Goal: Task Accomplishment & Management: Manage account settings

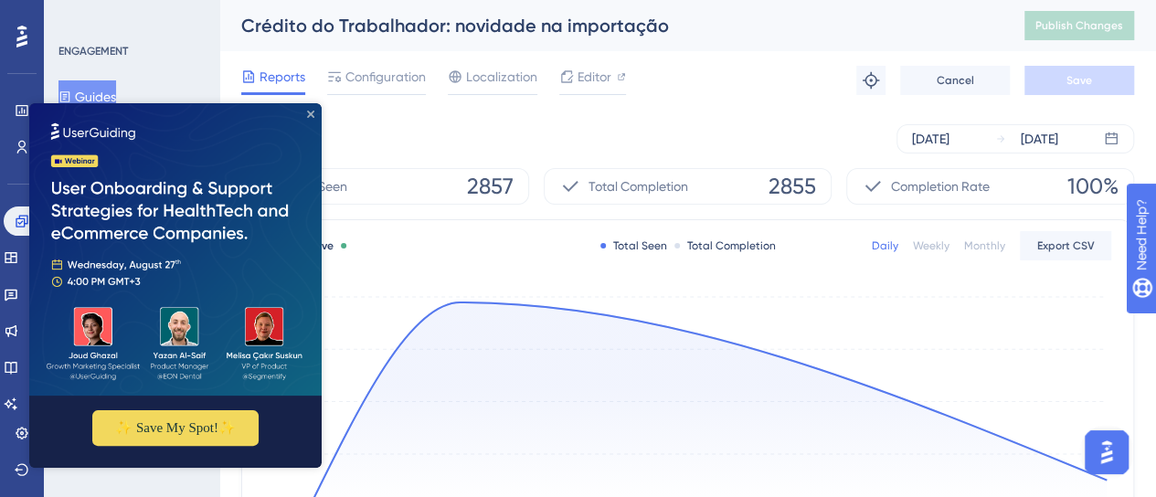
click at [307, 118] on icon "Close Preview" at bounding box center [310, 114] width 7 height 7
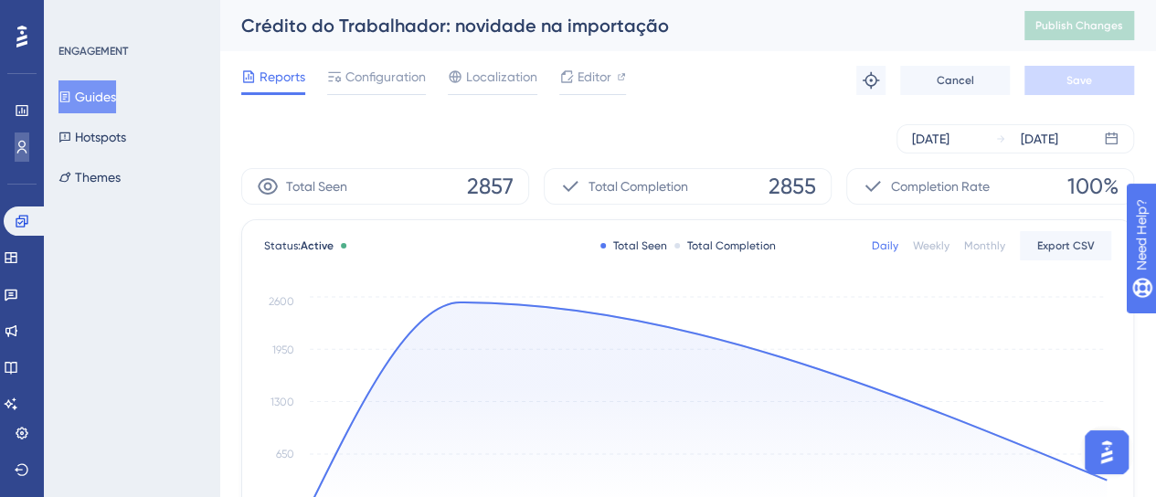
click at [27, 157] on link at bounding box center [22, 147] width 15 height 29
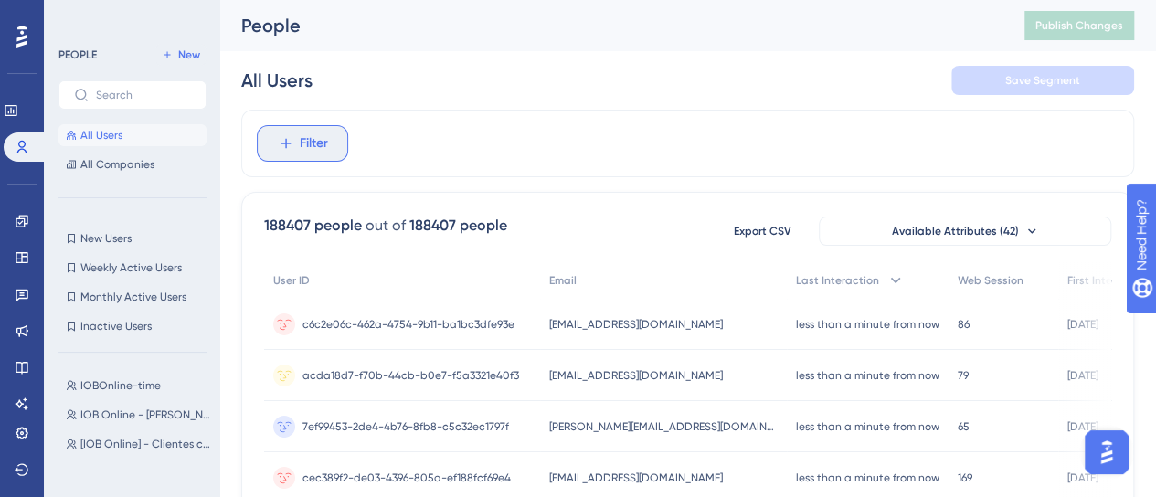
click at [295, 152] on button "Filter" at bounding box center [302, 143] width 91 height 37
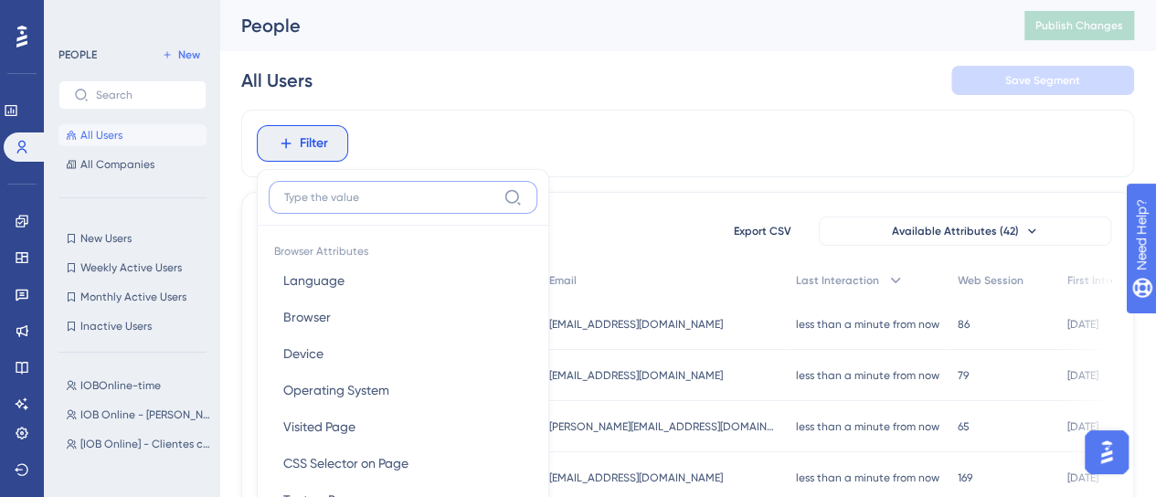
scroll to position [104, 0]
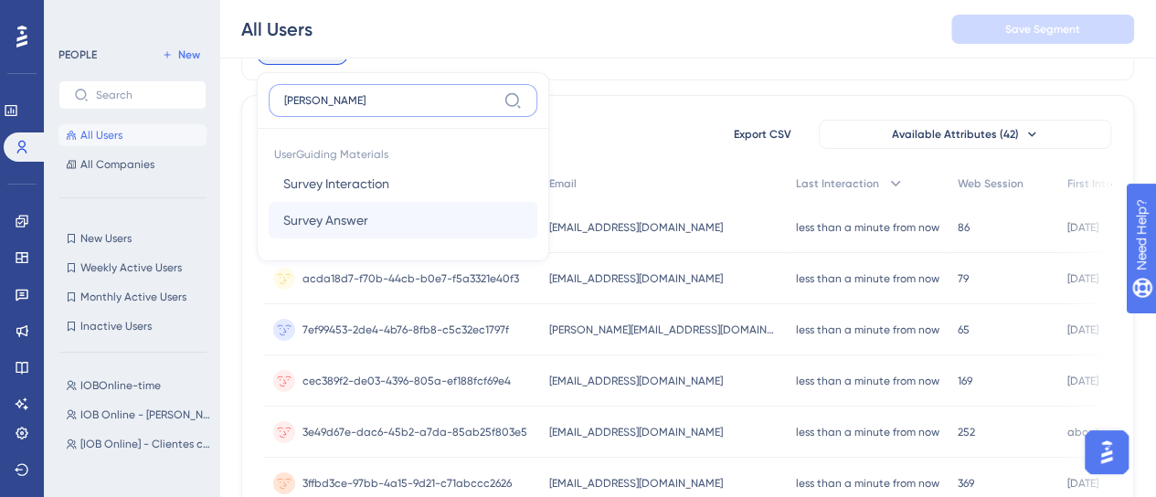
type input "surve"
click at [360, 218] on span "Survey Answer" at bounding box center [325, 220] width 85 height 22
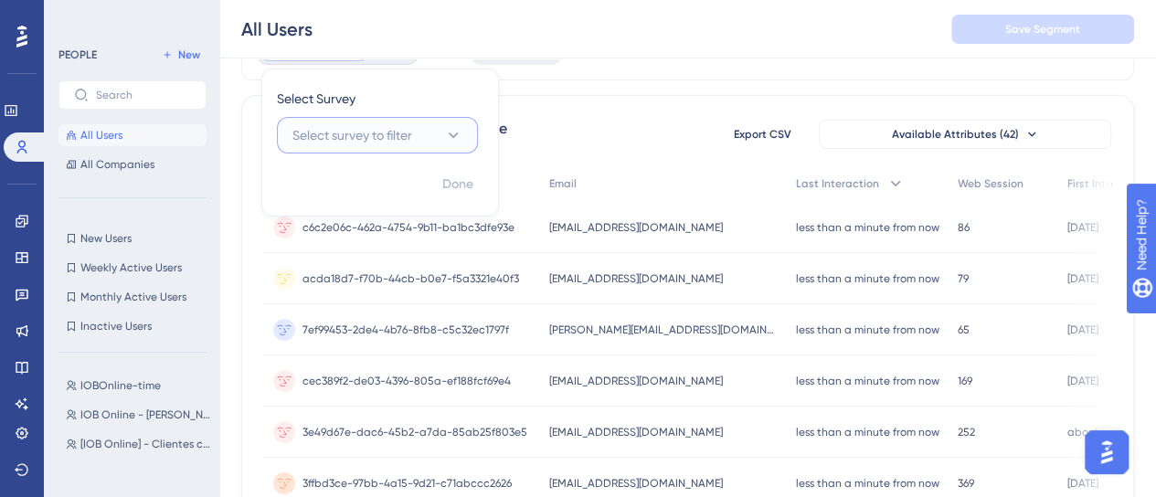
click at [346, 143] on span "Select survey to filter" at bounding box center [353, 135] width 120 height 22
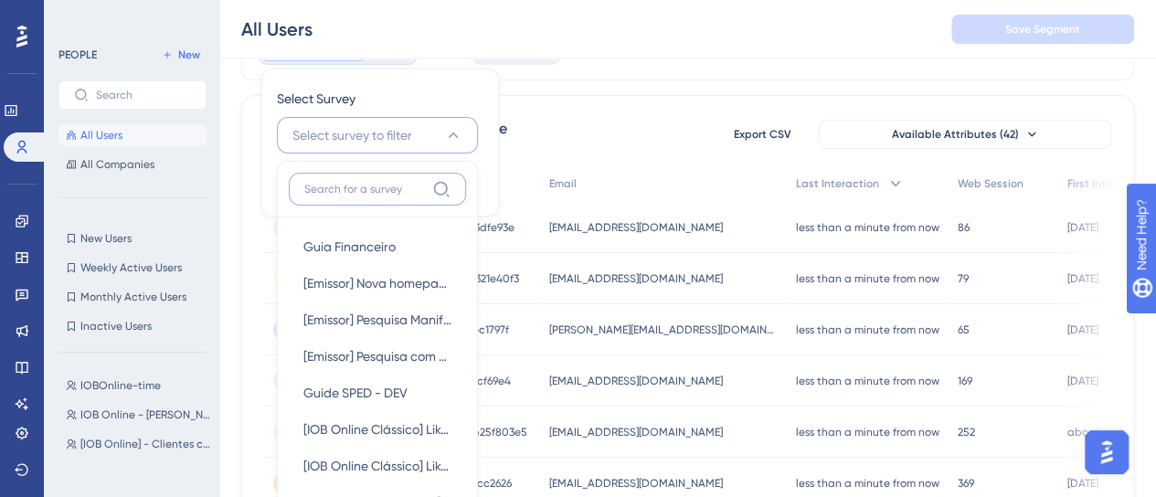
scroll to position [126, 0]
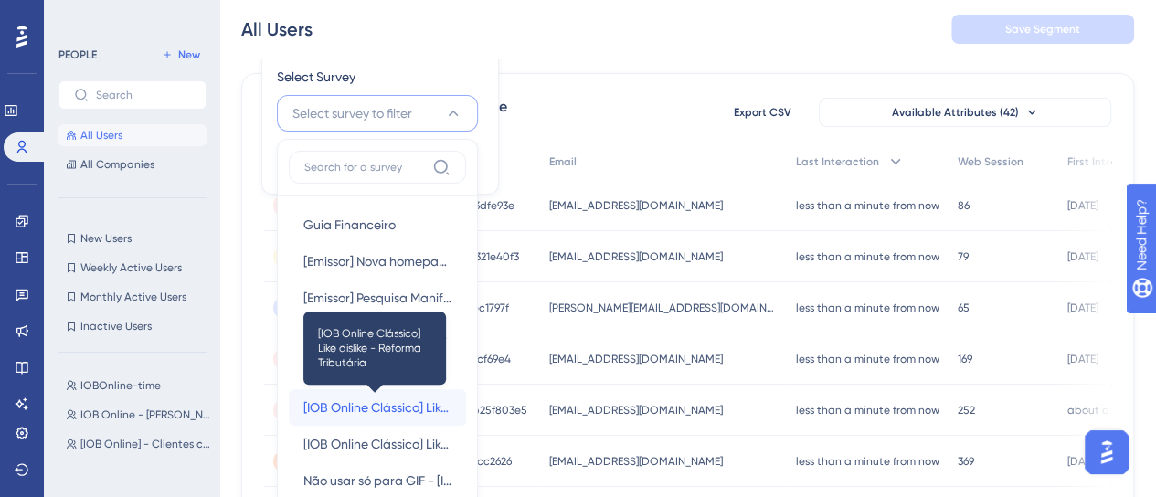
click at [413, 405] on span "[IOB Online Clássico] Like dislike - Reforma Tributária" at bounding box center [377, 408] width 148 height 22
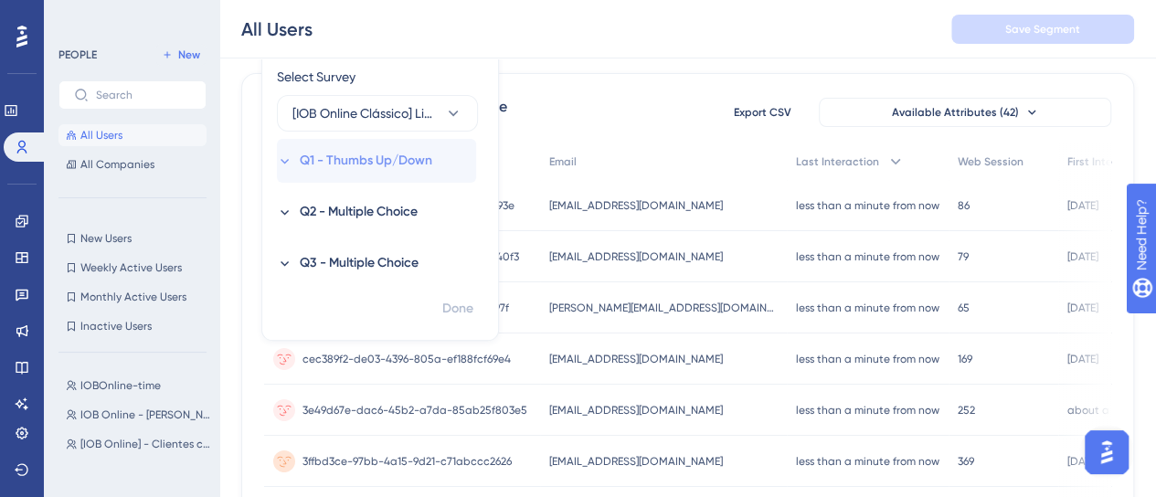
click at [279, 161] on icon at bounding box center [285, 162] width 16 height 16
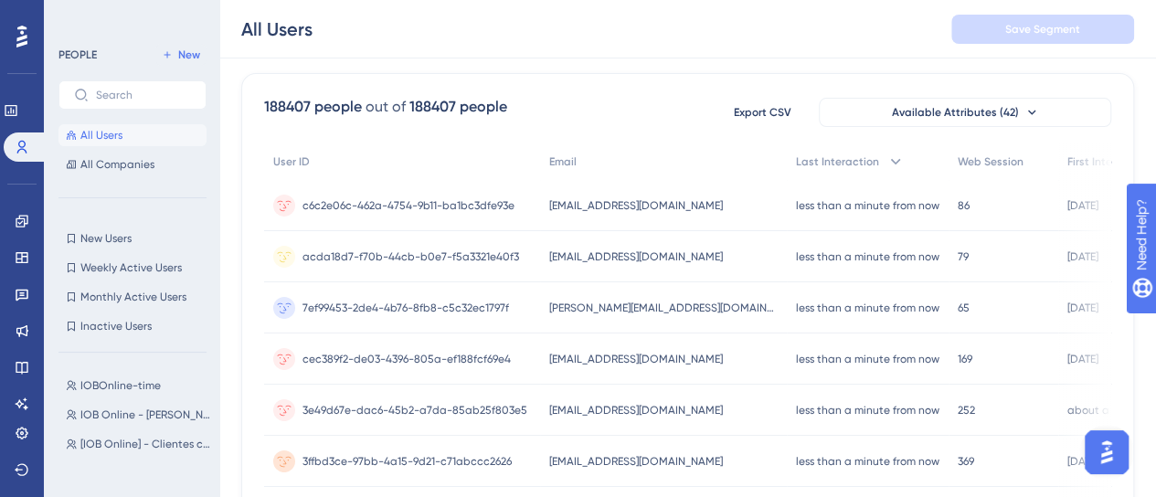
scroll to position [0, 0]
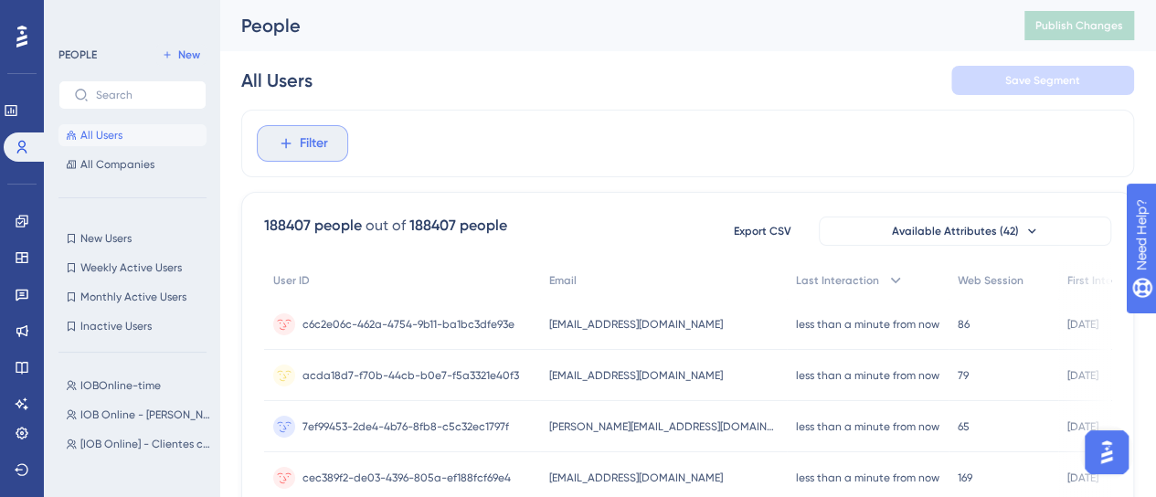
click at [325, 134] on span "Filter" at bounding box center [314, 144] width 28 height 22
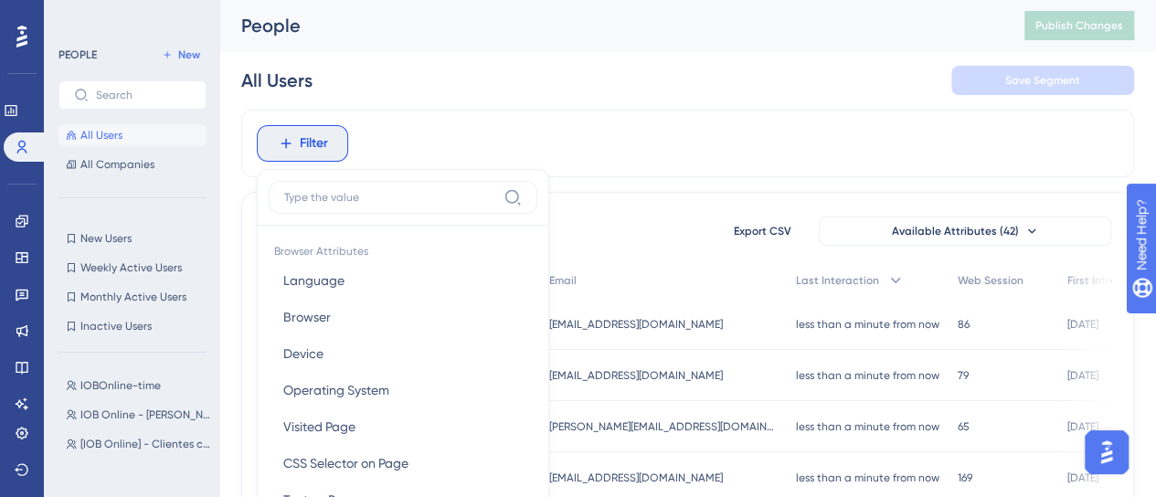
scroll to position [68, 0]
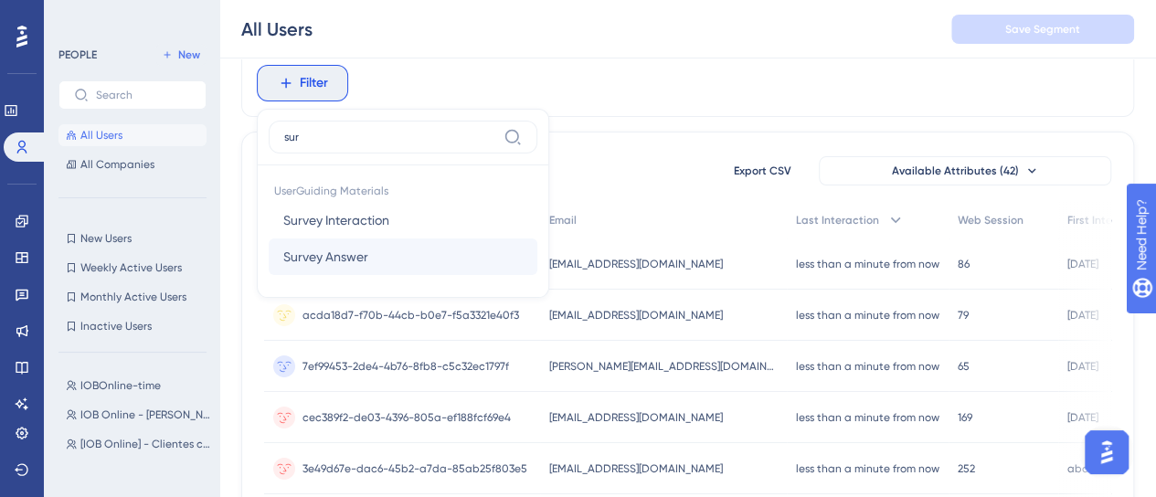
type input "sur"
click at [327, 246] on span "Survey Answer" at bounding box center [325, 257] width 85 height 22
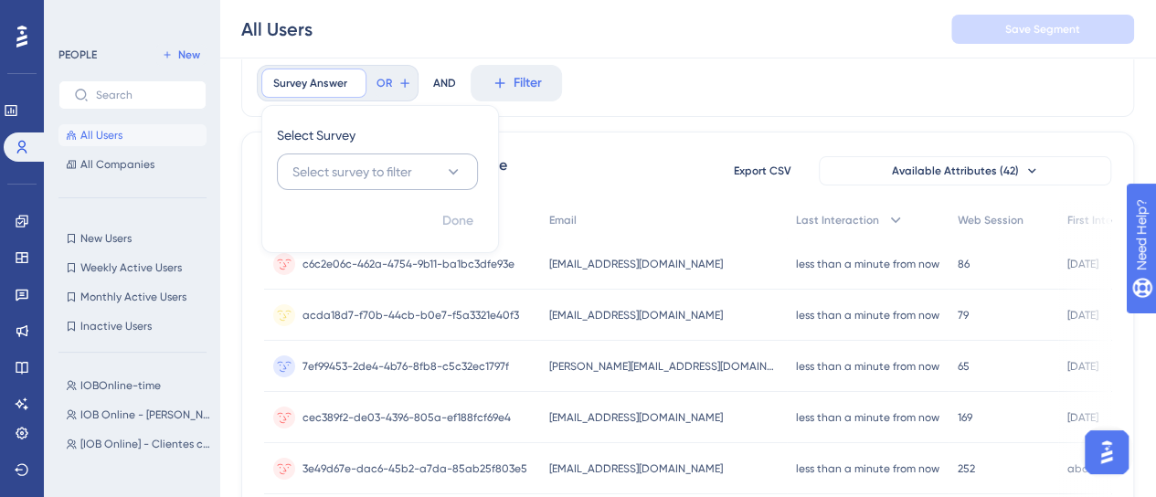
click at [380, 168] on span "Select survey to filter" at bounding box center [353, 172] width 120 height 22
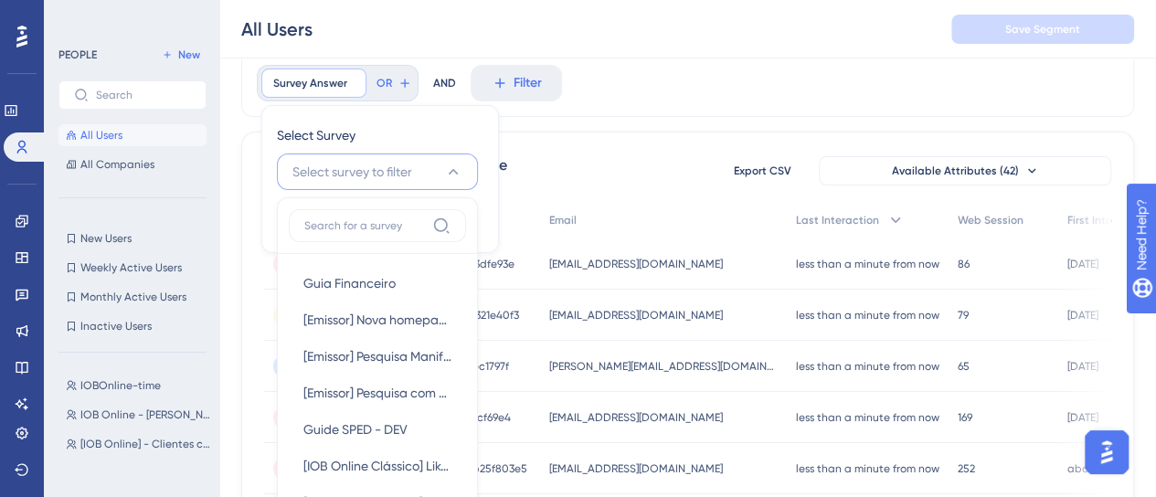
scroll to position [122, 0]
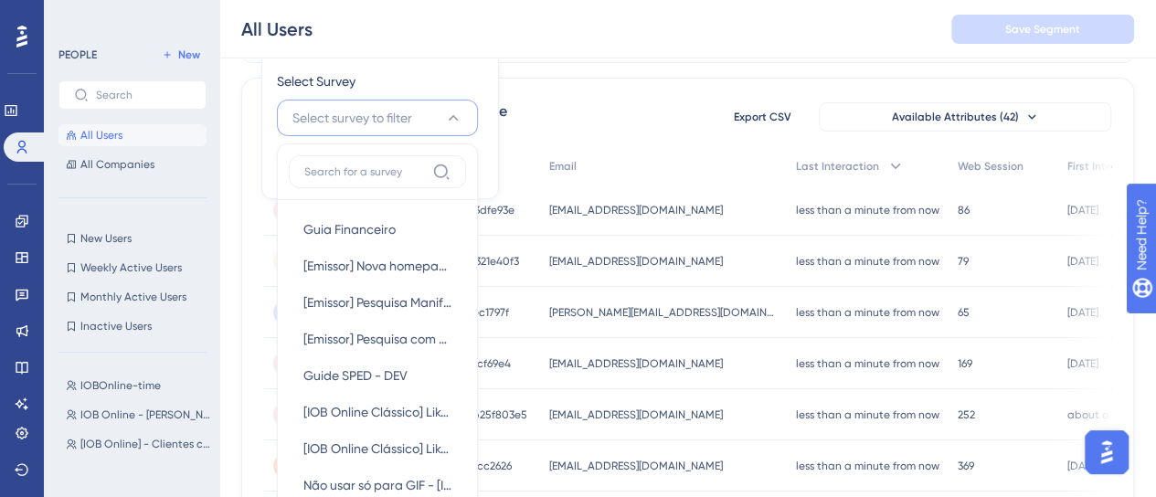
click at [376, 128] on button "Select survey to filter" at bounding box center [377, 118] width 201 height 37
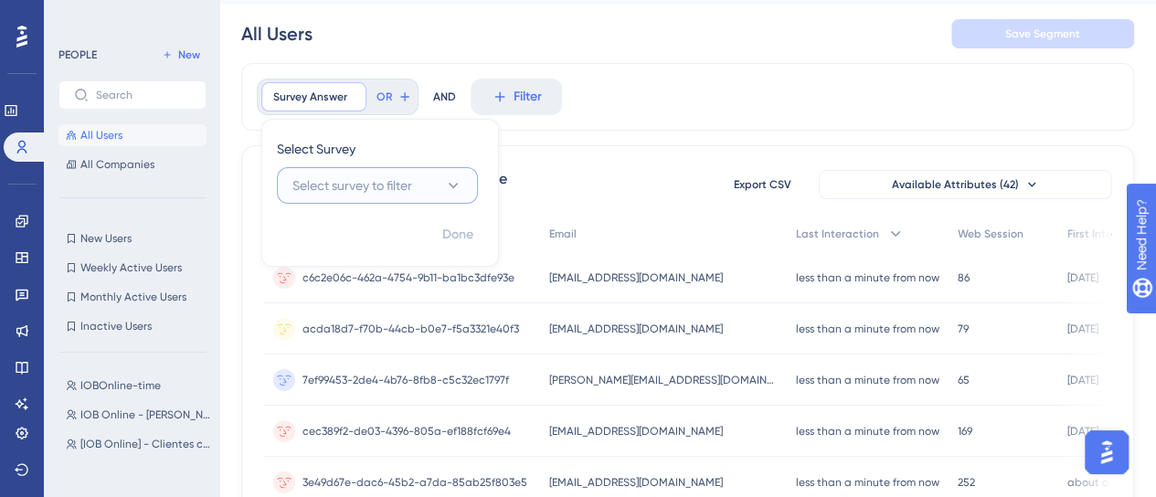
scroll to position [30, 0]
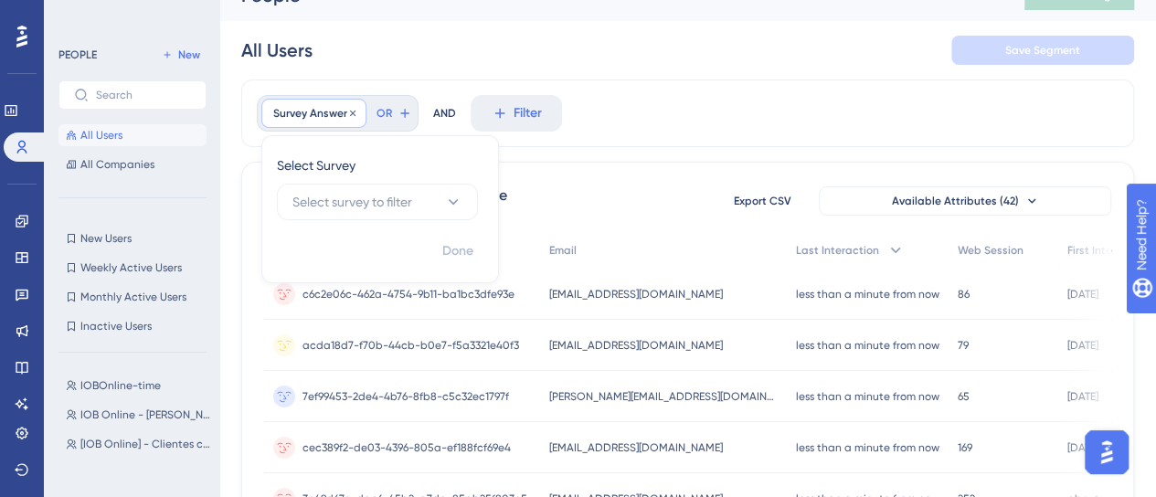
click at [313, 123] on div "Survey Answer Remove" at bounding box center [313, 113] width 105 height 29
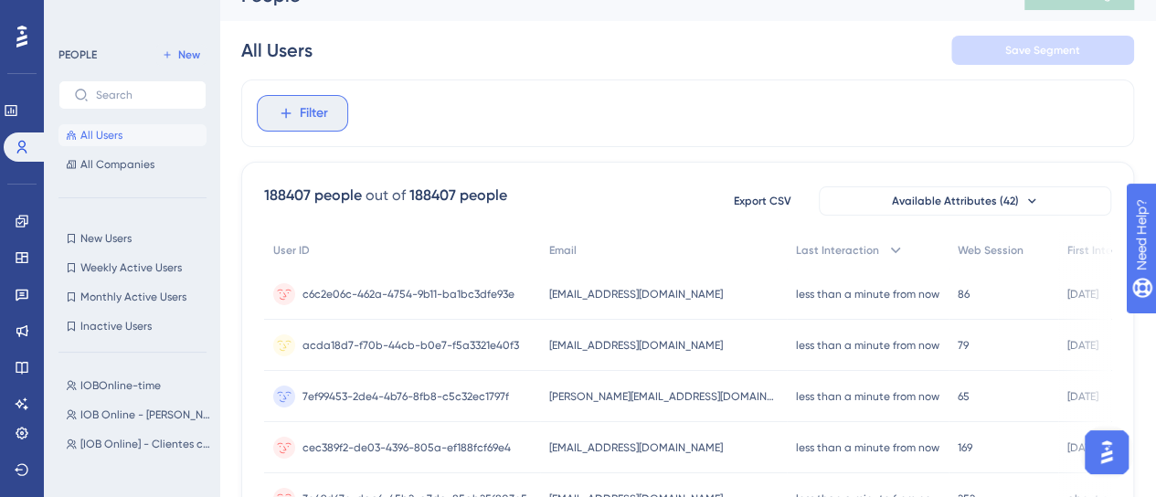
click at [308, 121] on span "Filter" at bounding box center [314, 113] width 28 height 22
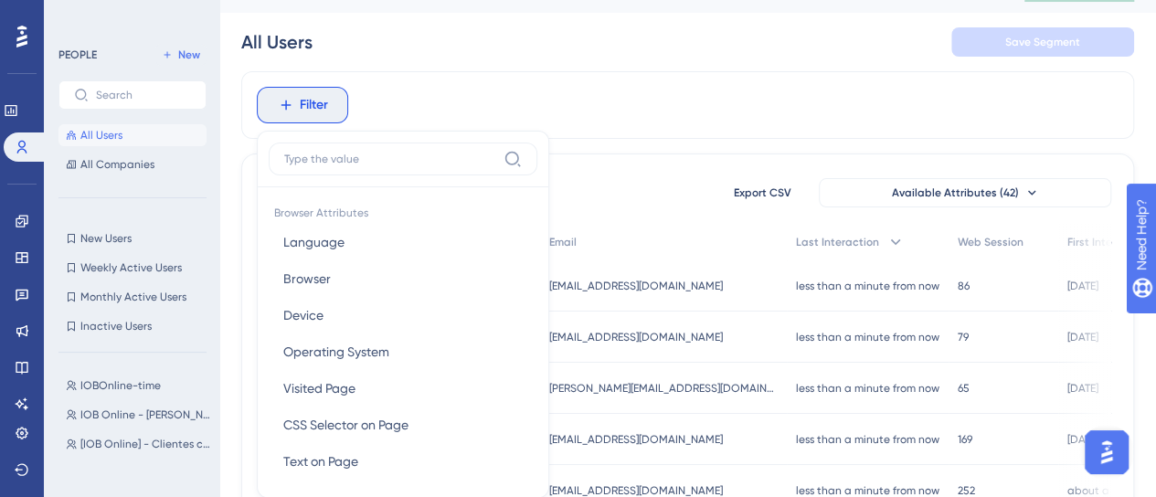
scroll to position [26, 0]
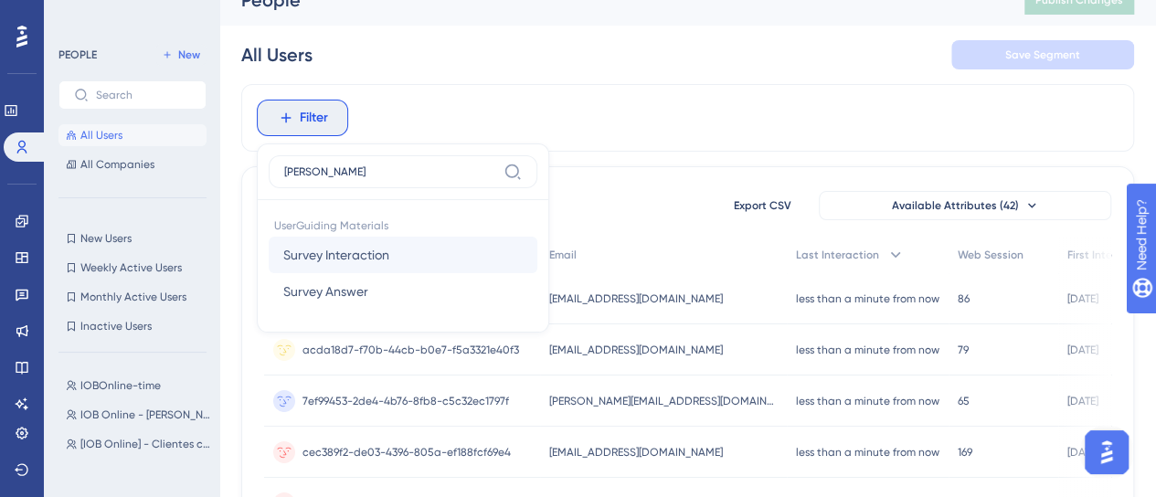
type input "surve"
click at [371, 251] on span "Survey Interaction" at bounding box center [336, 255] width 106 height 22
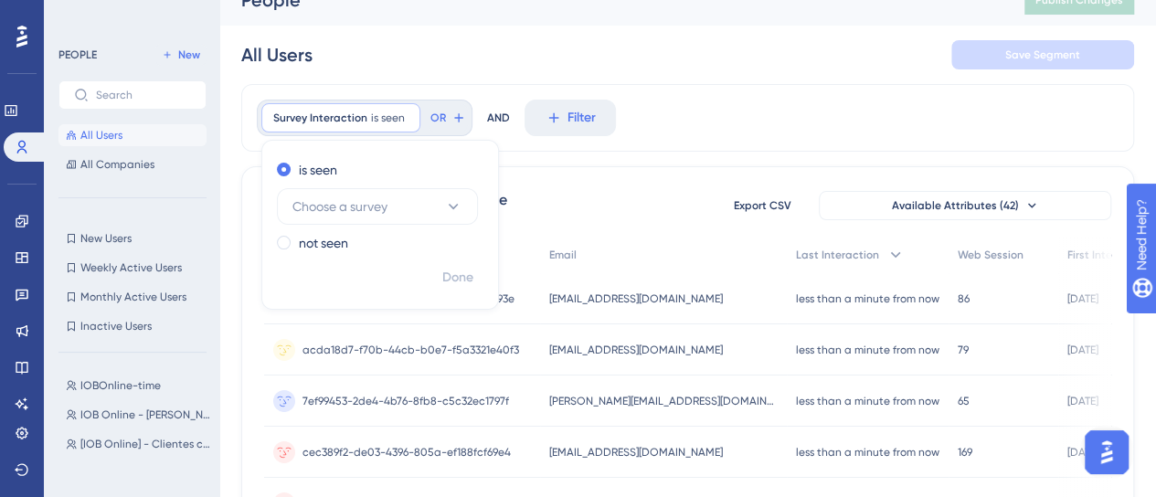
scroll to position [44, 0]
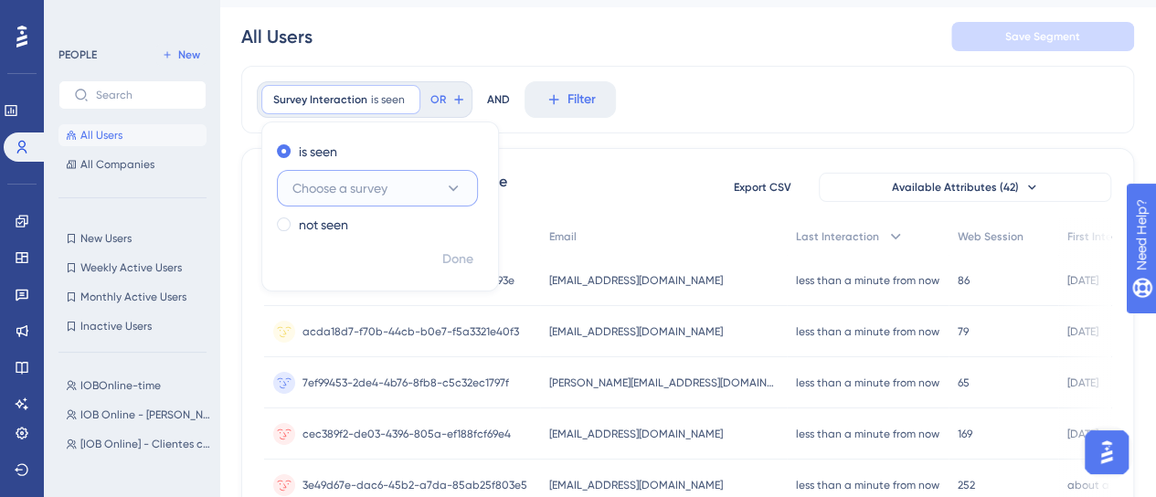
click at [356, 187] on span "Choose a survey" at bounding box center [340, 188] width 95 height 22
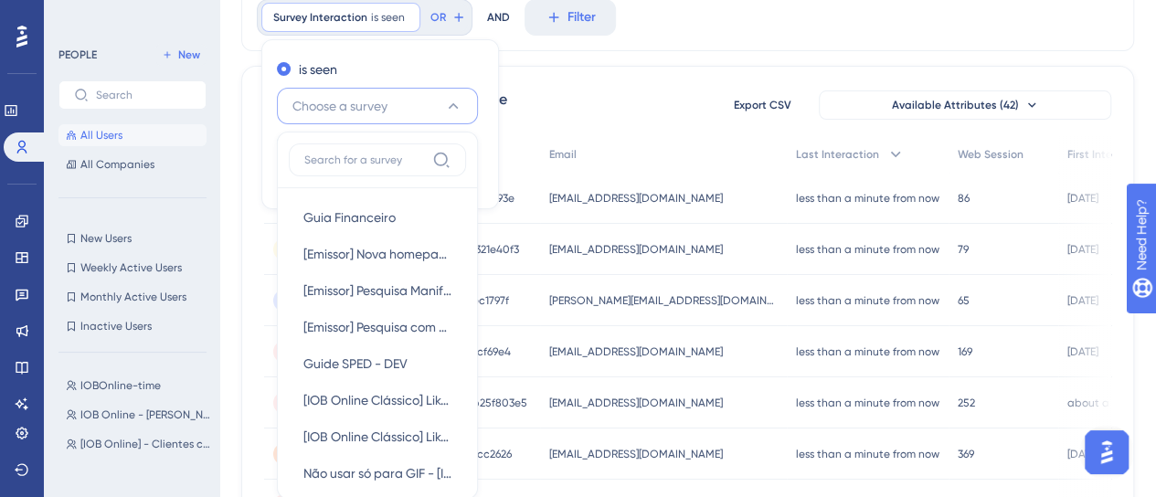
scroll to position [189, 0]
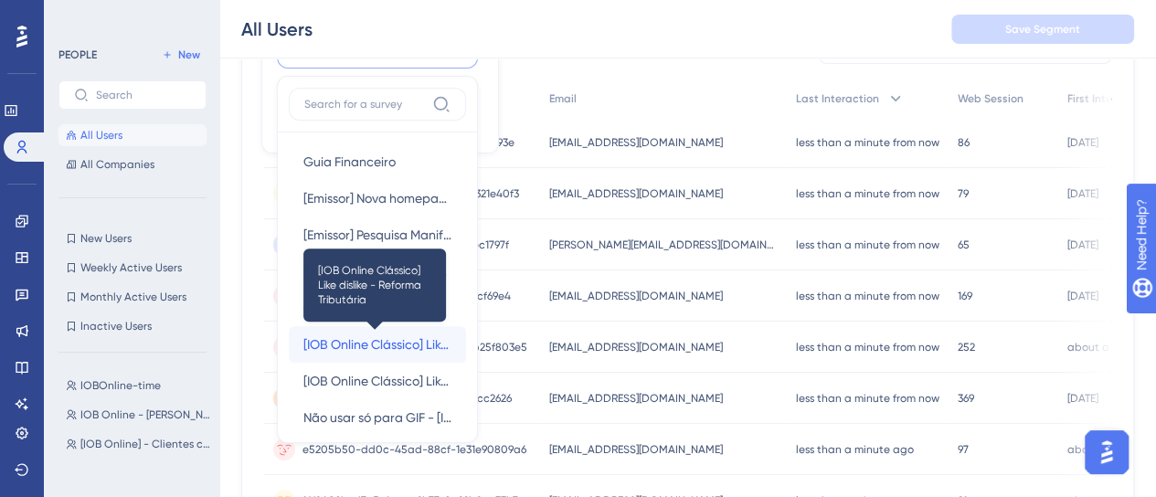
click at [400, 345] on span "[IOB Online Clássico] Like dislike - Reforma Tributária" at bounding box center [377, 345] width 148 height 22
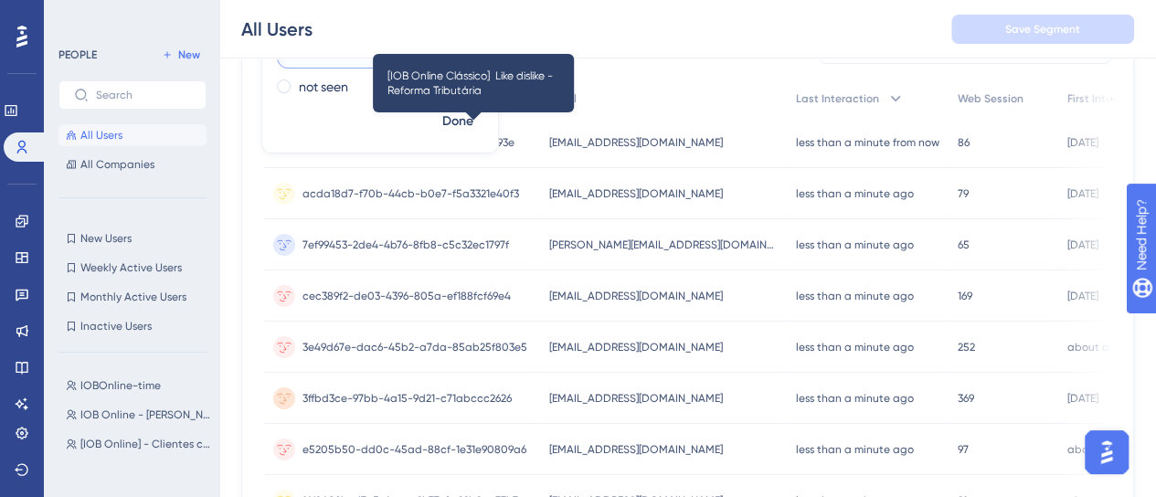
scroll to position [6, 0]
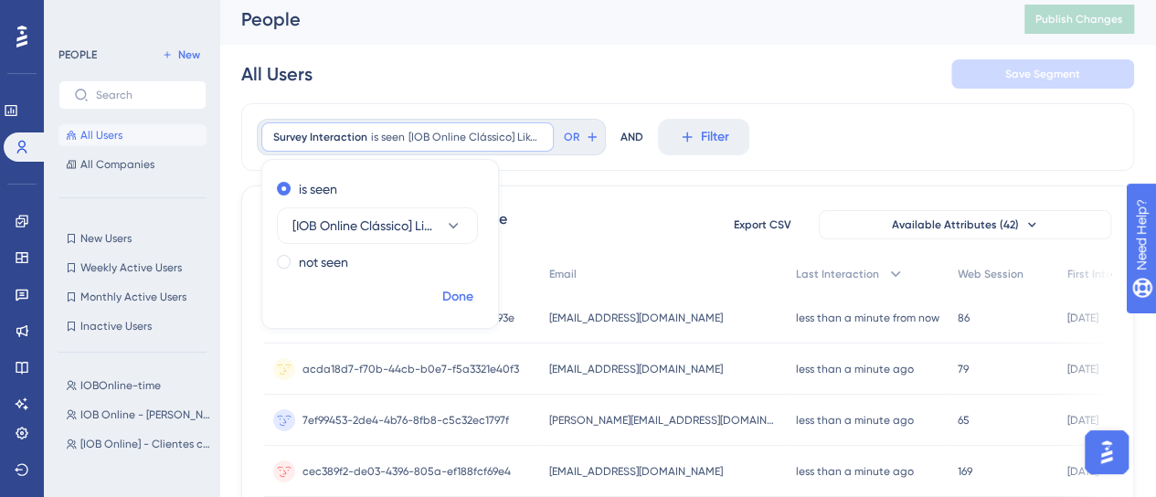
click at [446, 306] on span "Done" at bounding box center [457, 297] width 31 height 22
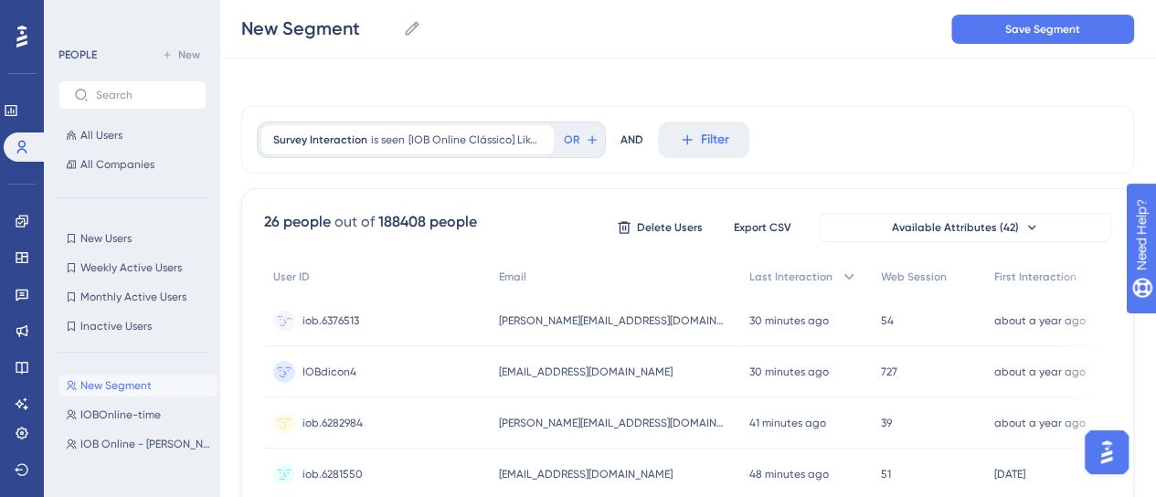
scroll to position [0, 0]
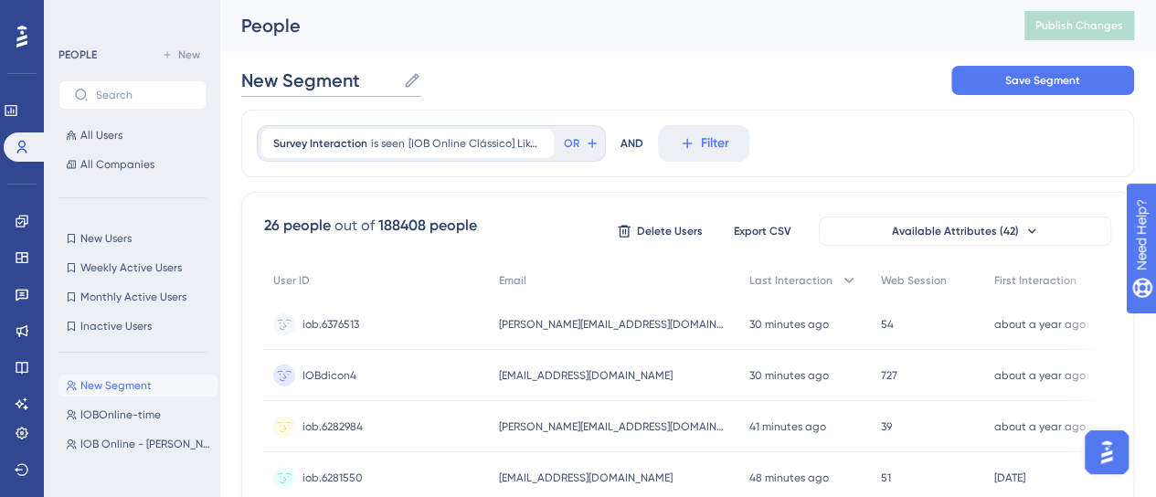
click at [360, 80] on input "New Segment" at bounding box center [318, 81] width 154 height 26
type input "Visuzalu"
drag, startPoint x: 318, startPoint y: 84, endPoint x: 149, endPoint y: 83, distance: 169.1
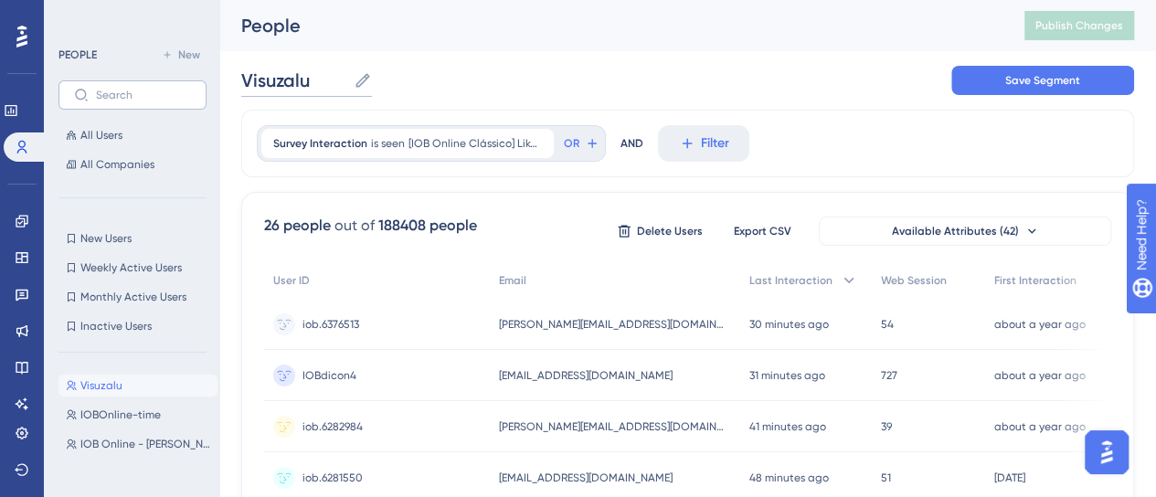
click at [739, 81] on div "Segment Name Save Segment" at bounding box center [687, 80] width 893 height 59
click at [382, 153] on div "Survey Interaction is seen [IOB Online Clássico] Like dislike - Reforma Tributá…" at bounding box center [407, 143] width 293 height 29
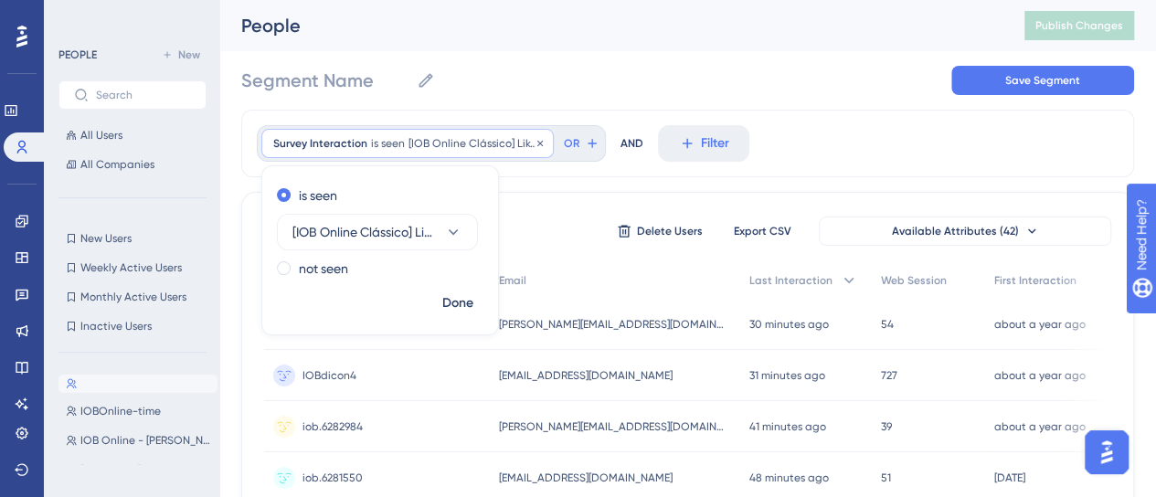
scroll to position [35, 0]
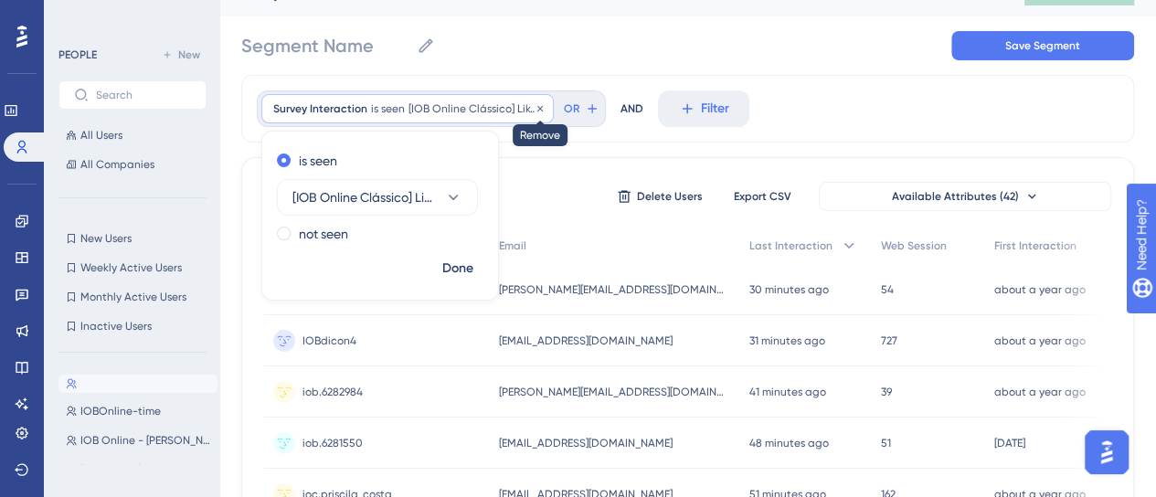
click at [545, 106] on icon at bounding box center [540, 108] width 11 height 11
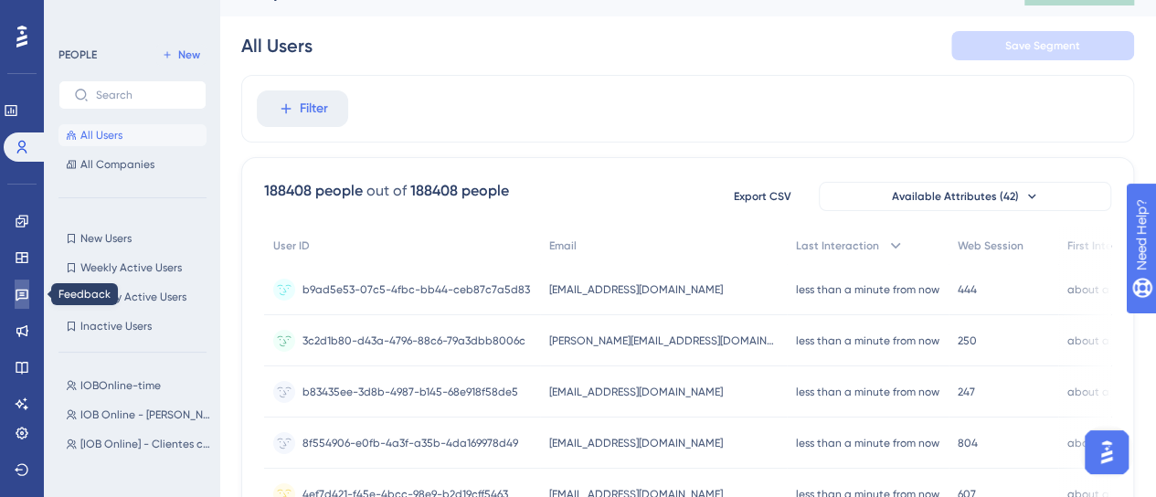
click at [15, 303] on link at bounding box center [22, 294] width 15 height 29
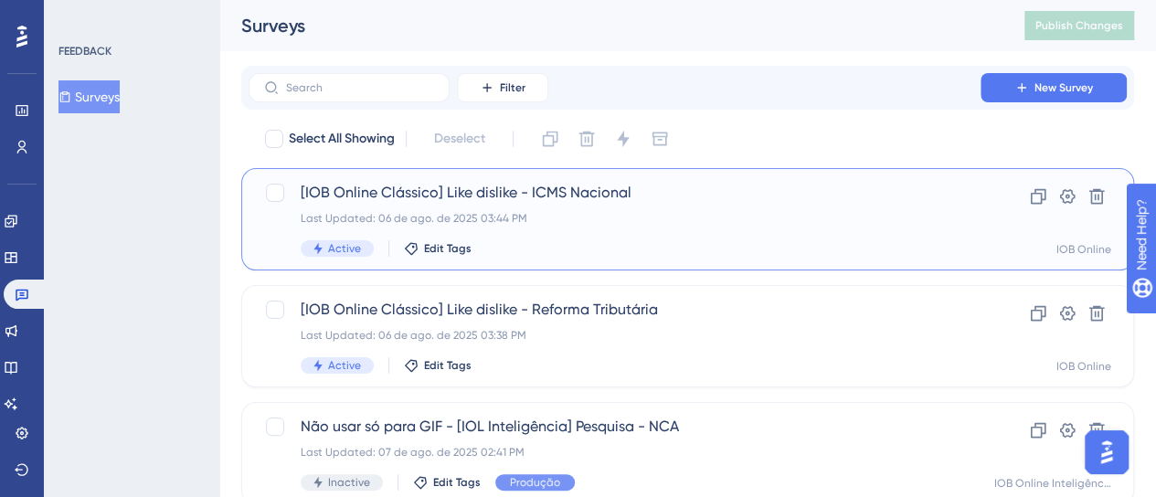
click at [659, 188] on span "[IOB Online Clássico] Like dislike - ICMS Nacional" at bounding box center [615, 193] width 628 height 22
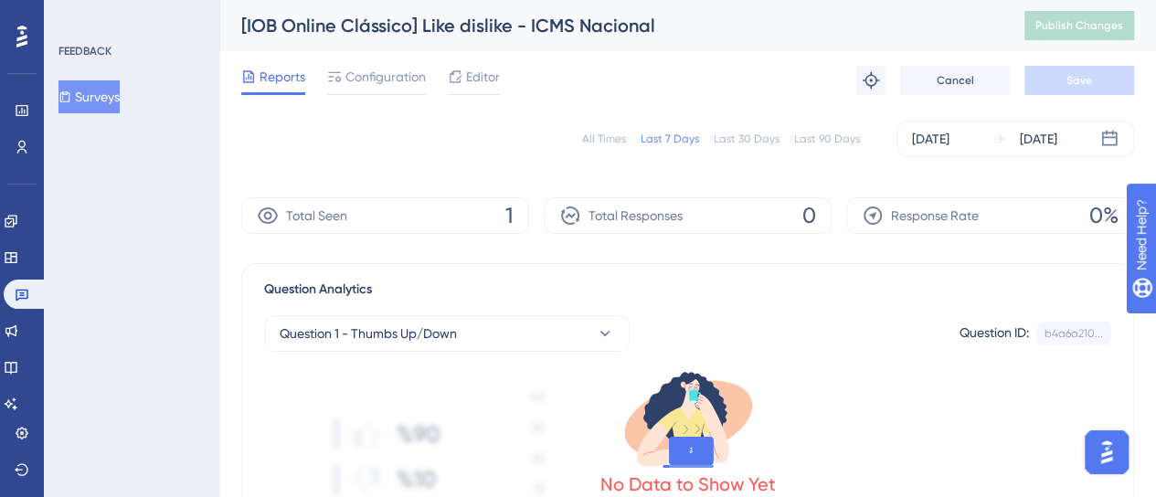
click at [120, 90] on button "Surveys" at bounding box center [89, 96] width 61 height 33
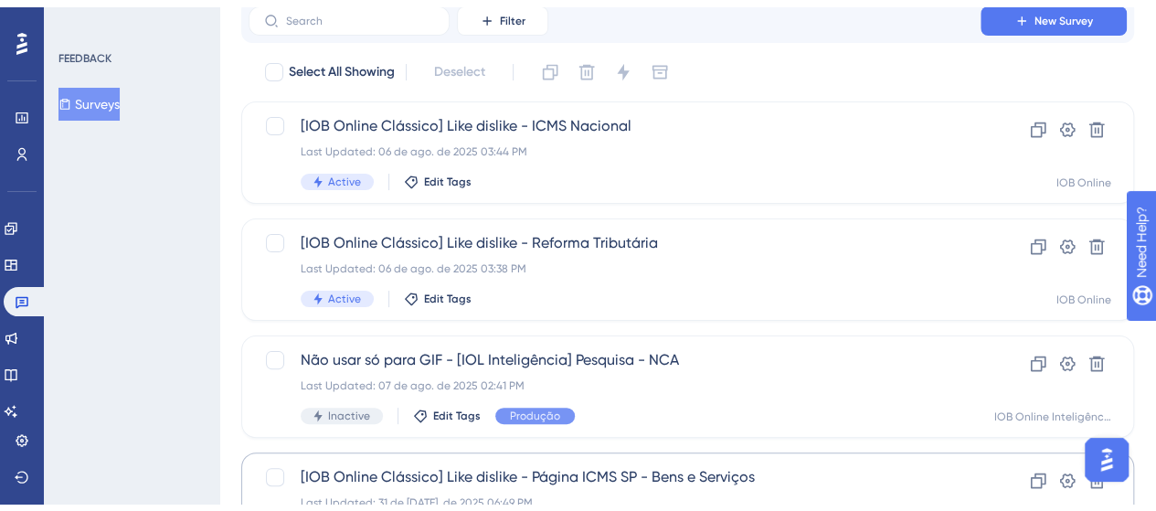
scroll to position [183, 0]
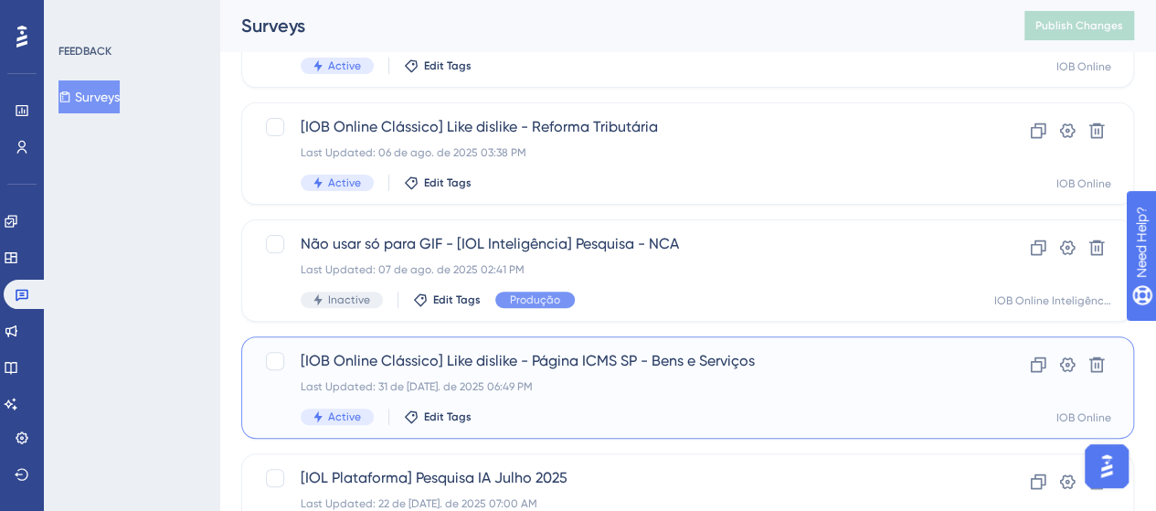
click at [534, 379] on div "Last Updated: 31 de jul. de 2025 06:49 PM" at bounding box center [615, 386] width 628 height 15
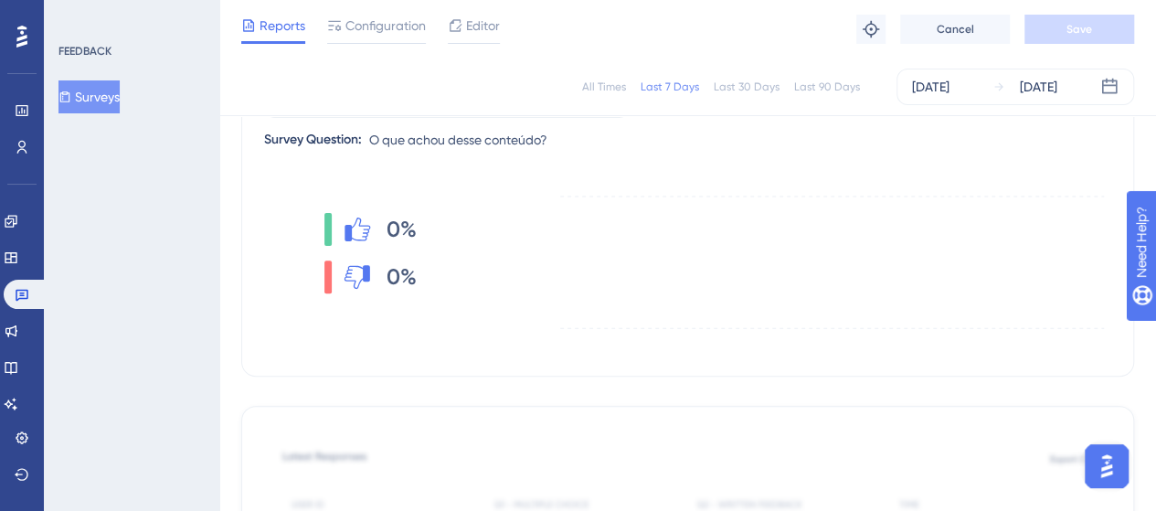
click at [599, 84] on div "All Times" at bounding box center [604, 87] width 44 height 15
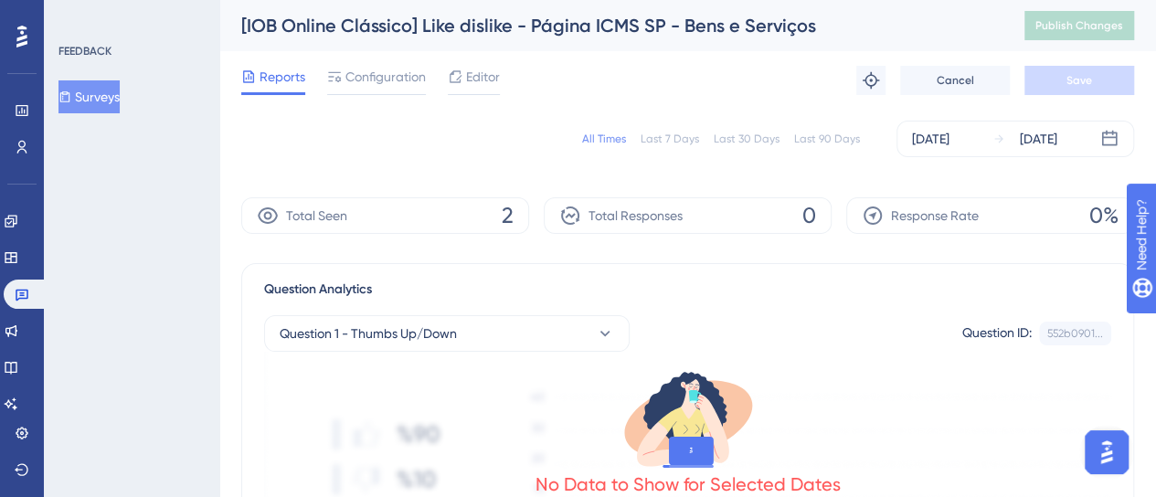
click at [86, 101] on button "Surveys" at bounding box center [89, 96] width 61 height 33
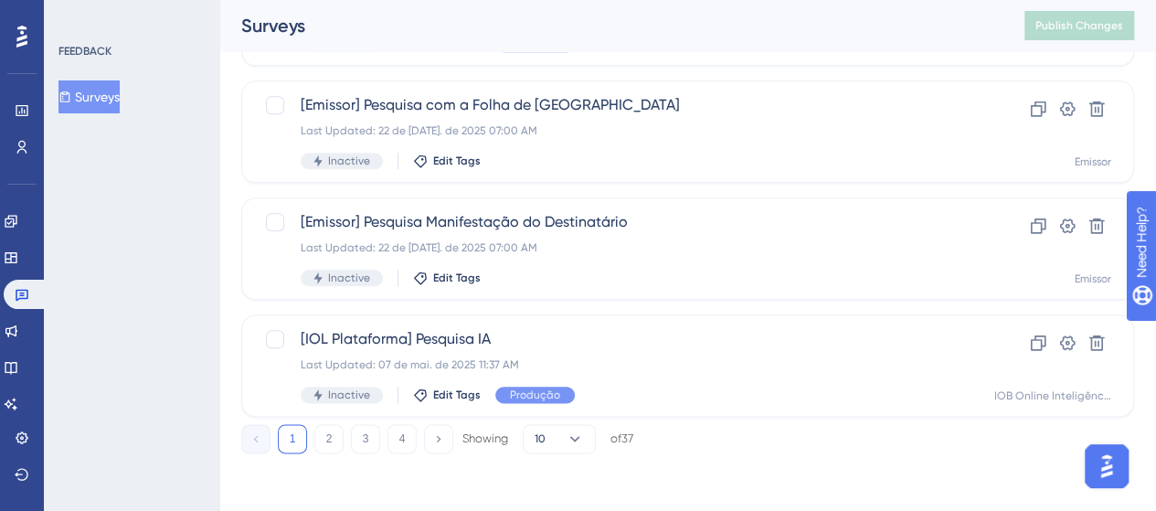
scroll to position [907, 0]
click at [326, 443] on button "2" at bounding box center [328, 438] width 29 height 29
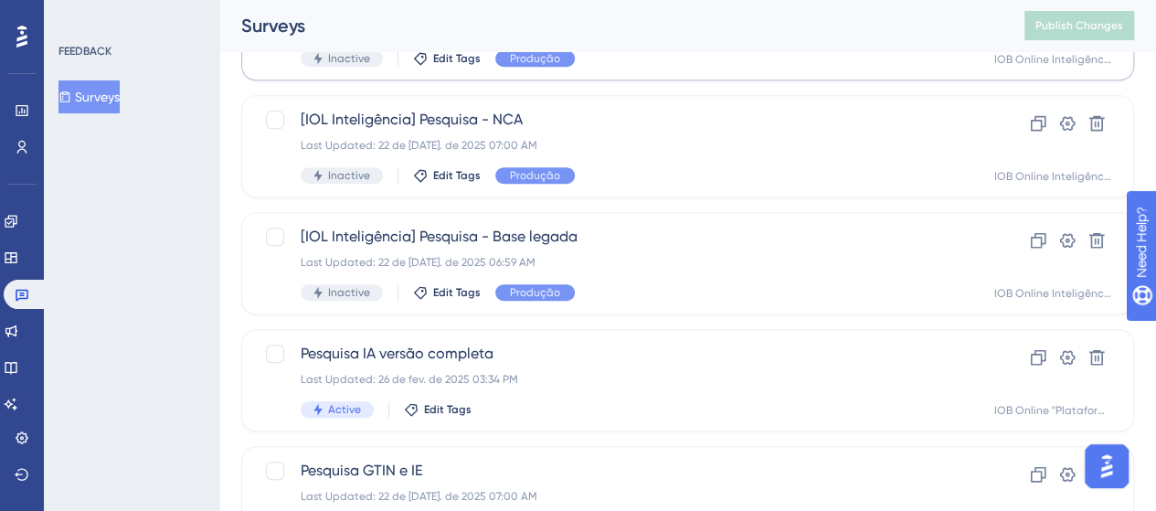
scroll to position [176, 0]
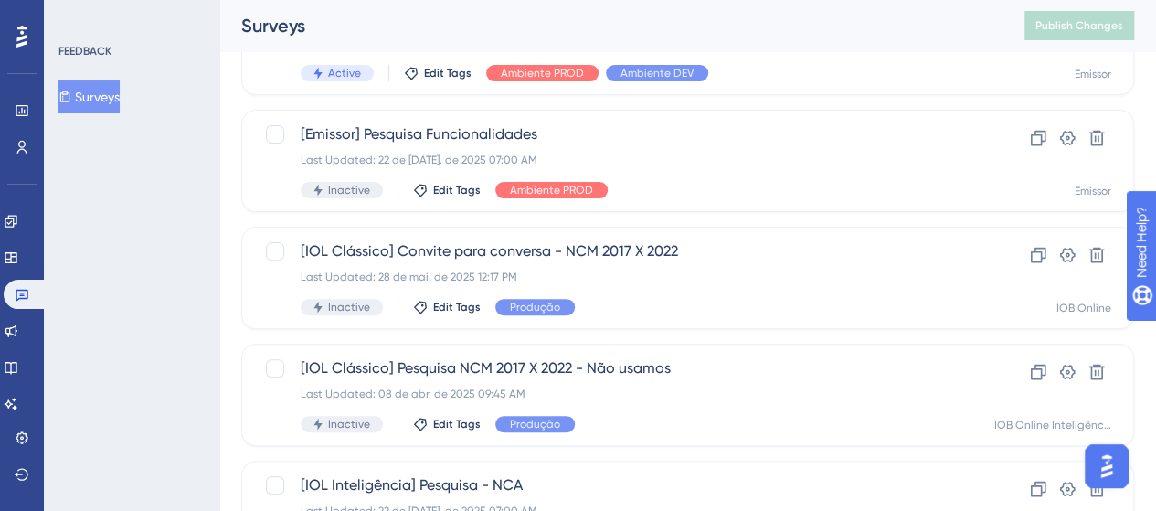
type input "k"
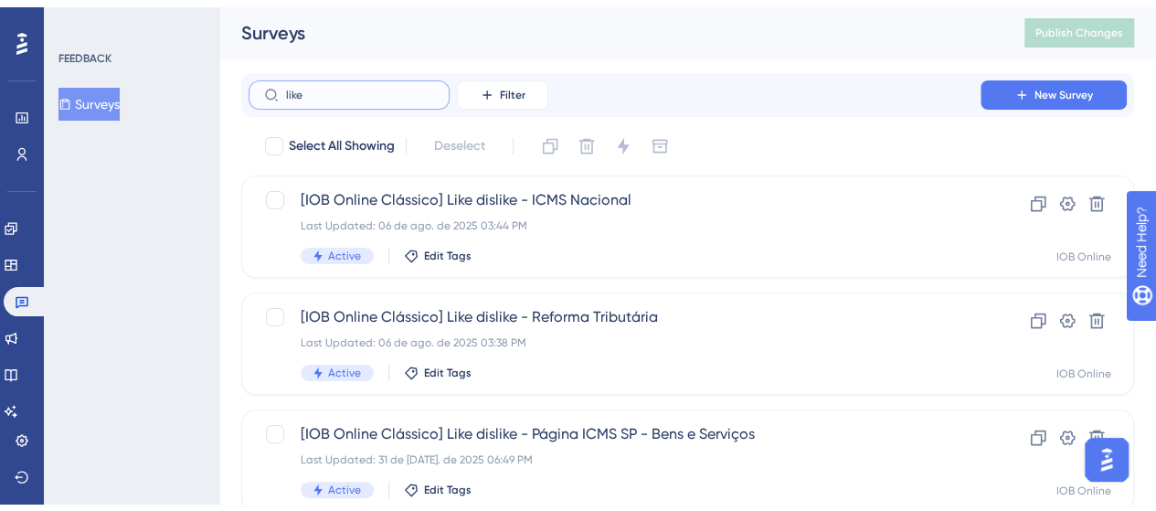
scroll to position [168, 0]
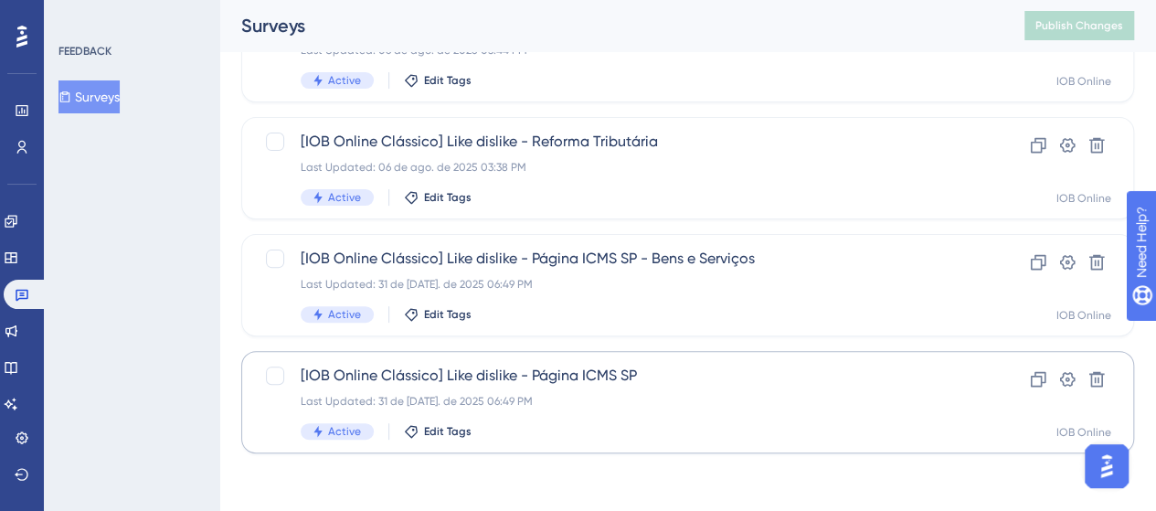
type input "like"
click at [606, 385] on span "[IOB Online Clássico] Like dislike - Página ICMS SP" at bounding box center [615, 376] width 628 height 22
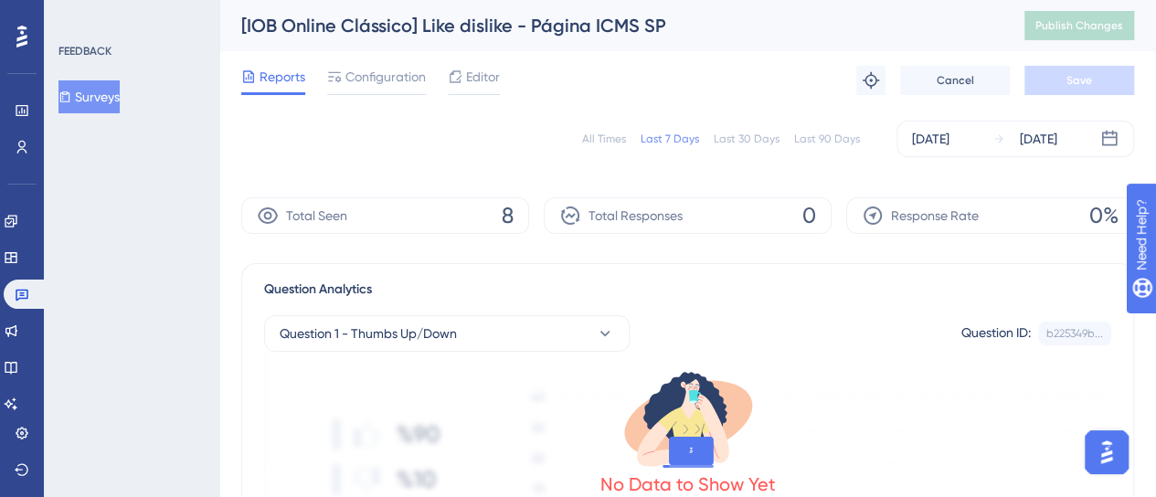
click at [618, 134] on div "All Times" at bounding box center [604, 139] width 44 height 15
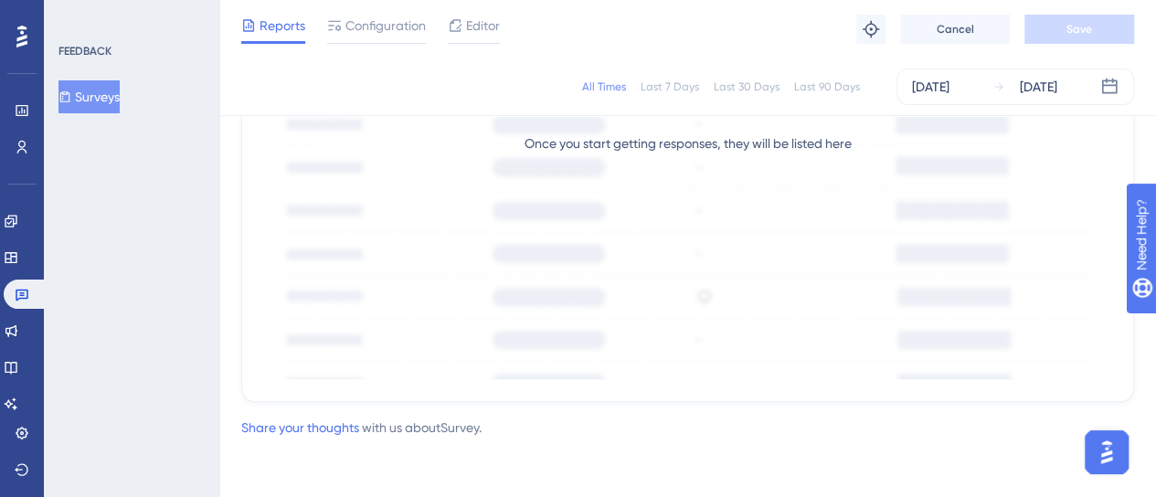
scroll to position [786, 0]
drag, startPoint x: 293, startPoint y: 429, endPoint x: 843, endPoint y: 469, distance: 551.7
click at [310, 428] on link "Share your thoughts" at bounding box center [300, 427] width 118 height 15
click at [274, 427] on link "Share your thoughts" at bounding box center [300, 427] width 118 height 15
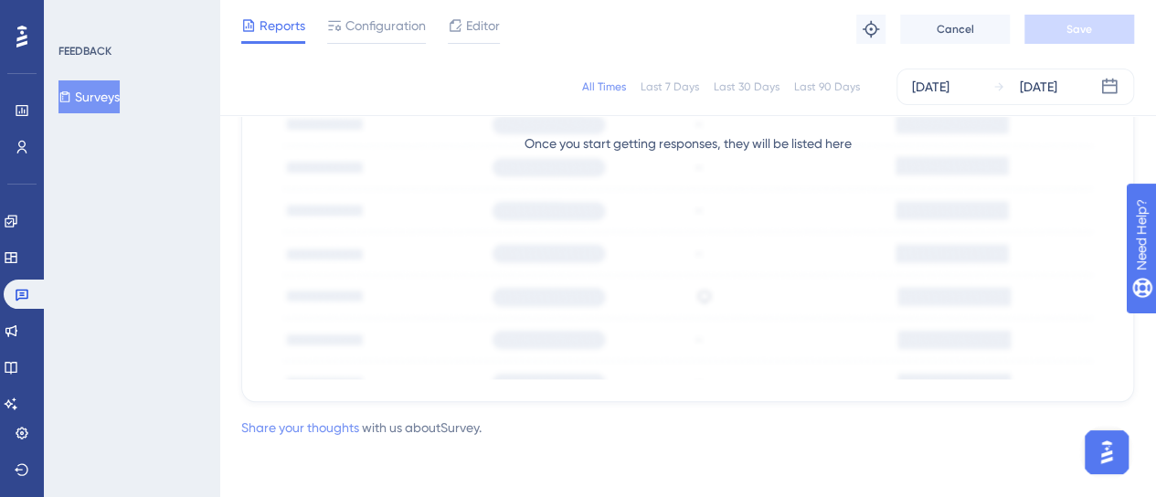
click at [275, 427] on link "Share your thoughts" at bounding box center [300, 427] width 118 height 15
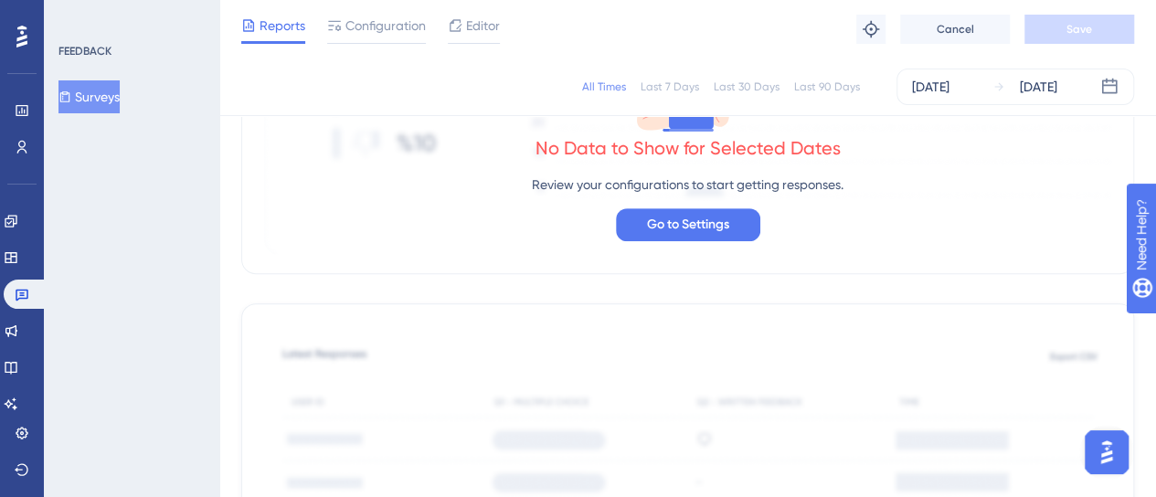
scroll to position [0, 0]
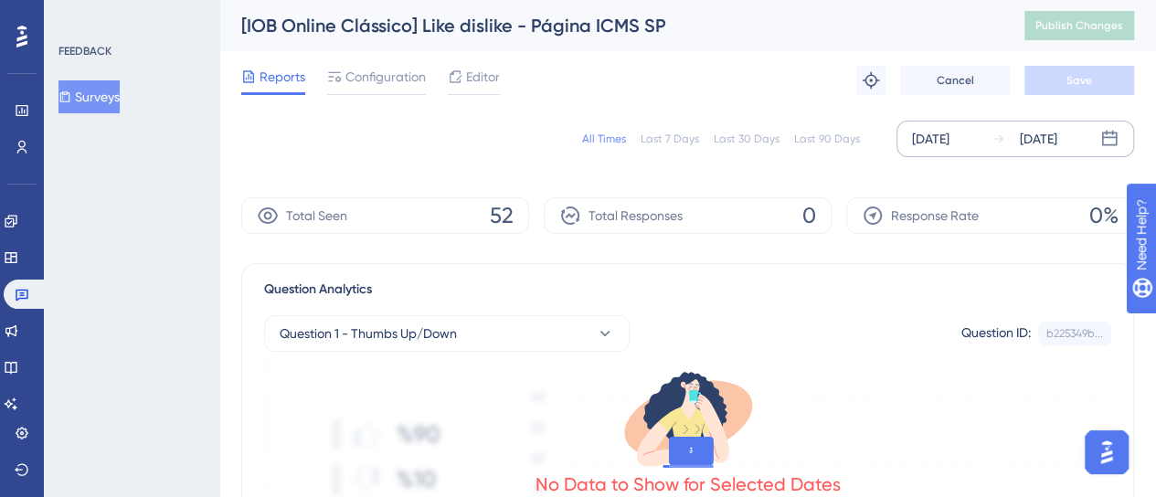
click at [1058, 144] on div "Aug 14 2025" at bounding box center [1038, 139] width 37 height 22
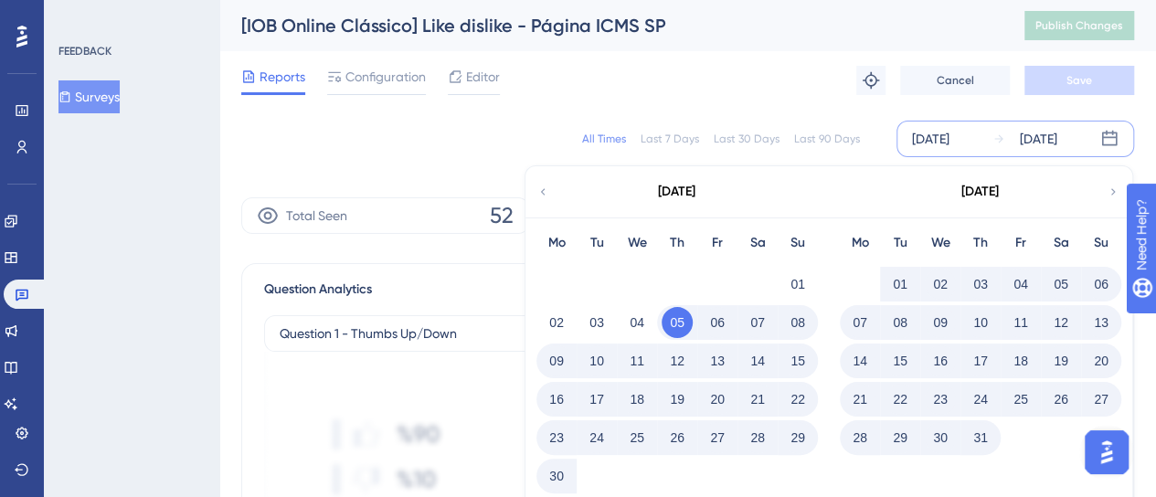
click at [1058, 144] on div "Aug 14 2025" at bounding box center [1038, 139] width 37 height 22
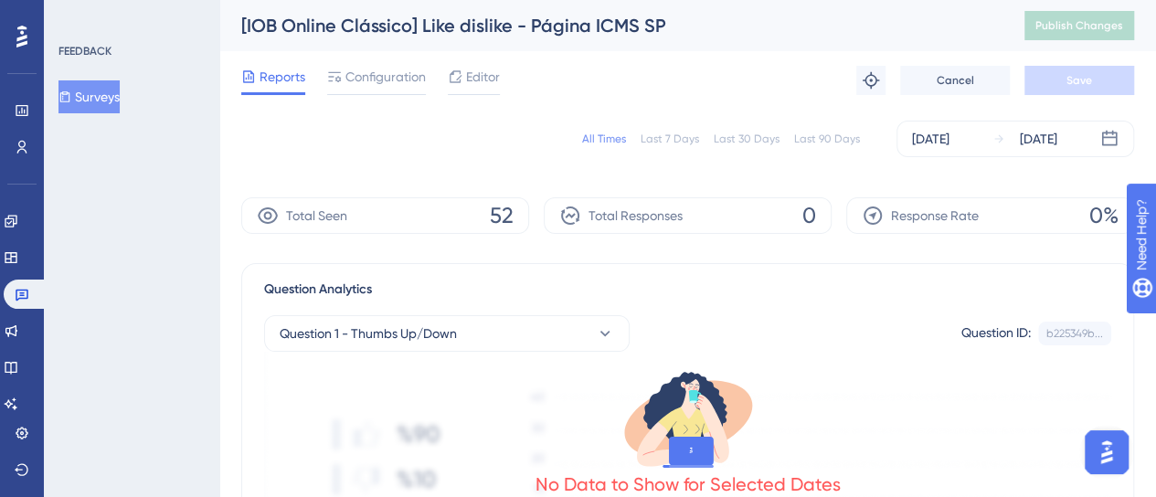
click at [539, 92] on div "Reports Configuration Editor Troubleshoot Cancel Save" at bounding box center [687, 80] width 893 height 59
click at [440, 215] on div "Total Seen 52" at bounding box center [385, 215] width 288 height 37
click at [612, 219] on span "Total Responses" at bounding box center [636, 216] width 94 height 22
click at [497, 218] on span "52" at bounding box center [502, 215] width 24 height 29
click at [274, 228] on div "Total Seen 52" at bounding box center [385, 215] width 288 height 37
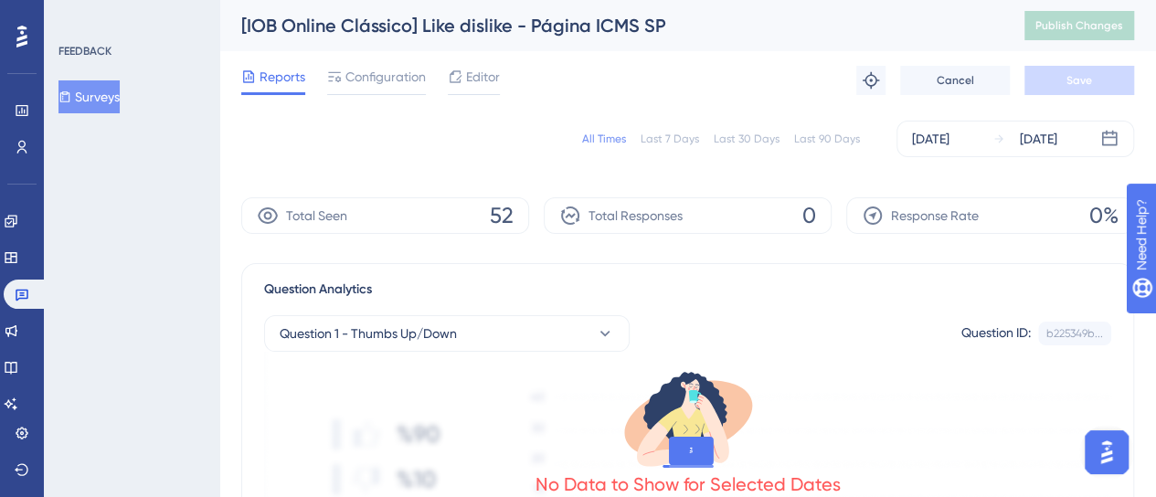
click at [263, 218] on icon at bounding box center [268, 216] width 22 height 22
click at [752, 280] on div "Question Analytics" at bounding box center [687, 290] width 847 height 22
click at [104, 105] on button "Surveys" at bounding box center [89, 96] width 61 height 33
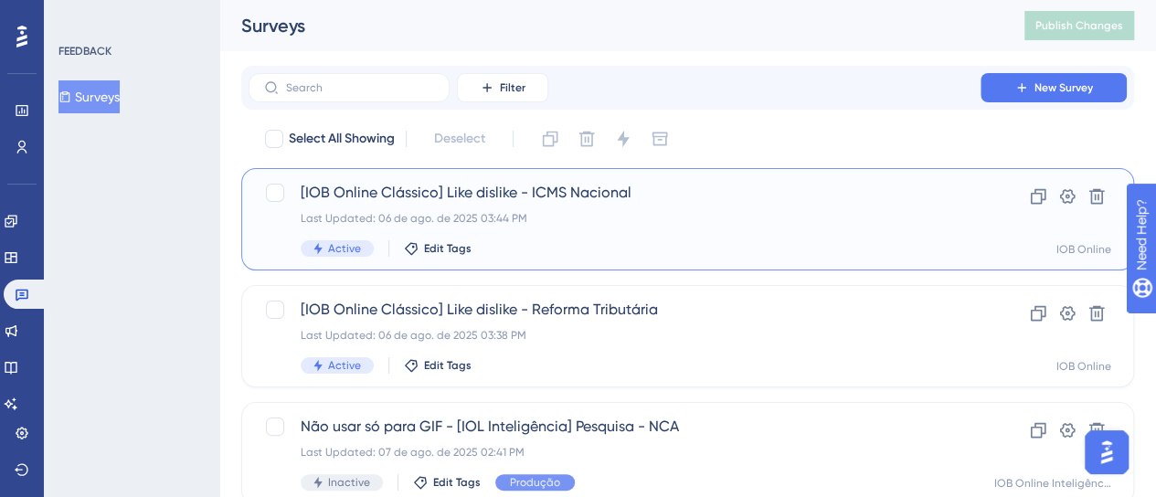
click at [554, 206] on div "[IOB Online Clássico] Like dislike - ICMS Nacional Last Updated: 06 de ago. de …" at bounding box center [615, 219] width 628 height 75
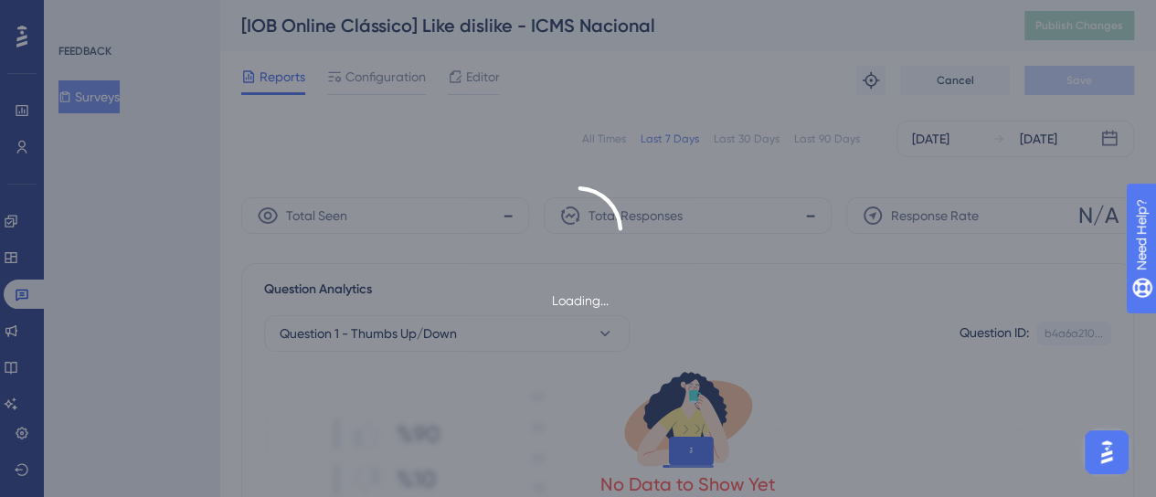
click at [600, 139] on div "Loading..." at bounding box center [578, 248] width 1156 height 497
click at [609, 143] on div "Loading..." at bounding box center [578, 248] width 1156 height 497
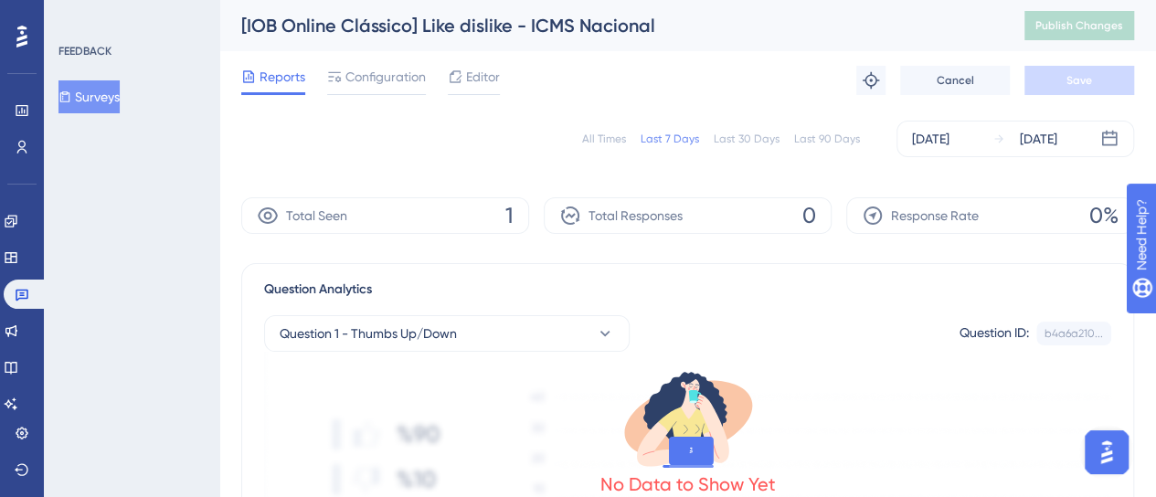
click at [601, 141] on div "All Times" at bounding box center [604, 139] width 44 height 15
click at [413, 88] on div "Configuration" at bounding box center [376, 80] width 99 height 29
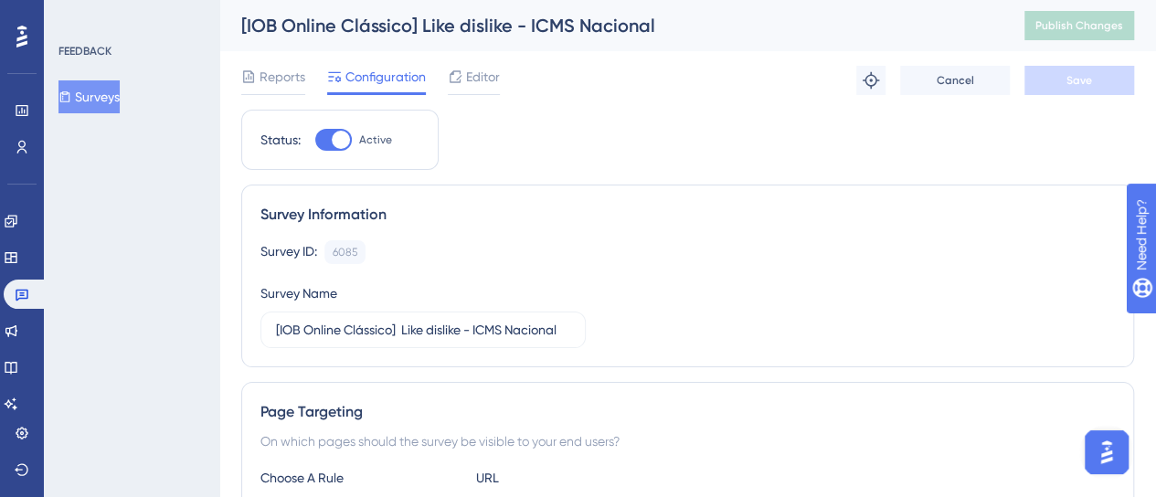
click at [321, 153] on div "Status: Active" at bounding box center [339, 140] width 197 height 60
click at [324, 143] on div at bounding box center [333, 140] width 37 height 22
click at [315, 141] on input "Active" at bounding box center [314, 140] width 1 height 1
checkbox input "false"
click at [1089, 78] on span "Save" at bounding box center [1080, 80] width 26 height 15
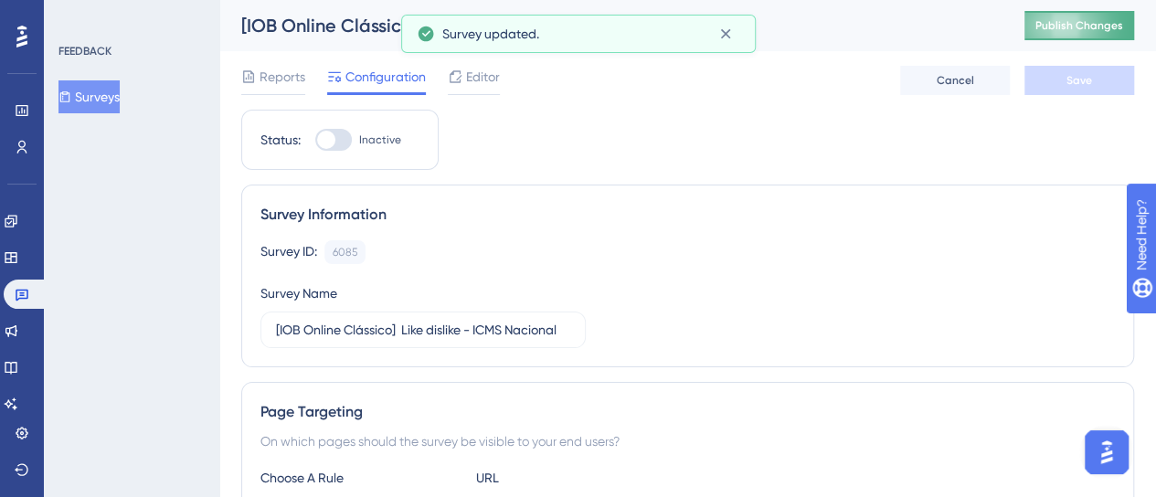
click at [1100, 22] on span "Publish Changes" at bounding box center [1080, 25] width 88 height 15
click at [120, 101] on button "Surveys" at bounding box center [89, 96] width 61 height 33
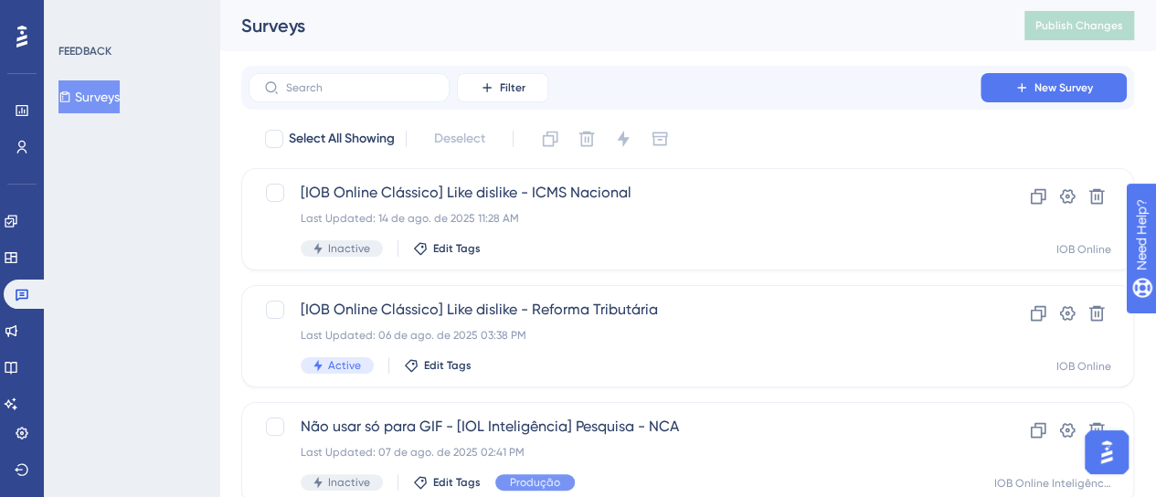
click at [153, 407] on div "FEEDBACK Surveys" at bounding box center [132, 248] width 176 height 497
click at [164, 328] on div "FEEDBACK Surveys" at bounding box center [132, 248] width 176 height 497
click at [191, 270] on div "FEEDBACK Surveys" at bounding box center [132, 248] width 176 height 497
click at [18, 372] on link at bounding box center [11, 367] width 15 height 29
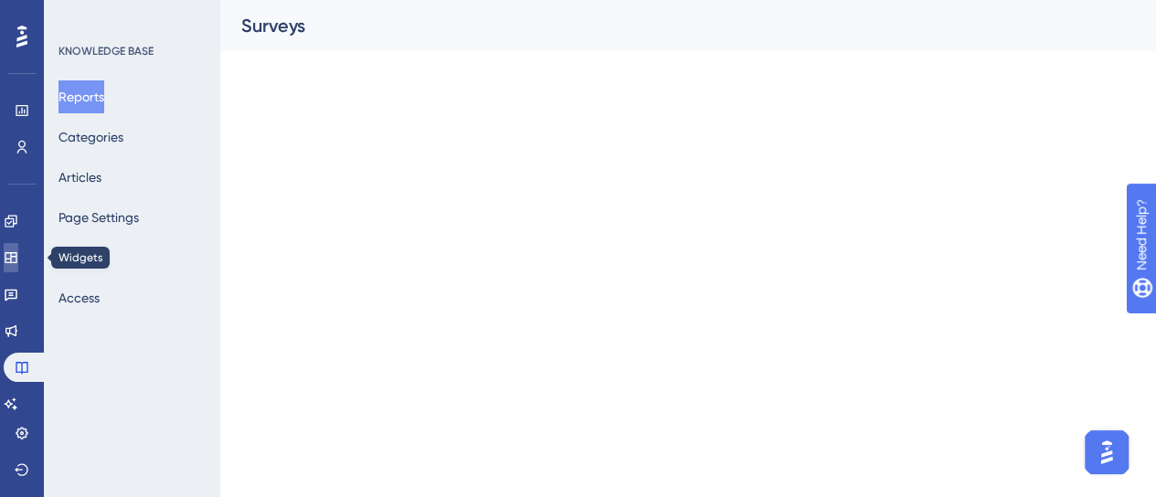
click at [16, 259] on icon at bounding box center [11, 257] width 12 height 11
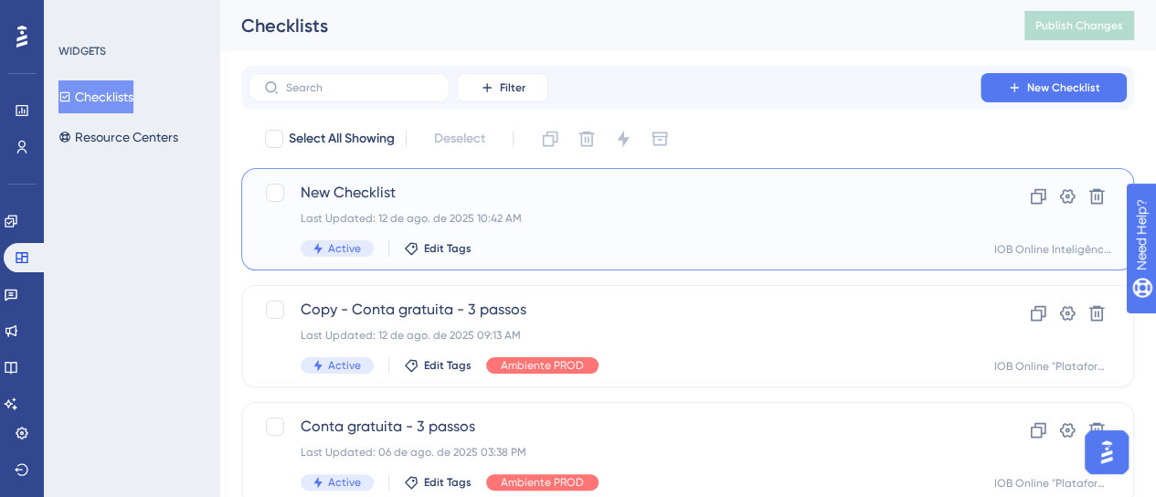
click at [654, 219] on div "Last Updated: 12 de ago. de 2025 10:42 AM" at bounding box center [615, 218] width 628 height 15
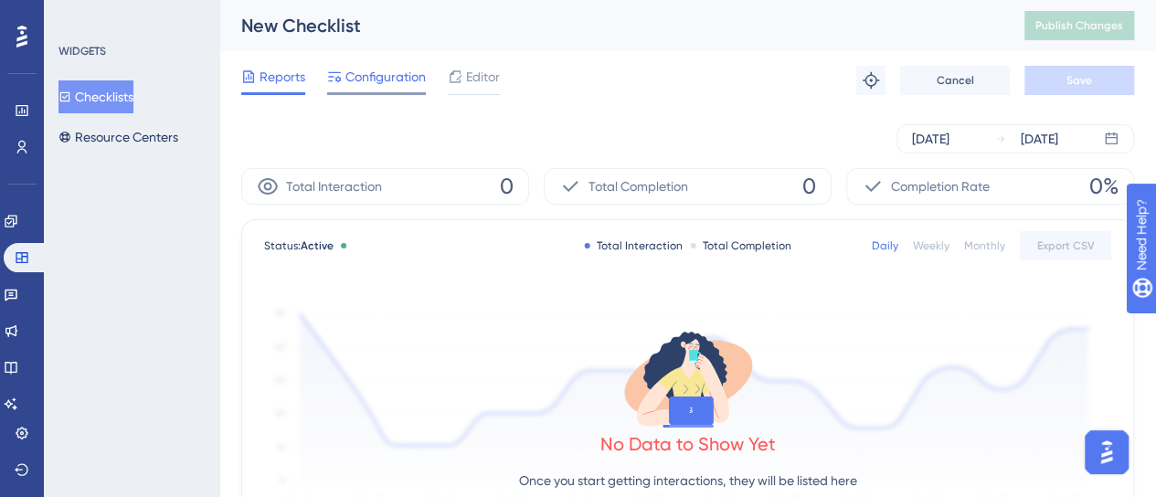
click at [379, 85] on span "Configuration" at bounding box center [386, 77] width 80 height 22
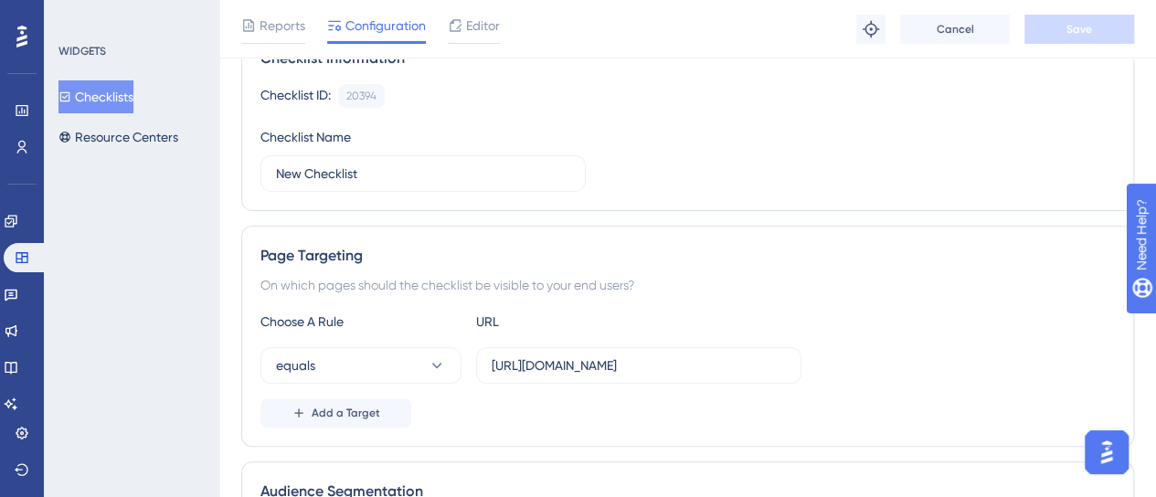
scroll to position [183, 0]
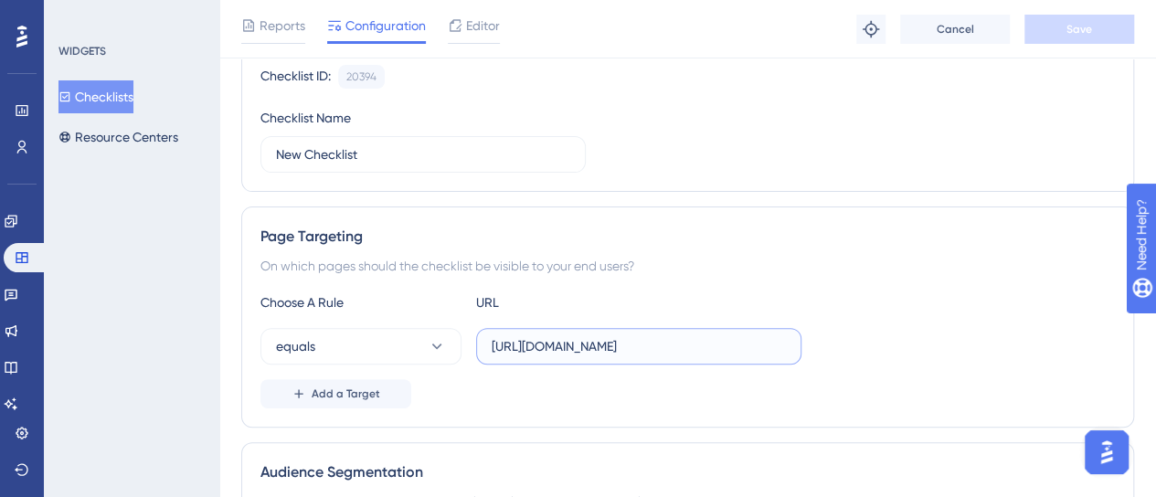
click at [522, 343] on input "https://iobonline.iob.com.br/previdenciaria" at bounding box center [639, 346] width 294 height 20
paste input "dev-app.iob.com.br/app/ext/hub-de-documentos/"
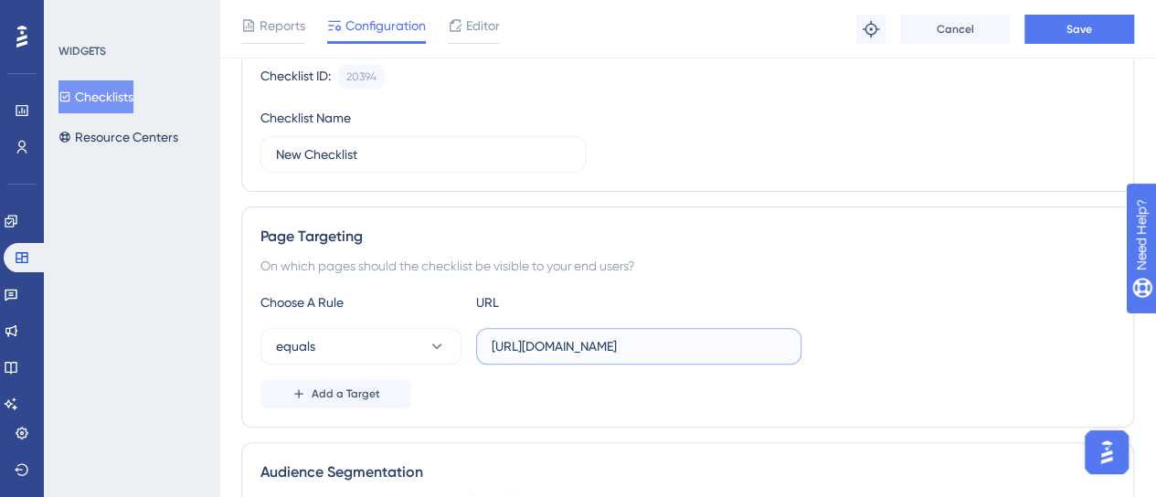
type input "https://dev-app.iob.com.br/app/ext/hub-de-documentos/"
click at [875, 363] on div "Choose A Rule URL equals https://dev-app.iob.com.br/app/ext/hub-de-documentos/ …" at bounding box center [688, 350] width 855 height 117
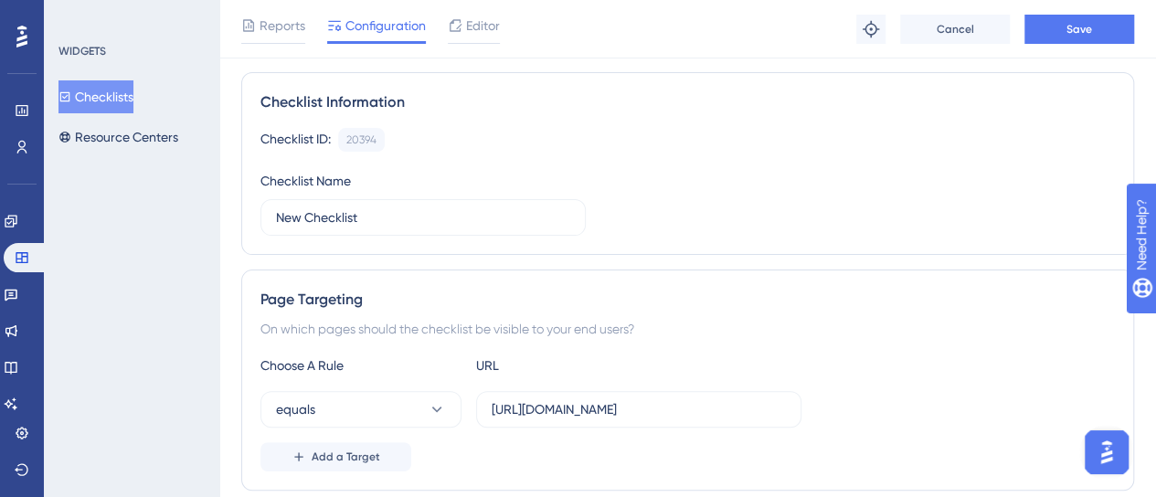
scroll to position [91, 0]
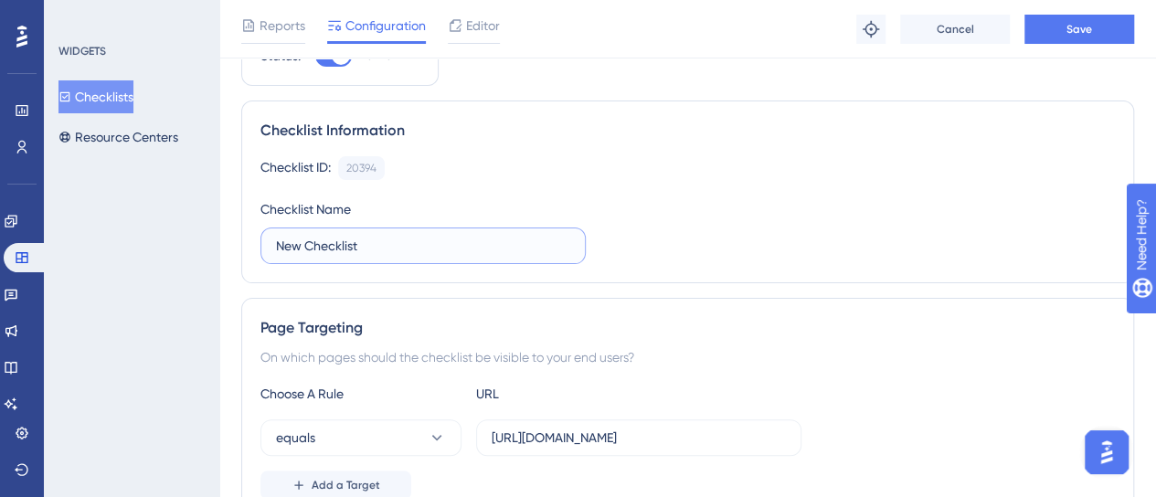
click at [407, 248] on input "New Checklist" at bounding box center [423, 246] width 294 height 20
type input "Checklist para Iza"
click at [708, 253] on div "Checklist ID: 20394 Copy Checklist Name Checklist para Iza" at bounding box center [688, 210] width 855 height 108
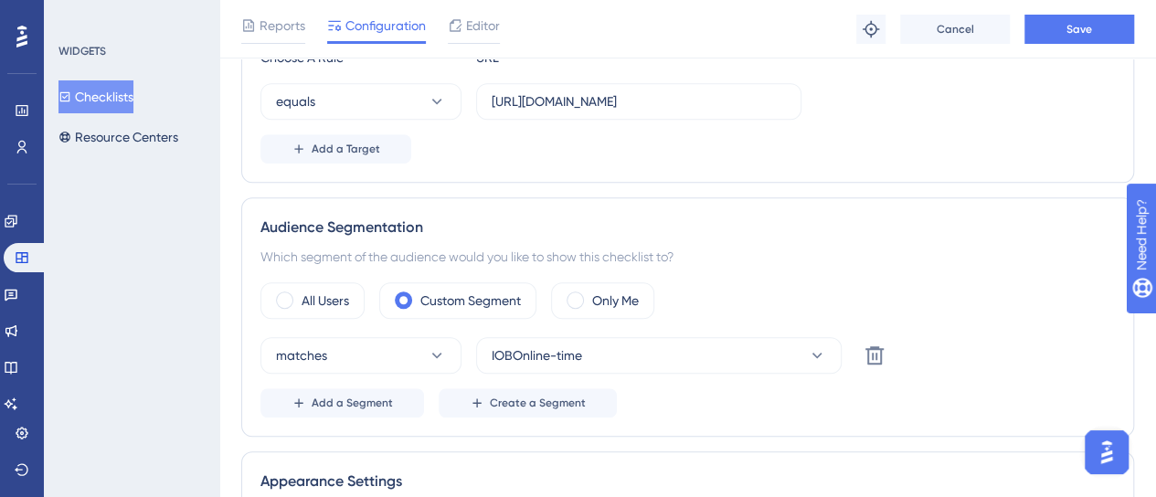
scroll to position [457, 0]
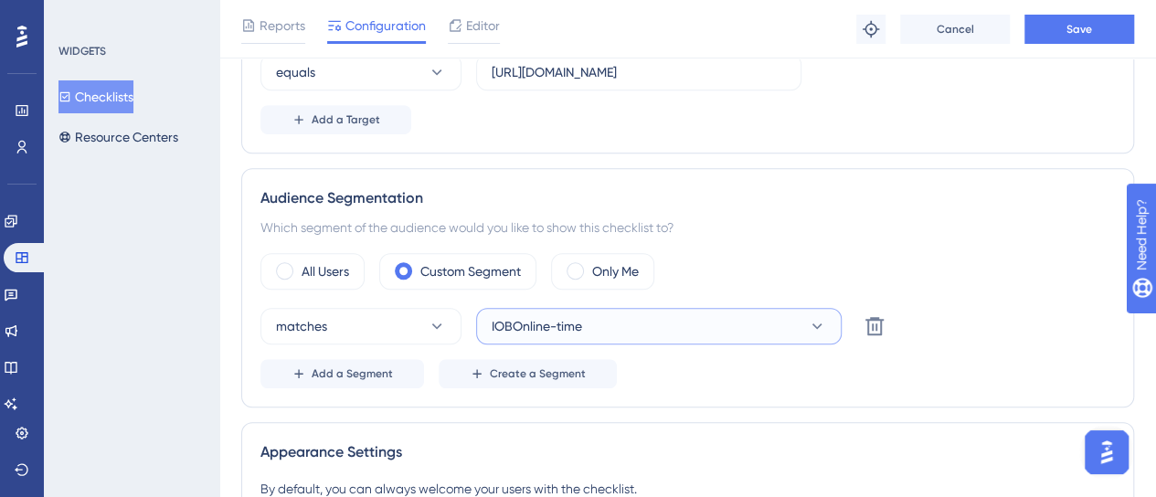
click at [600, 323] on button "IOBOnline-time" at bounding box center [659, 326] width 366 height 37
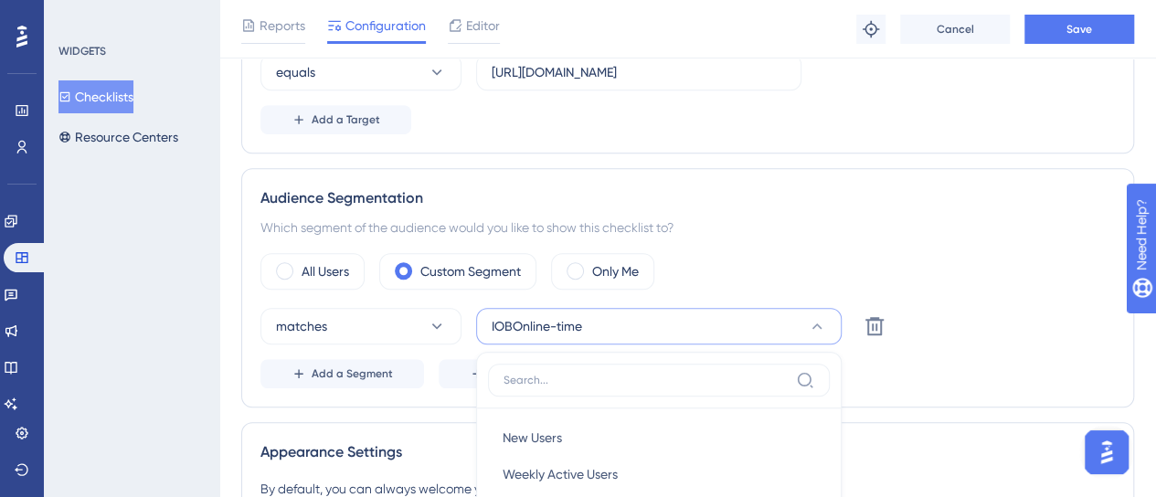
scroll to position [662, 0]
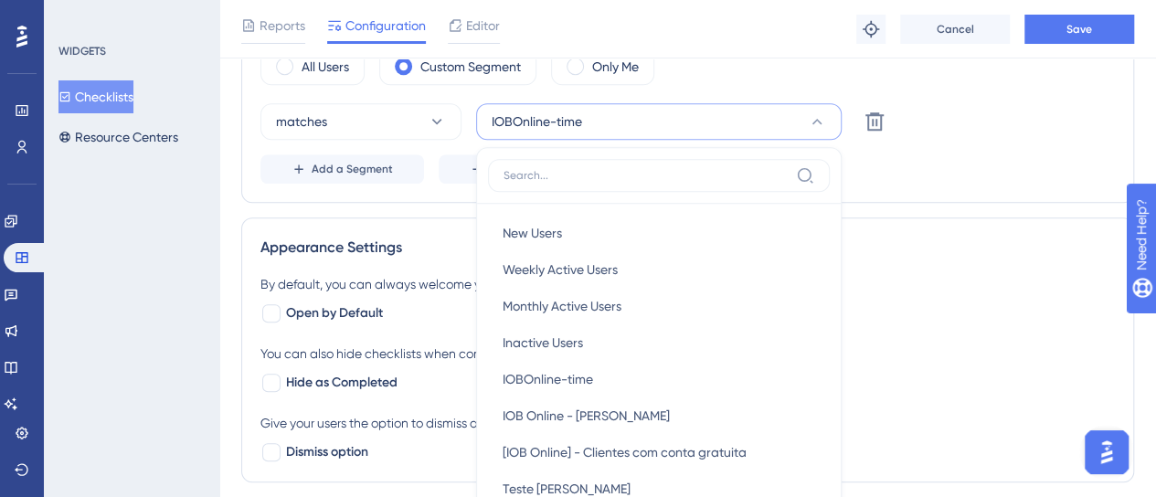
click at [988, 343] on div "You can also hide checklists when completed." at bounding box center [688, 354] width 855 height 22
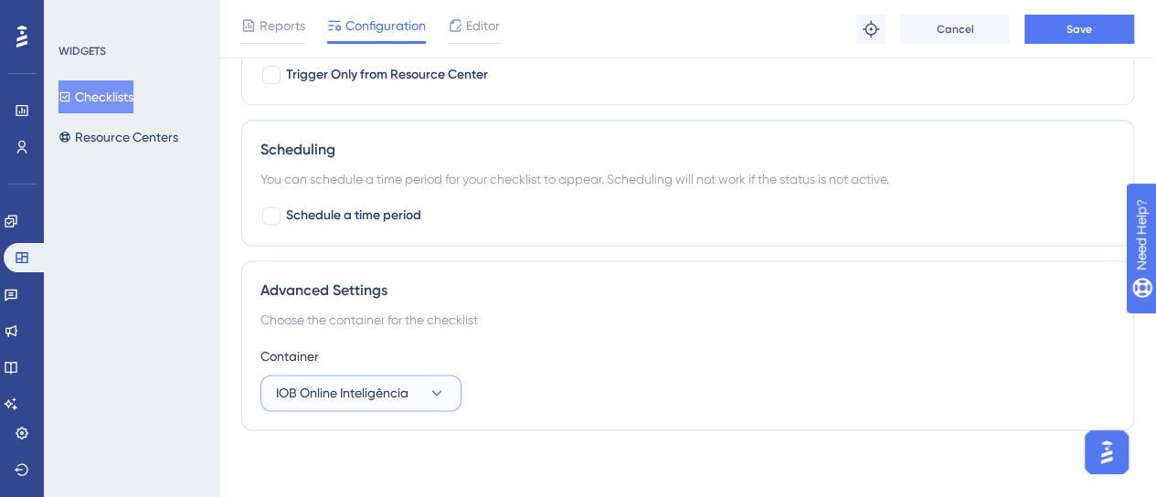
click at [392, 382] on span "IOB Online Inteligência" at bounding box center [342, 393] width 133 height 22
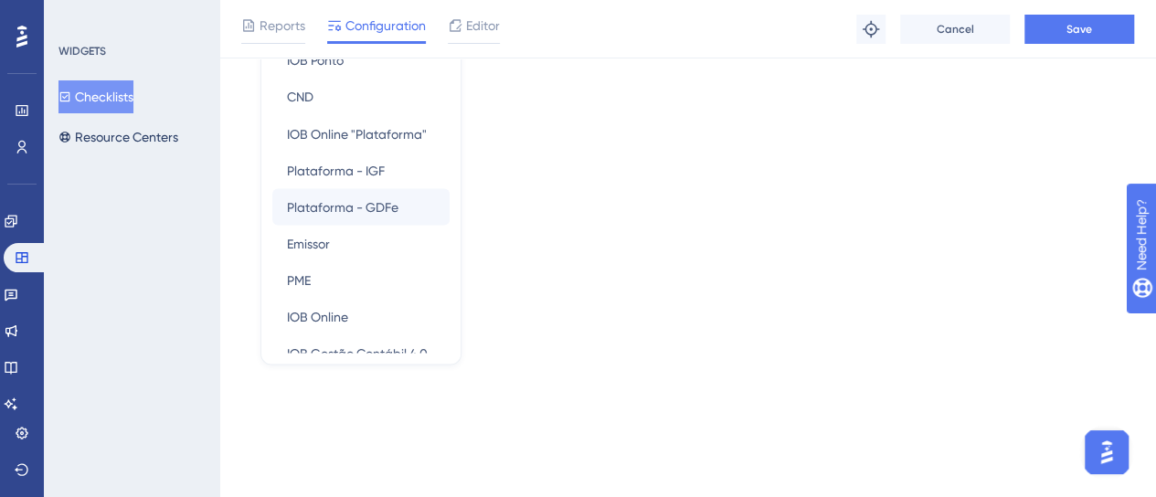
scroll to position [167, 0]
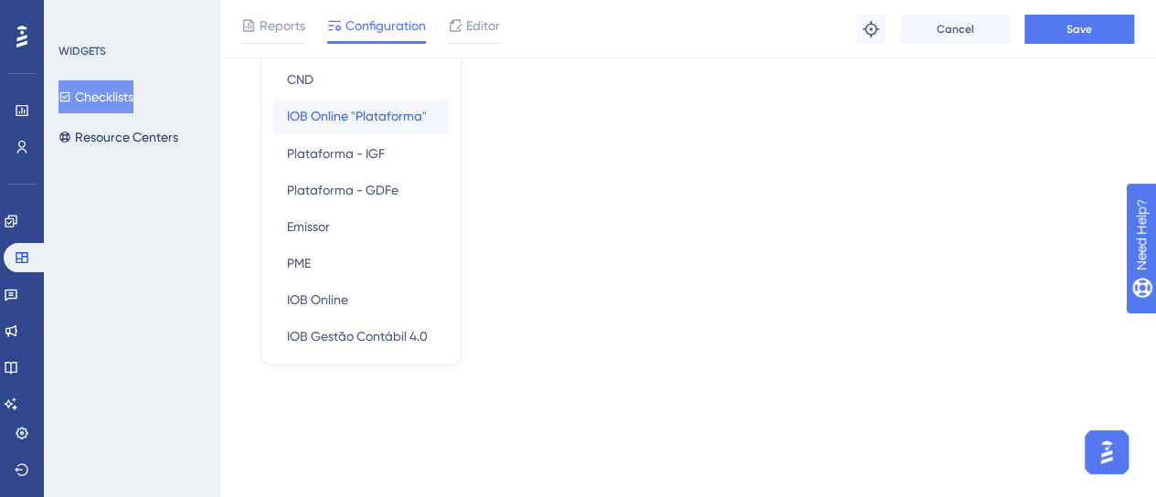
click at [391, 117] on span "IOB Online "Plataforma"" at bounding box center [357, 116] width 140 height 22
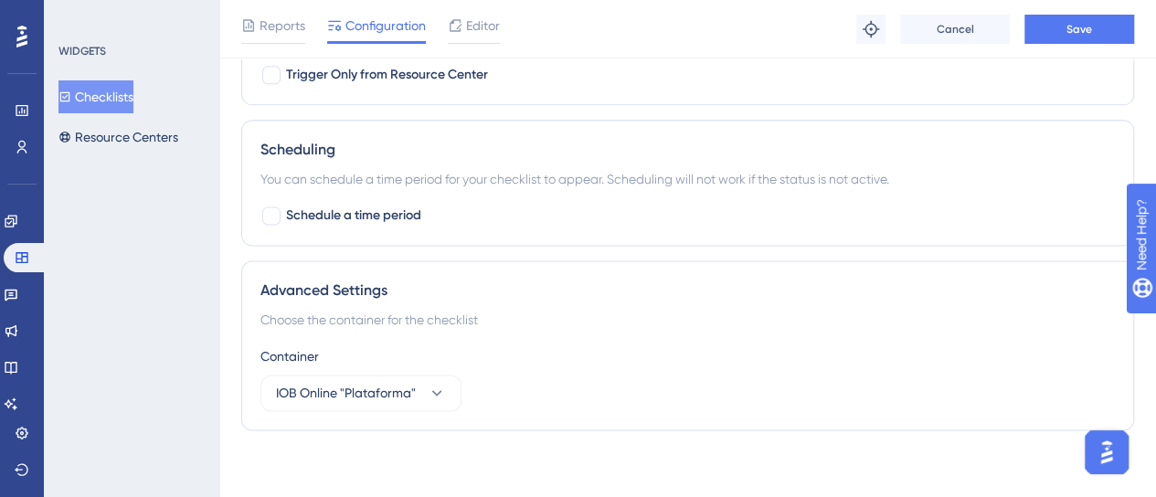
click at [835, 346] on div "Container" at bounding box center [688, 357] width 855 height 22
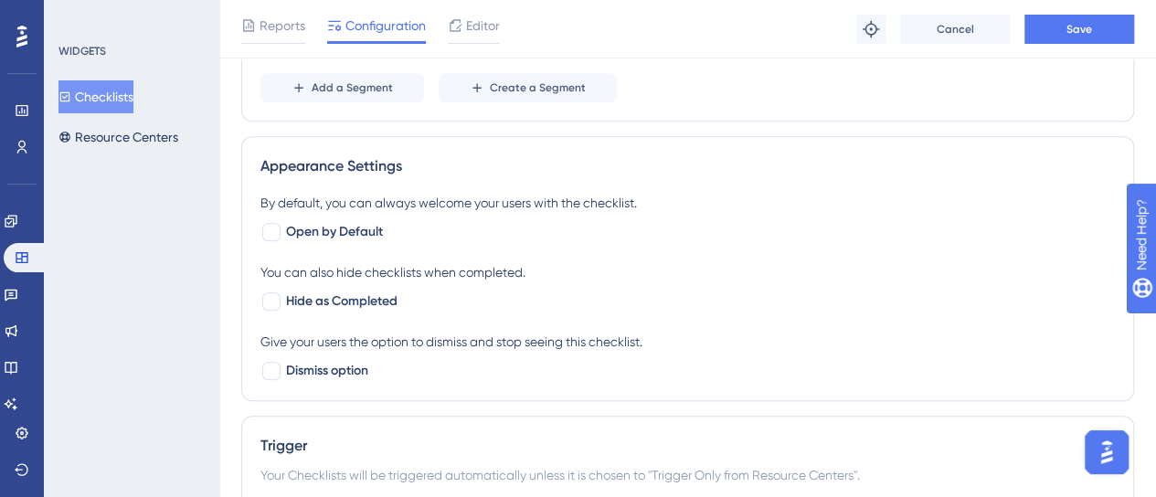
scroll to position [632, 0]
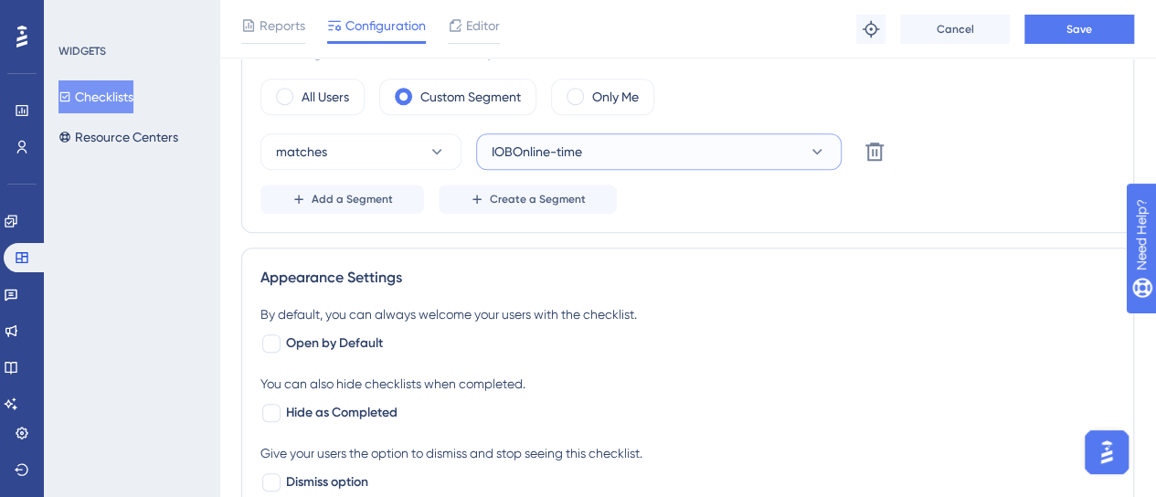
click at [566, 156] on span "IOBOnline-time" at bounding box center [537, 152] width 90 height 22
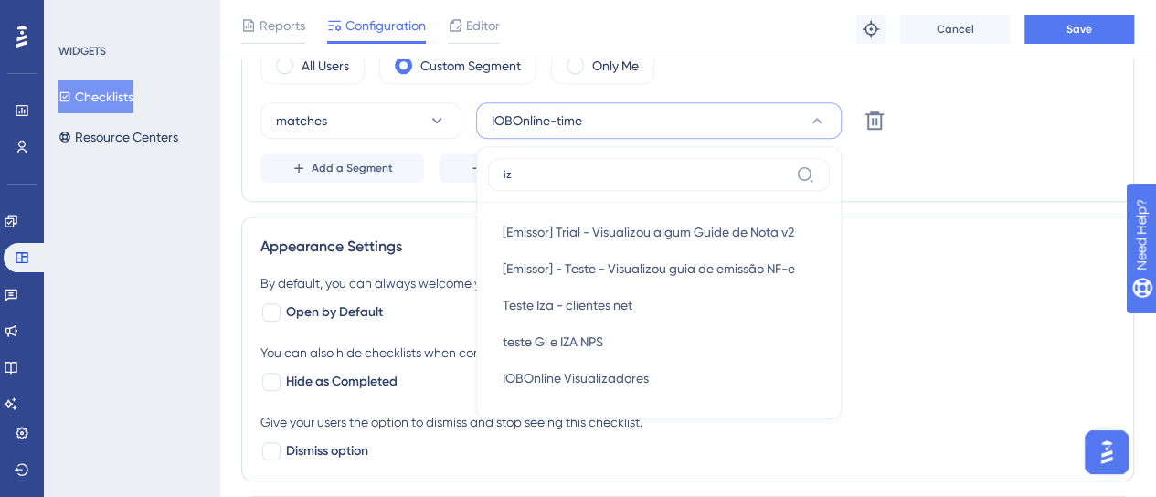
scroll to position [0, 0]
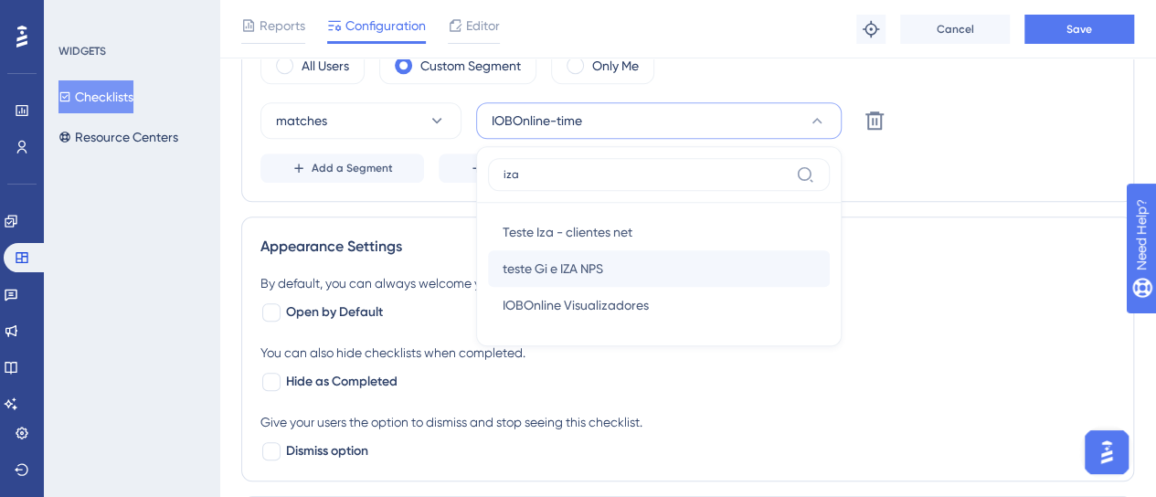
type input "iza"
click at [539, 269] on span "teste Gi e IZA NPS" at bounding box center [553, 269] width 101 height 22
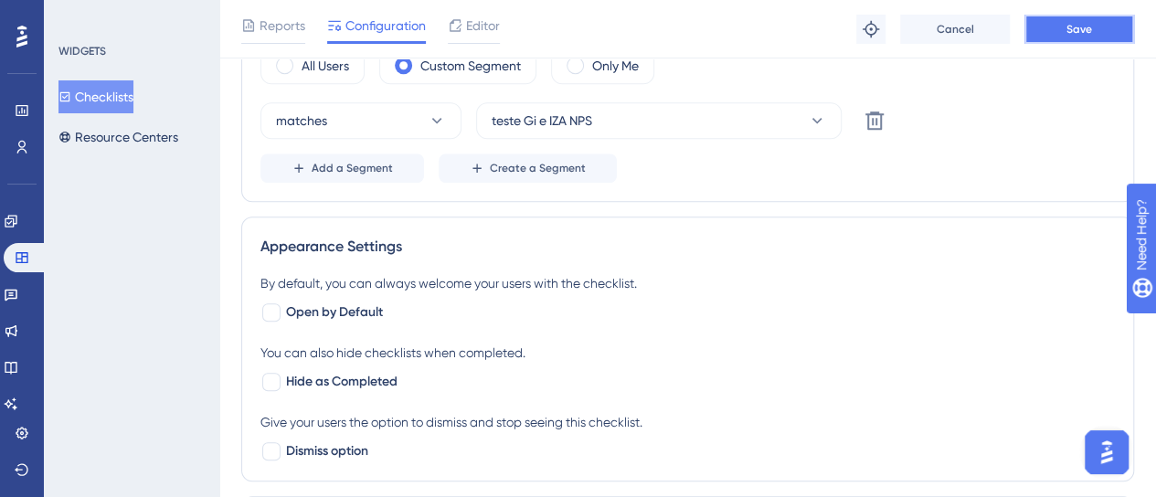
click at [1104, 32] on button "Save" at bounding box center [1080, 29] width 110 height 29
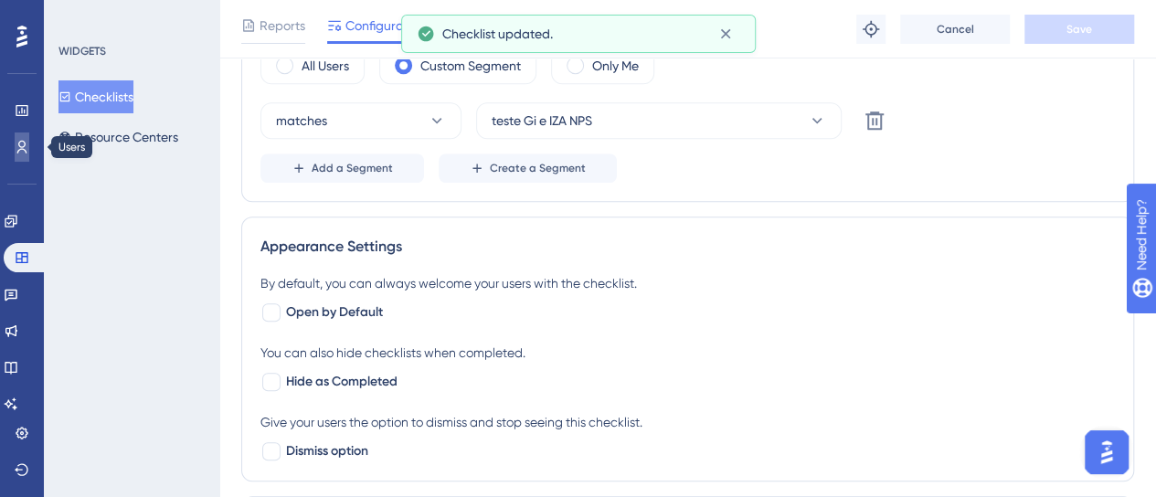
click at [15, 151] on link at bounding box center [22, 147] width 15 height 29
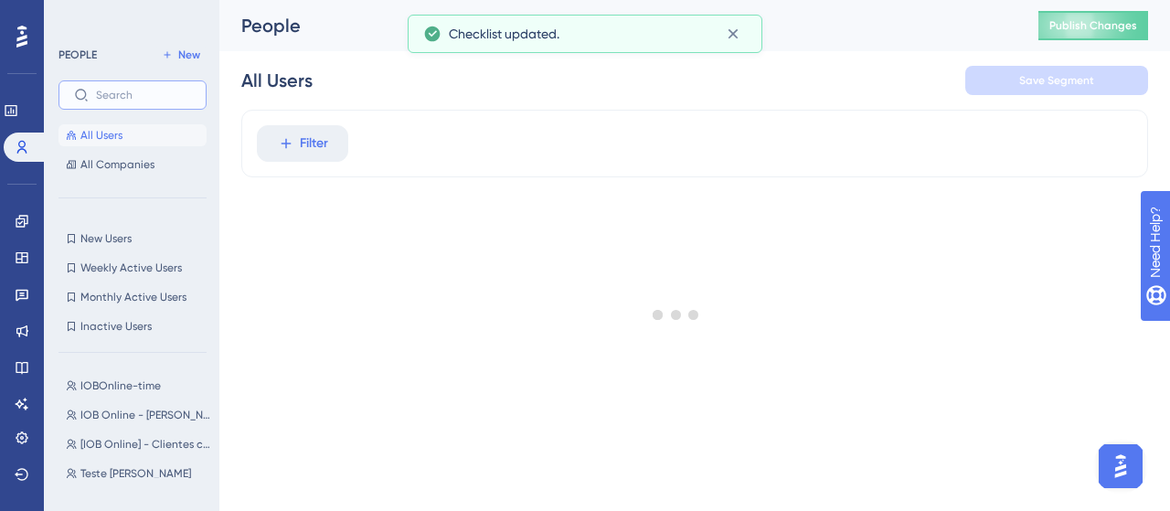
click at [155, 96] on input "text" at bounding box center [143, 95] width 95 height 13
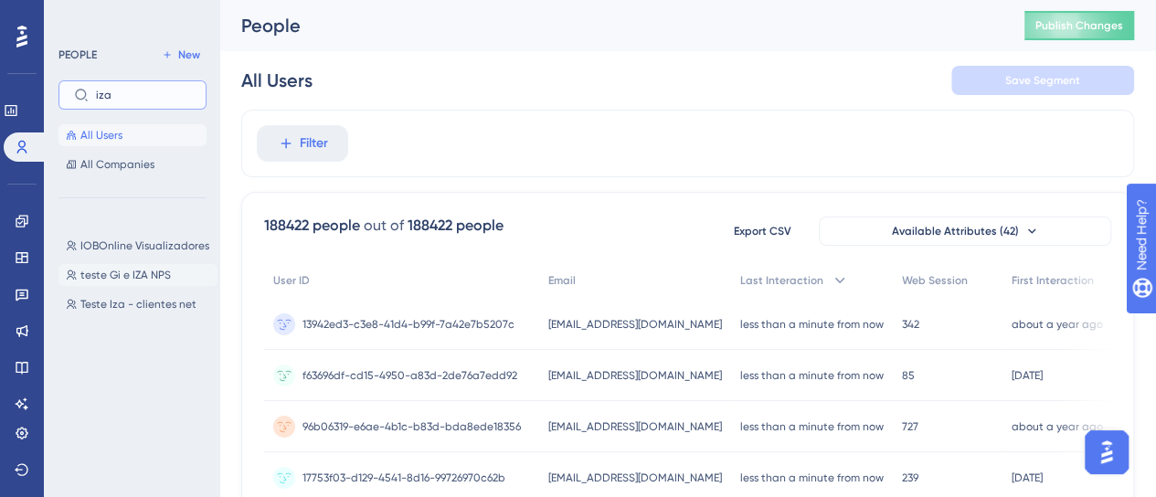
type input "iza"
click at [149, 278] on span "teste Gi e IZA NPS" at bounding box center [125, 275] width 90 height 15
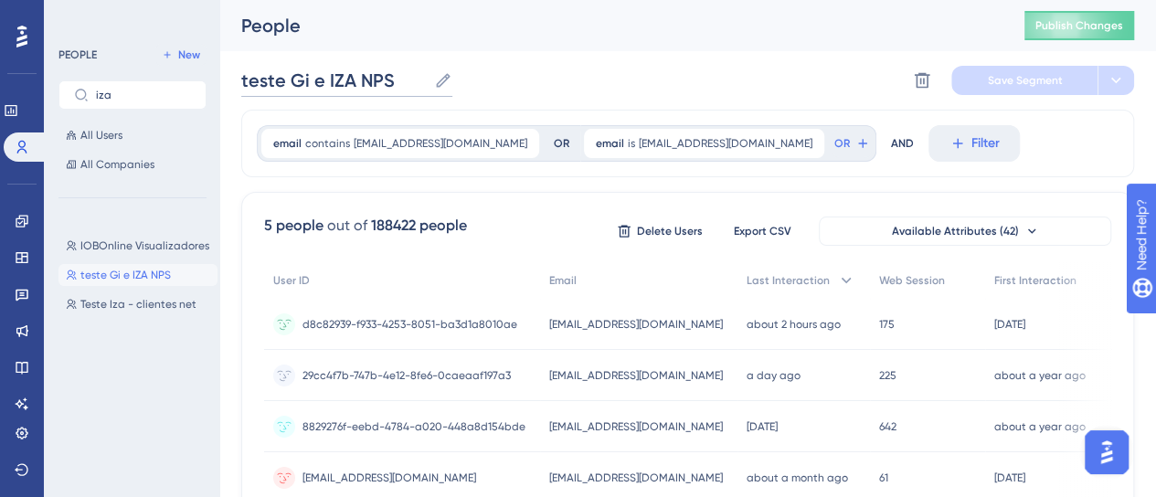
click at [358, 75] on input "teste Gi e IZA NPS" at bounding box center [334, 81] width 186 height 26
drag, startPoint x: 358, startPoint y: 75, endPoint x: 402, endPoint y: 80, distance: 44.2
click at [402, 80] on input "teste Gi e IZA NPS" at bounding box center [334, 81] width 186 height 26
click at [400, 80] on input "teste Gi e IZA NPS" at bounding box center [334, 81] width 186 height 26
click at [570, 81] on div "teste Gi e IZA NPS teste Gi e IZA NPS Delete Segment Save Segment" at bounding box center [687, 80] width 893 height 59
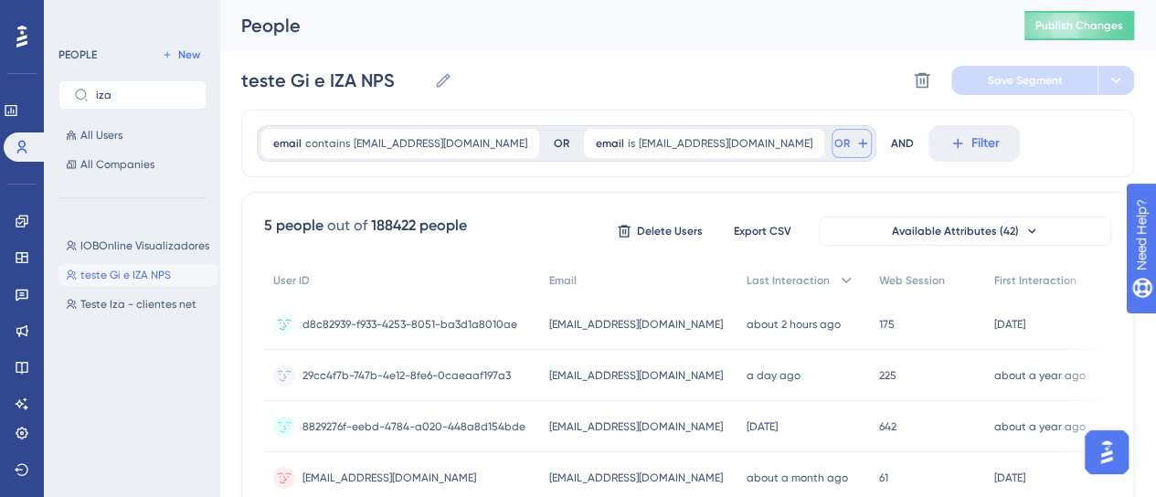
click at [832, 134] on button "OR" at bounding box center [852, 143] width 40 height 29
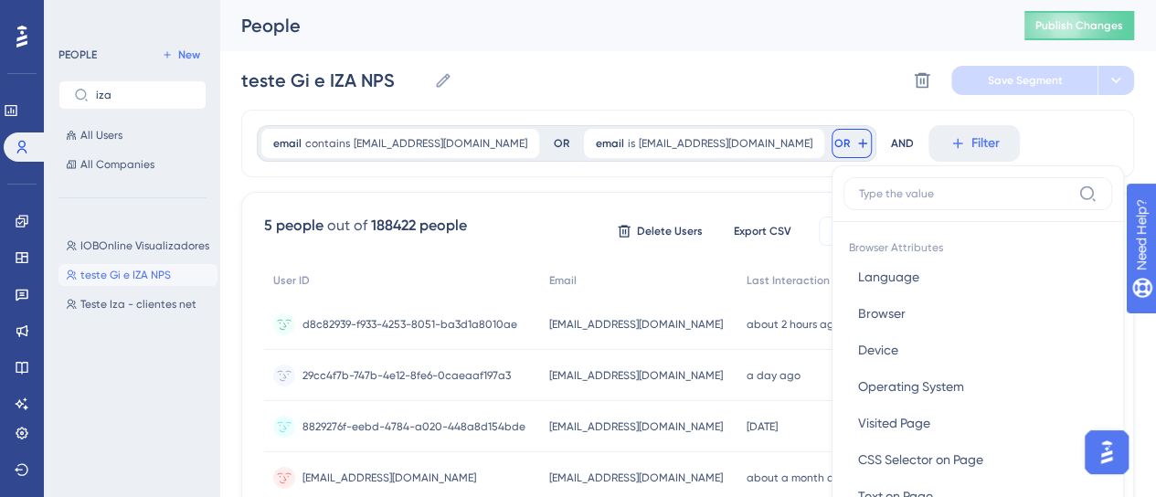
scroll to position [101, 0]
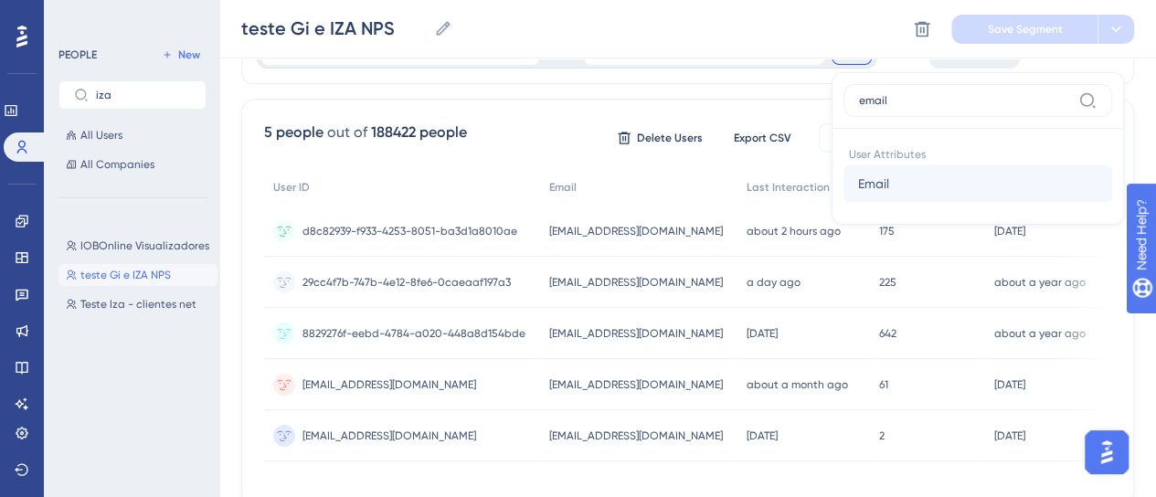
type input "email"
click at [858, 175] on span "Email" at bounding box center [873, 184] width 31 height 22
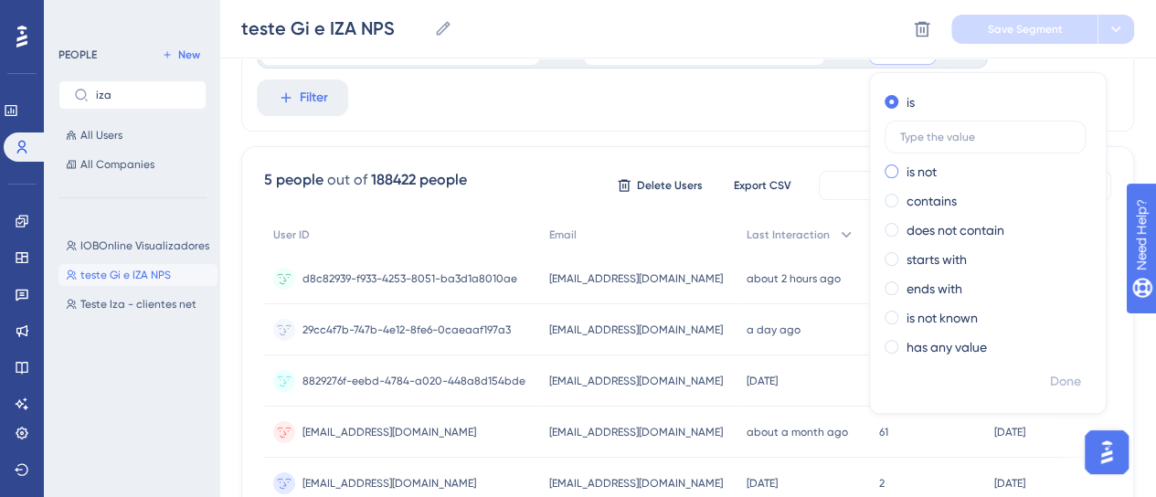
click at [885, 173] on span at bounding box center [892, 172] width 14 height 14
click at [904, 167] on input "radio" at bounding box center [904, 167] width 0 height 0
click at [907, 101] on label "is" at bounding box center [911, 102] width 8 height 22
click at [900, 131] on input "text" at bounding box center [985, 137] width 170 height 13
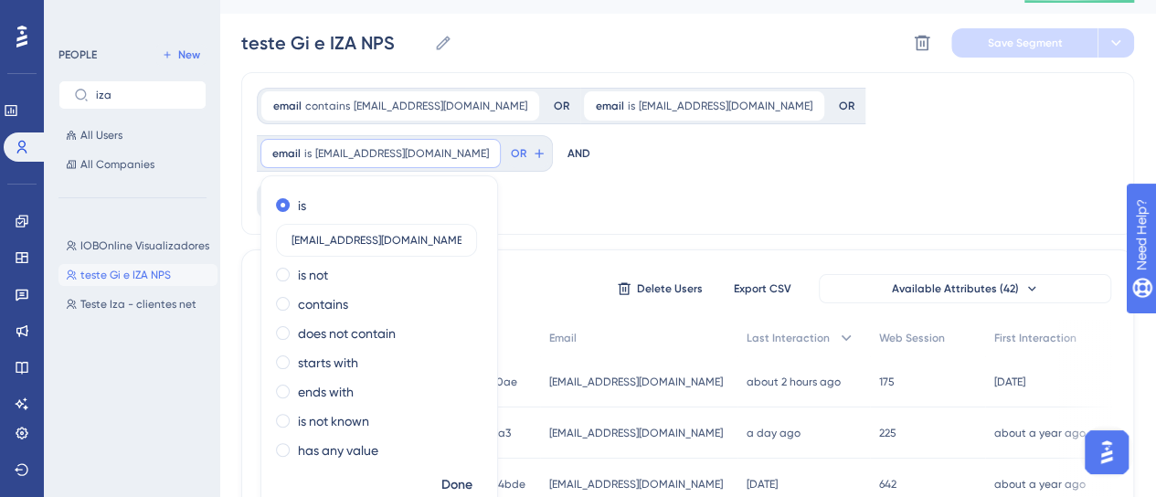
scroll to position [0, 0]
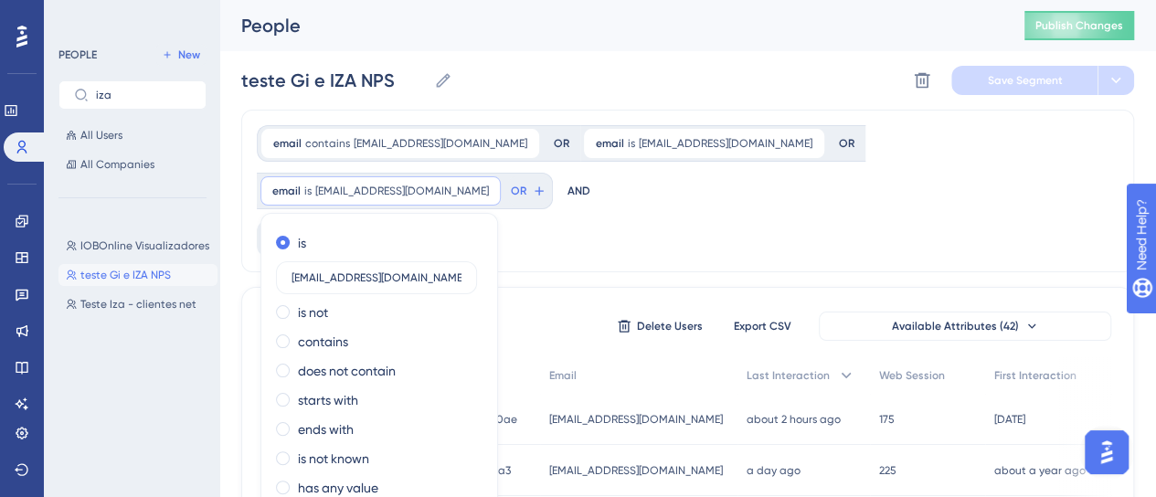
type input "izabella.godoi+ioldev@iob.com.br"
click at [600, 231] on div "email contains demoappiob@outlook.com demoappiob@outlook.com Remove OR email is…" at bounding box center [687, 191] width 893 height 163
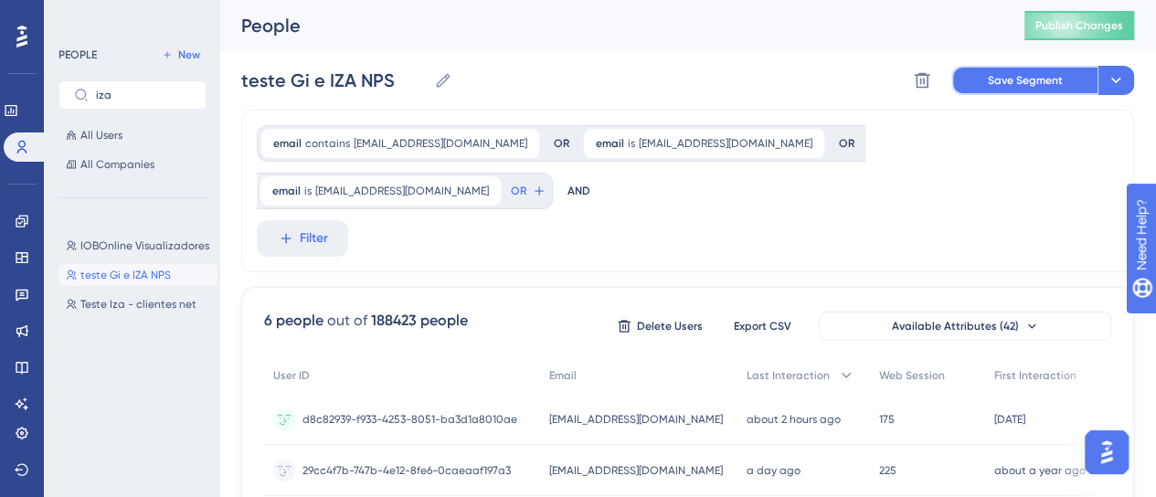
click at [996, 87] on span "Save Segment" at bounding box center [1025, 80] width 75 height 15
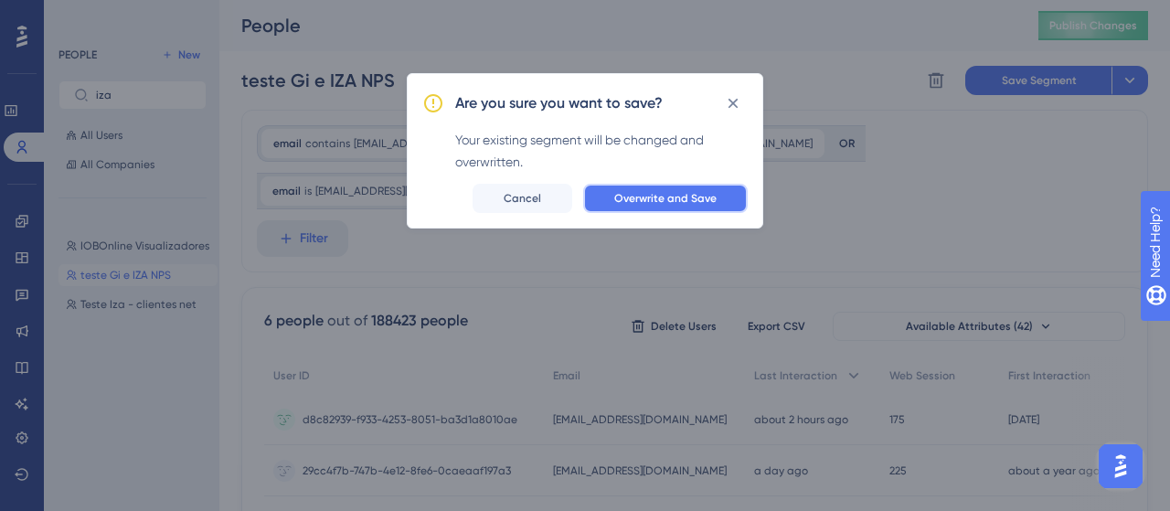
click at [680, 189] on button "Overwrite and Save" at bounding box center [665, 198] width 165 height 29
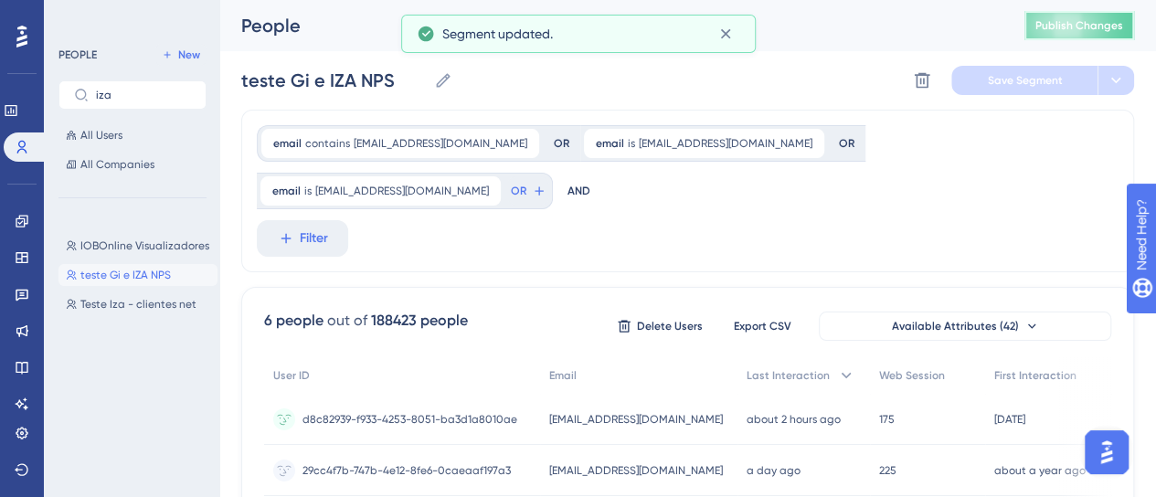
click at [1071, 25] on span "Publish Changes" at bounding box center [1080, 25] width 88 height 15
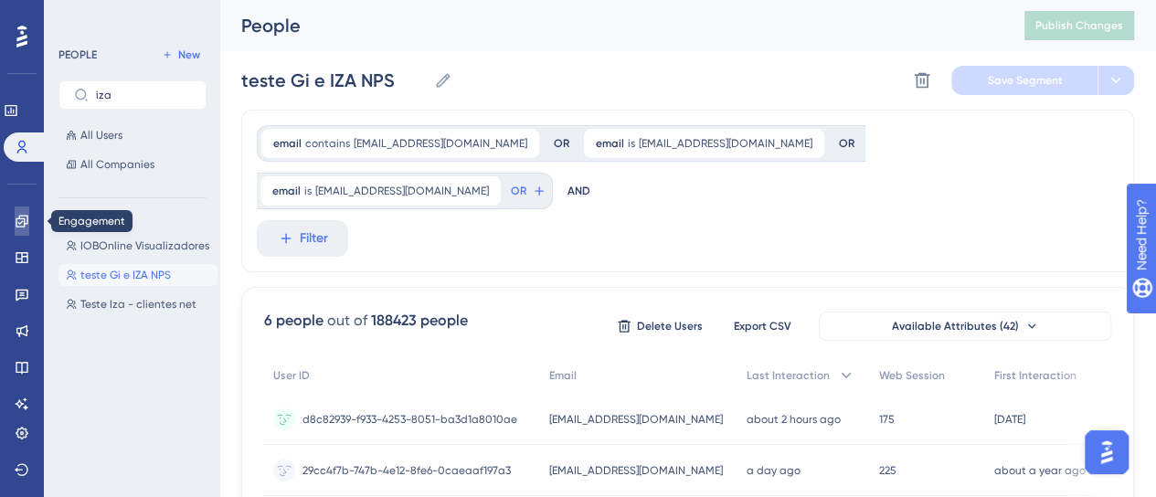
click at [29, 219] on link at bounding box center [22, 221] width 15 height 29
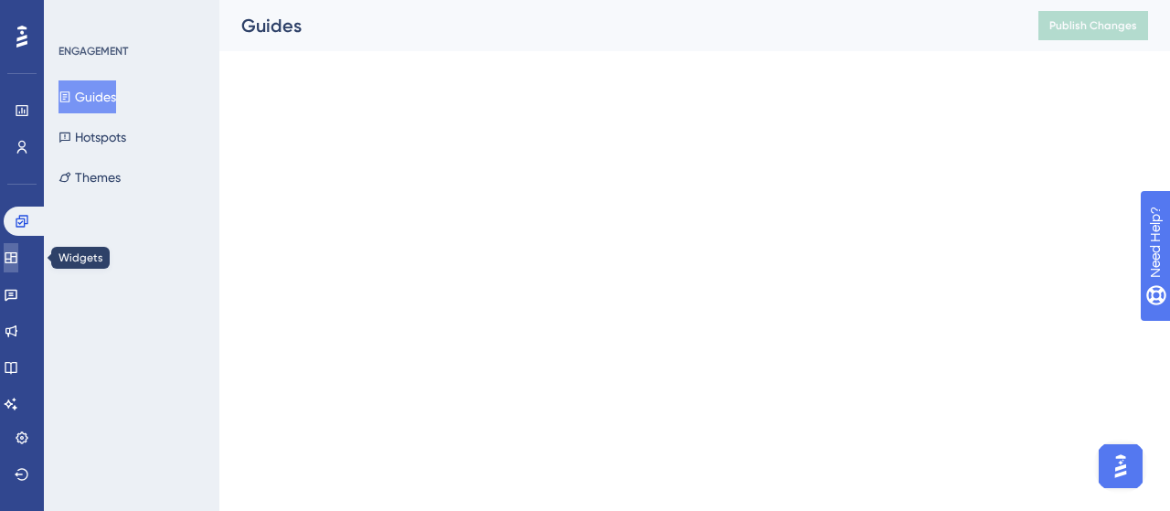
click at [16, 259] on icon at bounding box center [11, 257] width 12 height 11
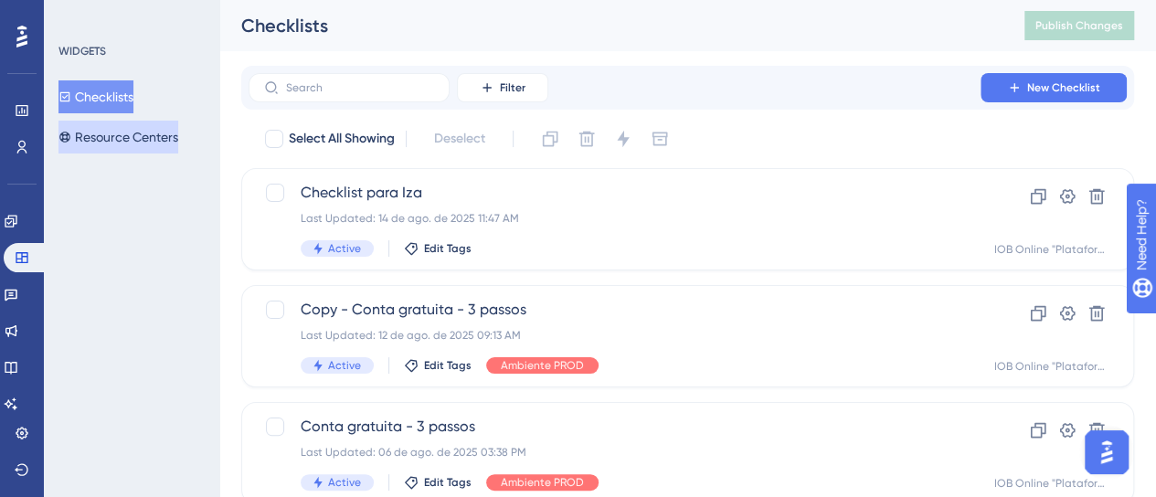
click at [109, 140] on button "Resource Centers" at bounding box center [119, 137] width 120 height 33
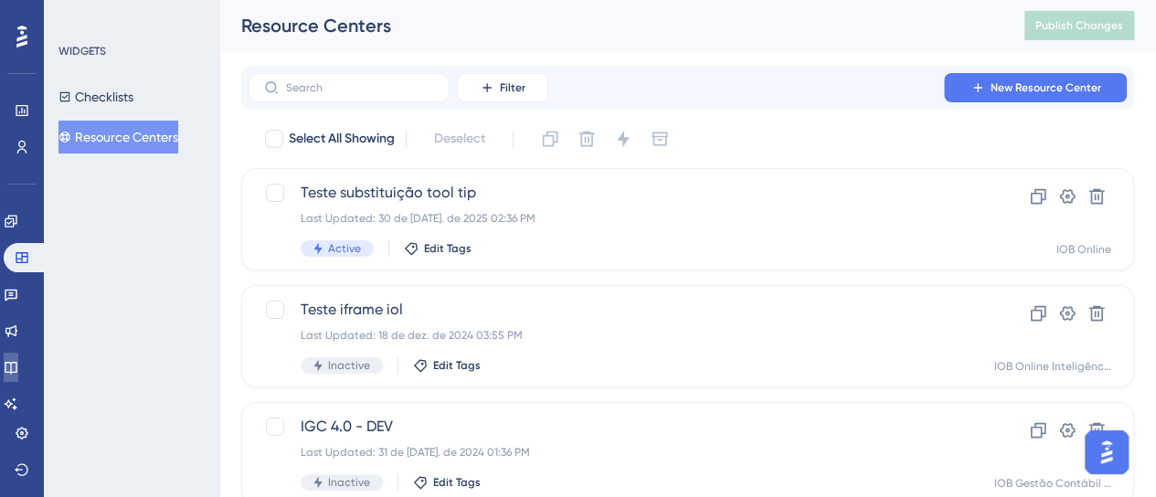
click at [15, 367] on icon at bounding box center [11, 367] width 15 height 15
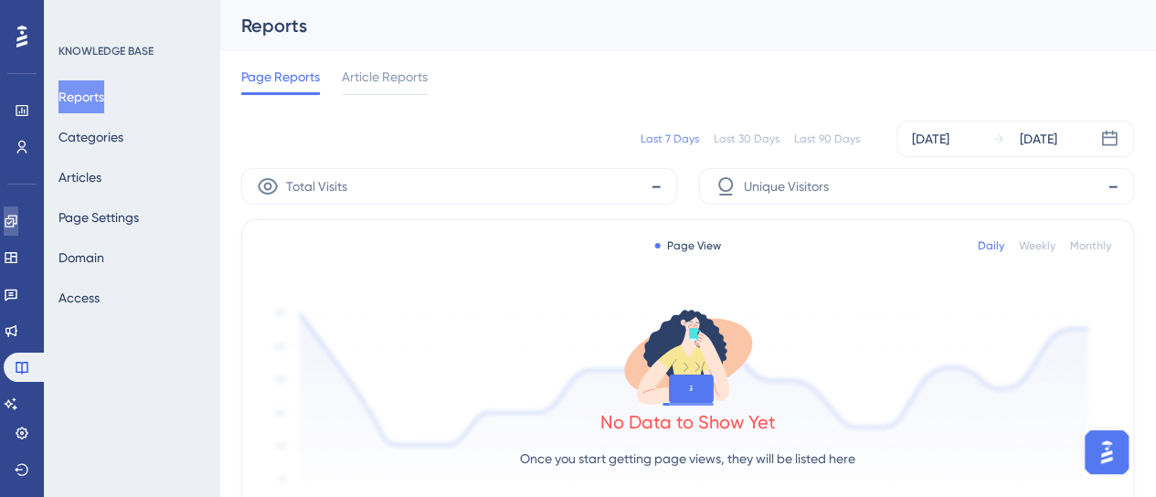
click at [18, 231] on link at bounding box center [11, 221] width 15 height 29
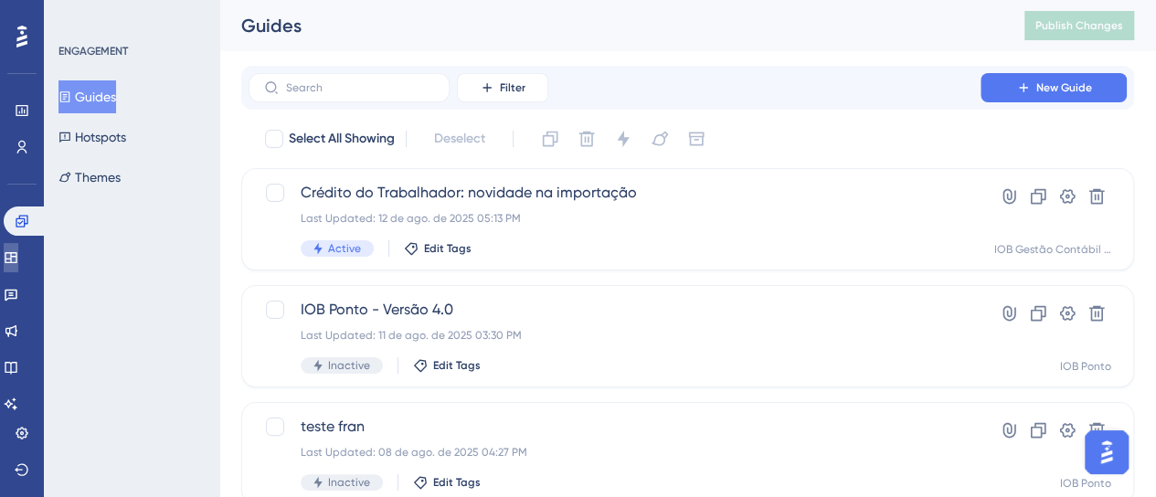
click at [18, 250] on link at bounding box center [11, 257] width 15 height 29
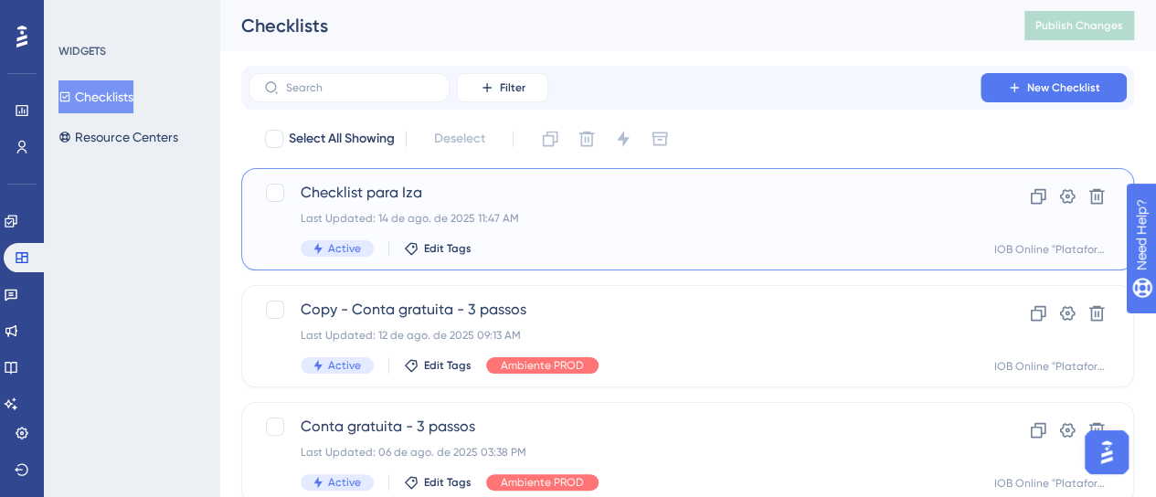
drag, startPoint x: 645, startPoint y: 216, endPoint x: 622, endPoint y: 218, distance: 23.0
click at [622, 218] on div "Last Updated: 14 de ago. de 2025 11:47 AM" at bounding box center [615, 218] width 628 height 15
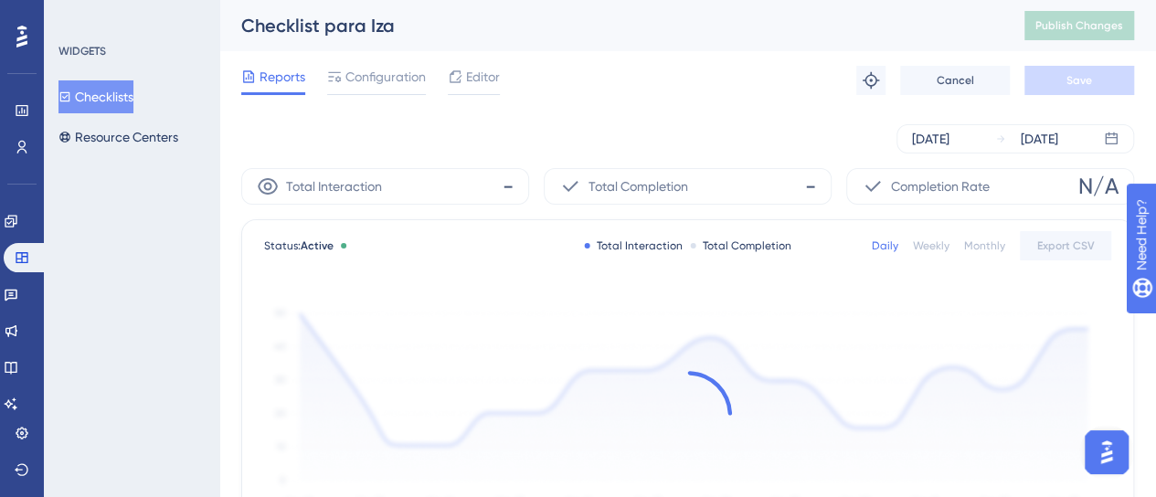
click at [272, 78] on span "Reports" at bounding box center [283, 77] width 46 height 22
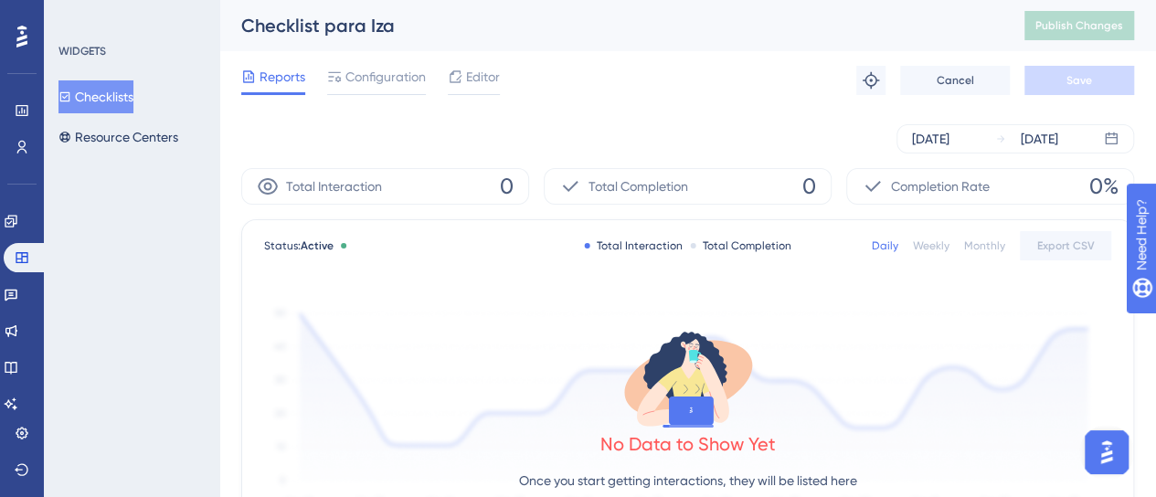
click at [122, 98] on button "Checklists" at bounding box center [96, 96] width 75 height 33
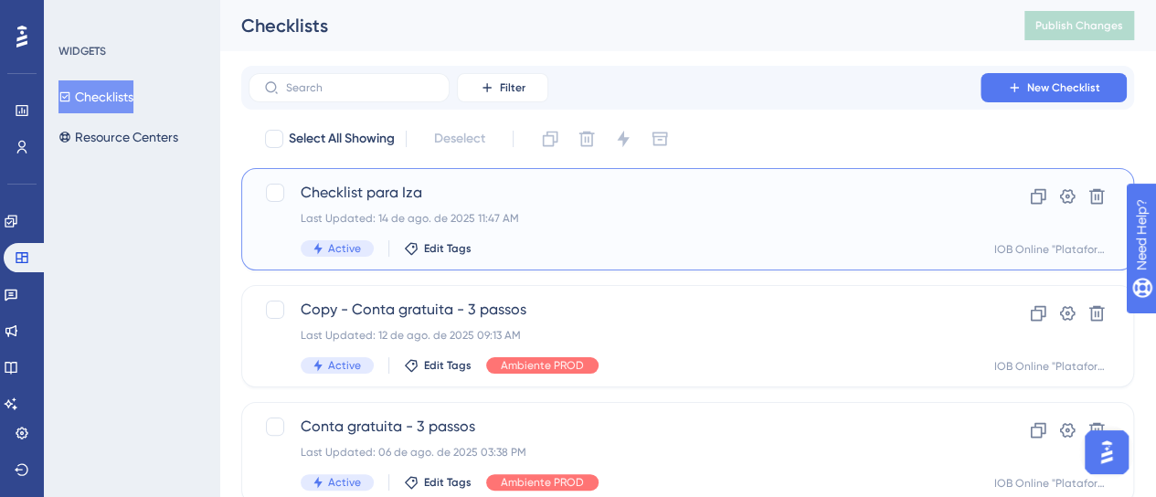
click at [505, 197] on span "Checklist para Iza" at bounding box center [615, 193] width 628 height 22
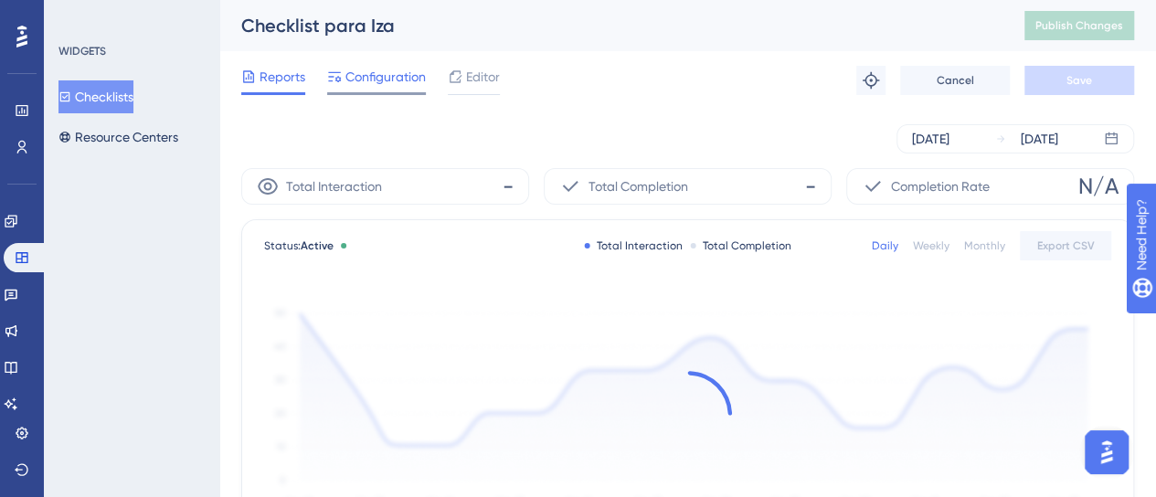
click at [420, 92] on div at bounding box center [376, 93] width 99 height 3
click at [375, 59] on div "Reports Configuration Editor Troubleshoot Cancel Save" at bounding box center [687, 80] width 893 height 59
click at [373, 77] on span "Configuration" at bounding box center [386, 77] width 80 height 22
click at [391, 82] on span "Configuration" at bounding box center [386, 77] width 80 height 22
click at [360, 76] on span "Configuration" at bounding box center [386, 77] width 80 height 22
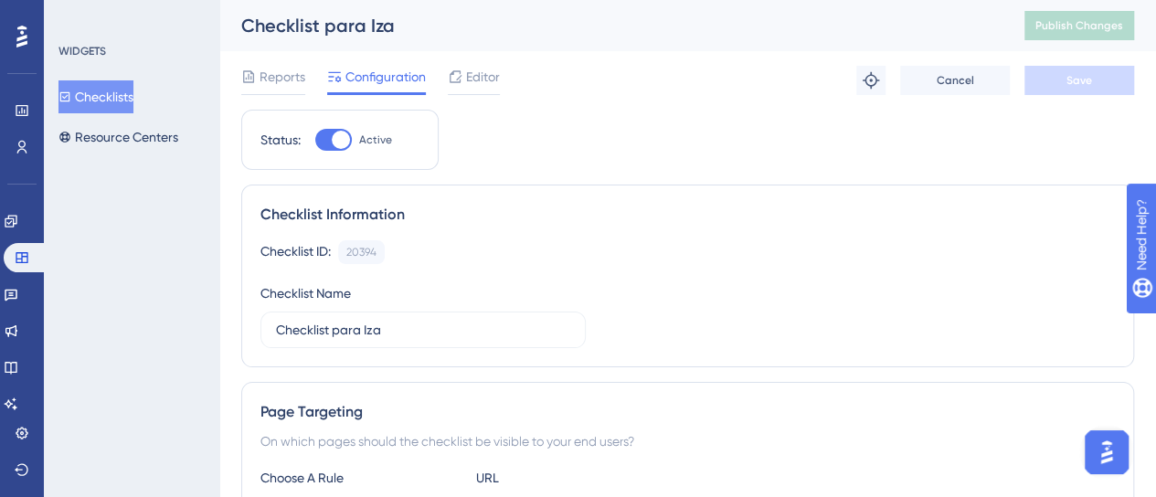
click at [323, 142] on div at bounding box center [333, 140] width 37 height 22
click at [315, 141] on input "Active" at bounding box center [314, 140] width 1 height 1
checkbox input "false"
click at [1060, 77] on button "Save" at bounding box center [1080, 80] width 110 height 29
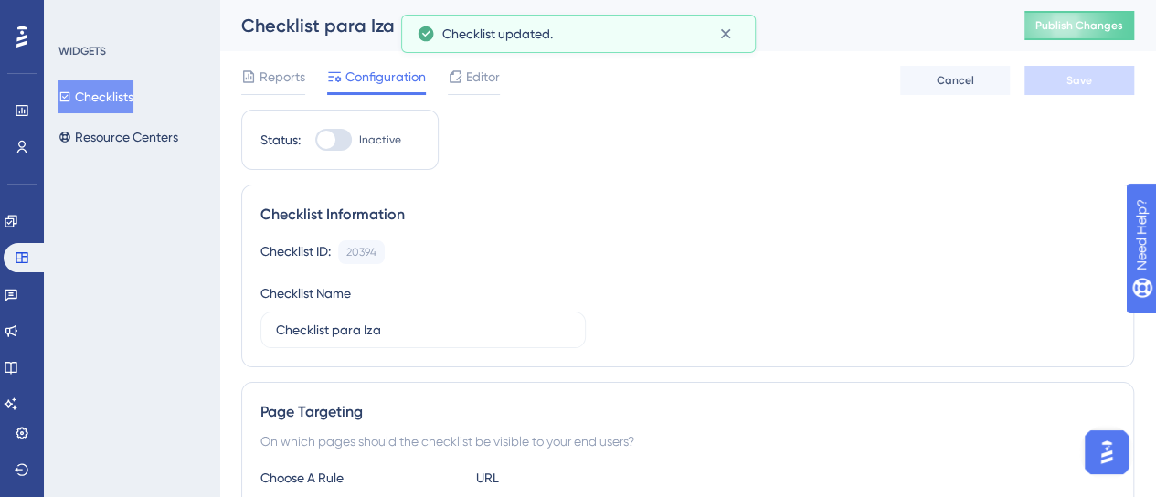
click at [1108, 7] on div "Checklist para Iza Publish Changes" at bounding box center [687, 25] width 937 height 51
click at [1099, 30] on span "Publish Changes" at bounding box center [1080, 25] width 88 height 15
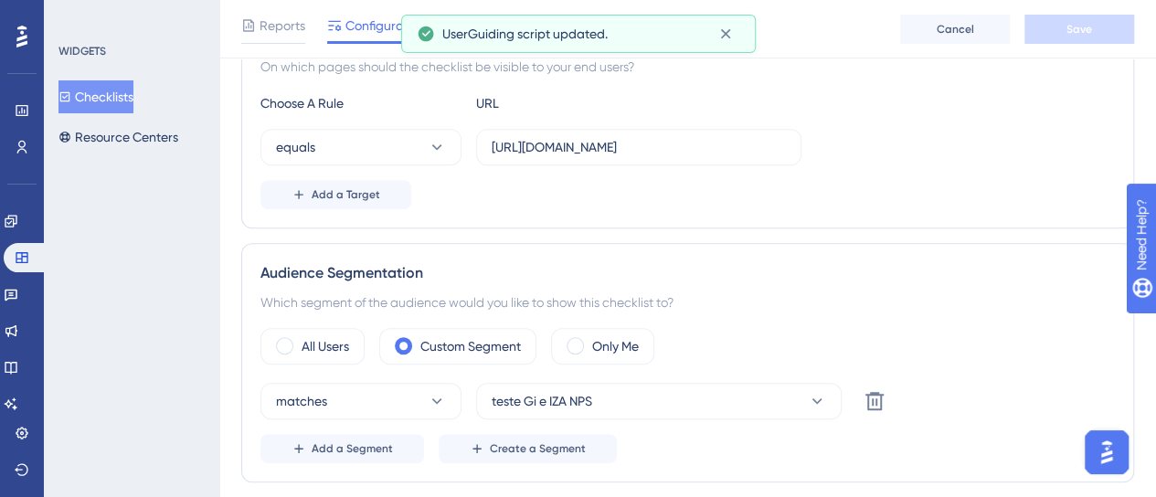
scroll to position [366, 0]
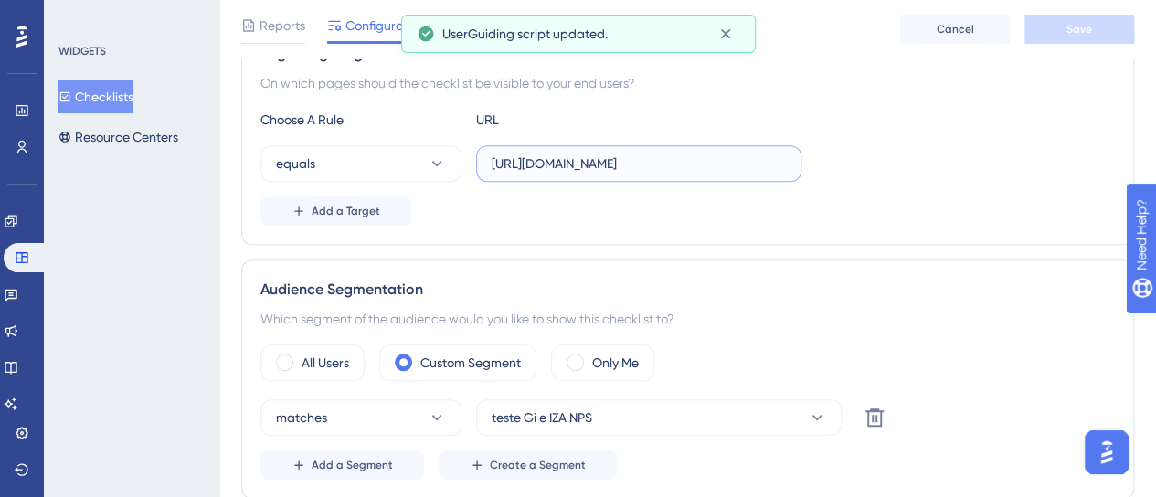
click at [588, 155] on input "https://dev-app.iob.com.br/app/ext/hub-de-documentos/" at bounding box center [639, 164] width 294 height 20
click at [1064, 242] on div "Page Targeting On which pages should the checklist be visible to your end users…" at bounding box center [687, 134] width 893 height 221
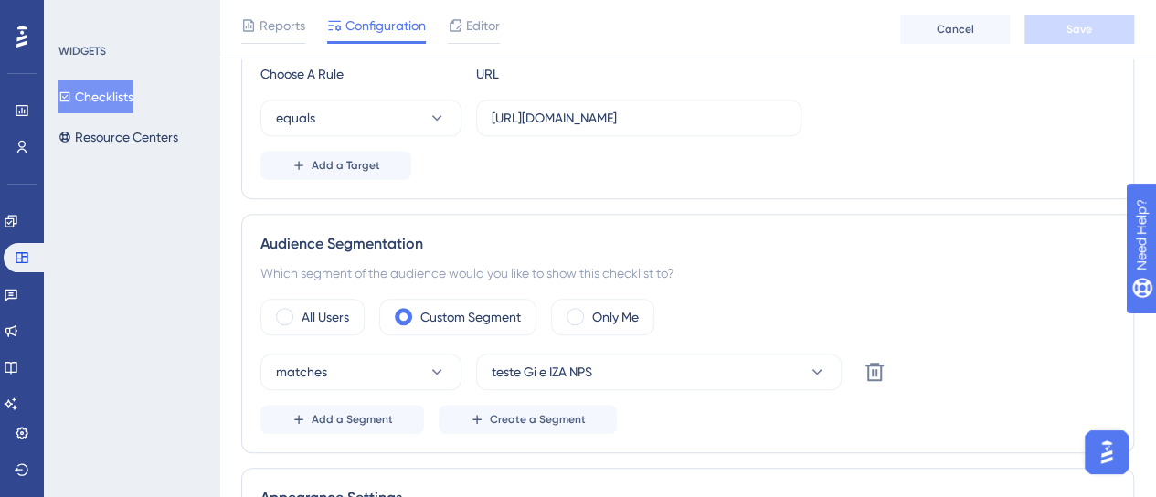
scroll to position [548, 0]
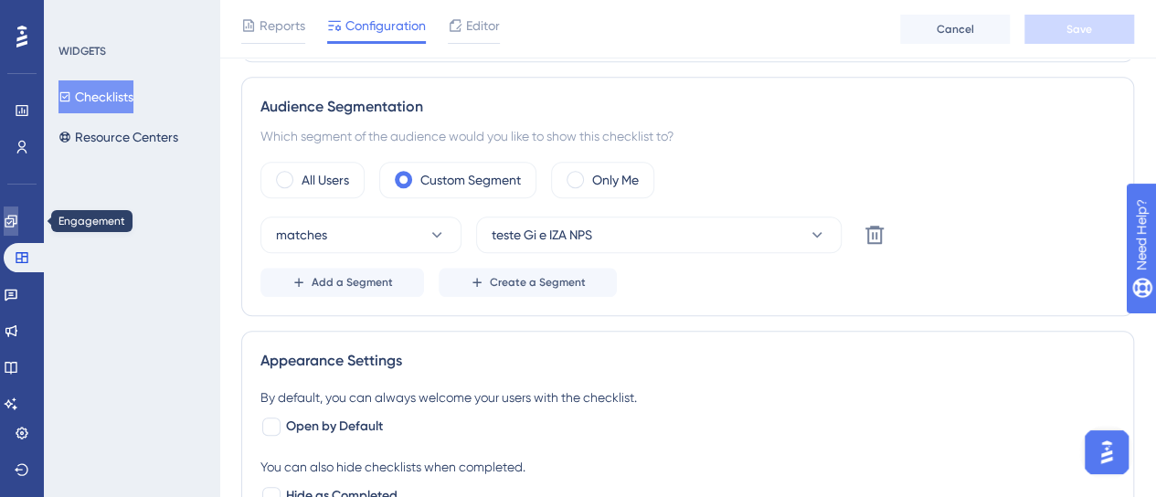
click at [16, 224] on icon at bounding box center [11, 221] width 15 height 15
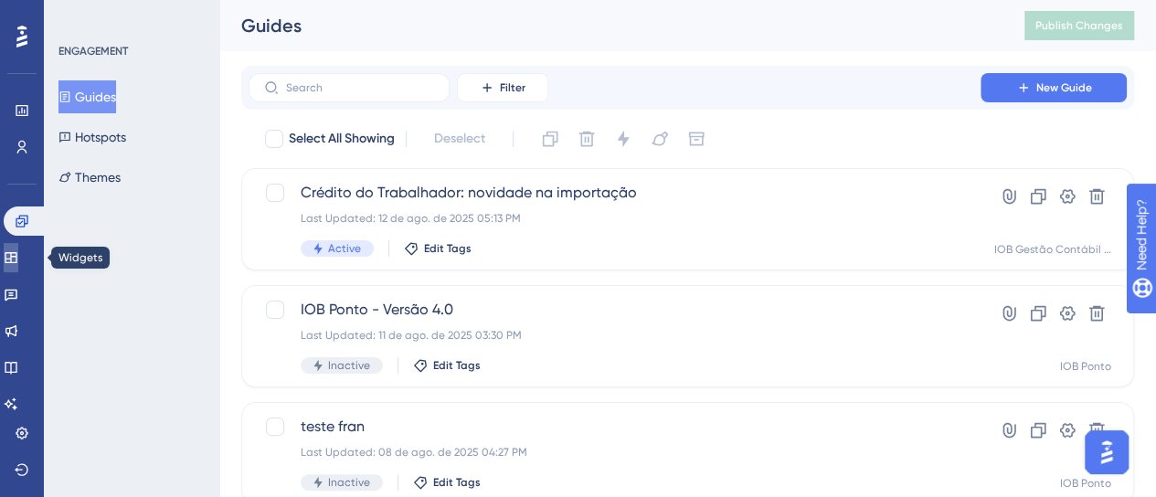
click at [16, 255] on icon at bounding box center [11, 257] width 12 height 11
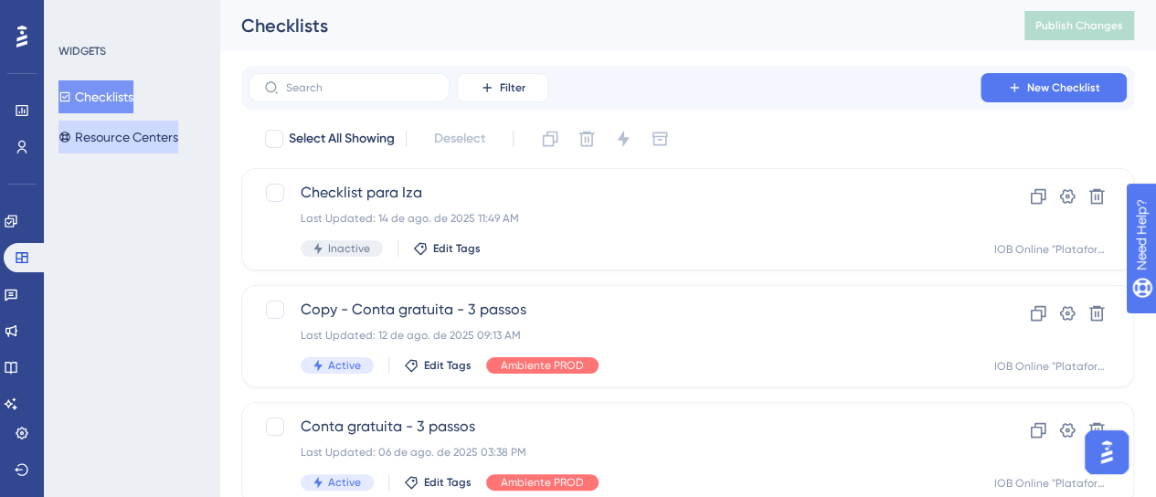
click at [120, 141] on button "Resource Centers" at bounding box center [119, 137] width 120 height 33
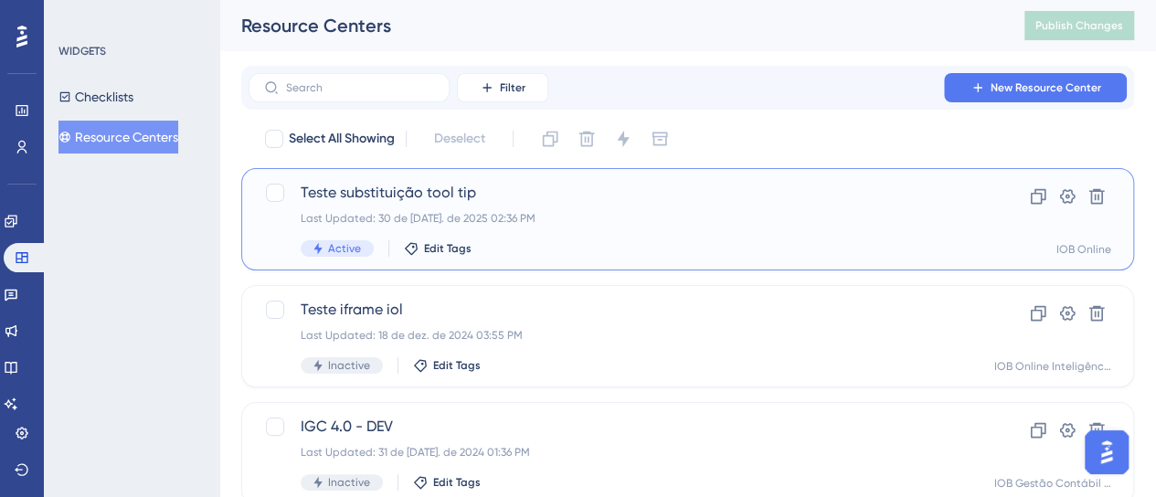
click at [676, 229] on div "Teste substituição tool tip Last Updated: 30 de jul. de 2025 02:36 PM Active Ed…" at bounding box center [615, 219] width 628 height 75
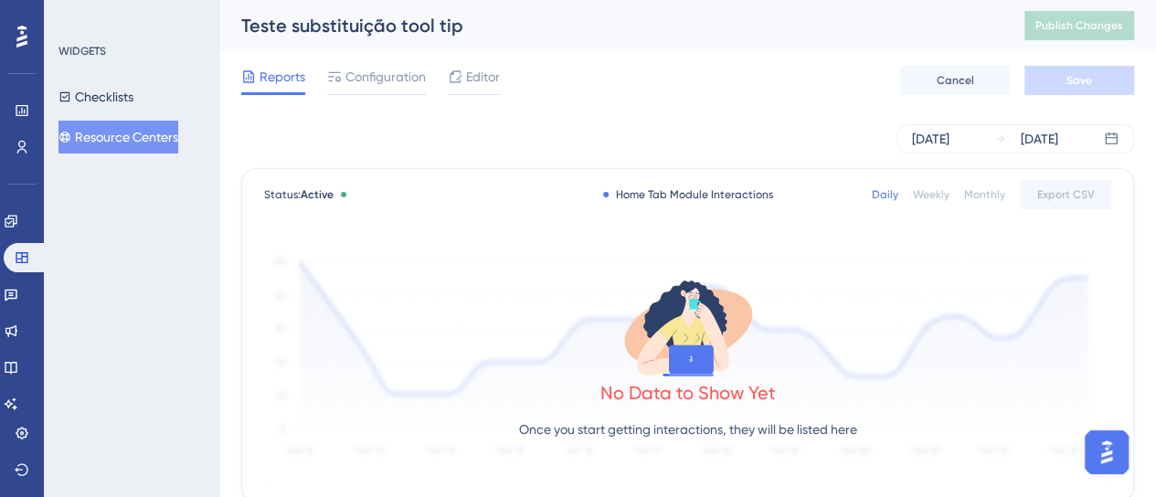
click at [126, 133] on button "Resource Centers" at bounding box center [119, 137] width 120 height 33
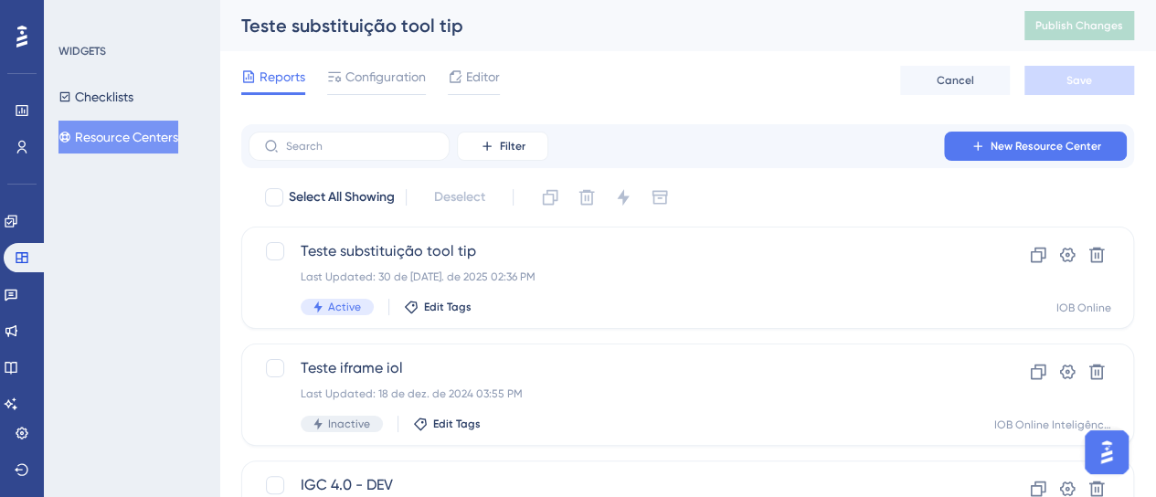
click at [130, 140] on button "Resource Centers" at bounding box center [119, 137] width 120 height 33
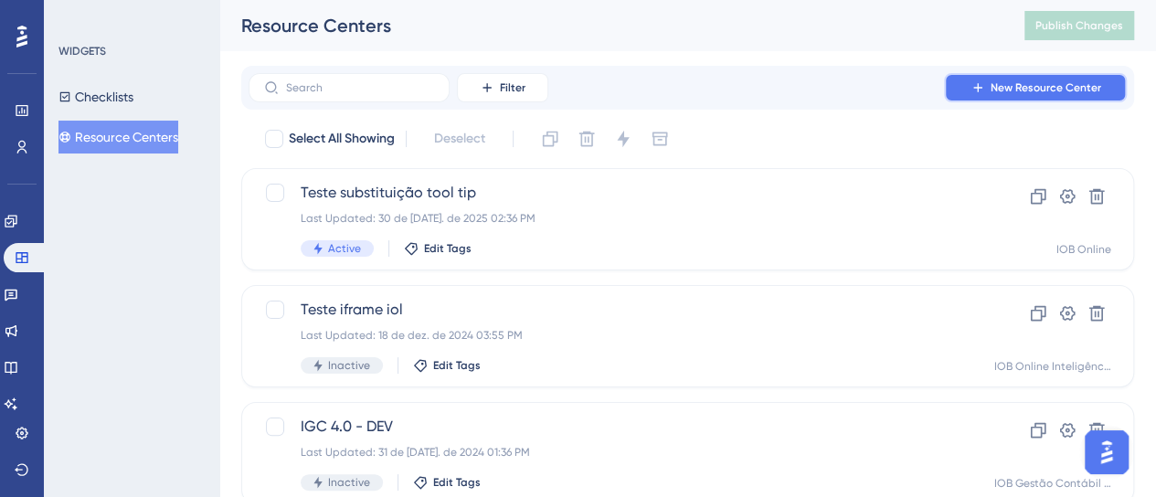
click at [1042, 88] on span "New Resource Center" at bounding box center [1046, 87] width 111 height 15
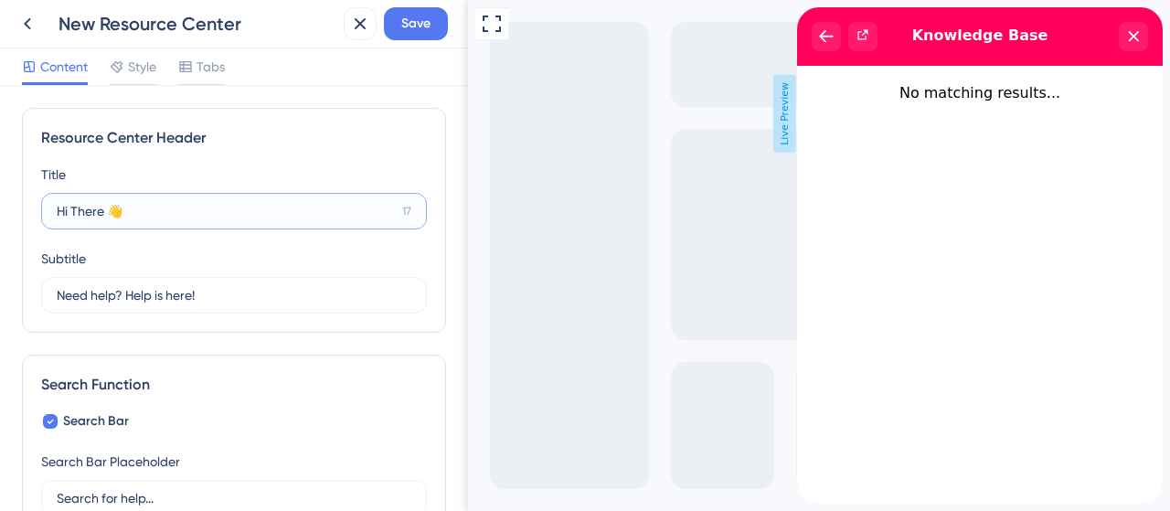
drag, startPoint x: 101, startPoint y: 217, endPoint x: 20, endPoint y: 210, distance: 80.7
click at [20, 210] on div "Resource Center Header Title Hi There 👋 17 Hi There 👋 Subtitle Need help? Help …" at bounding box center [234, 298] width 468 height 425
type input "Oi Iza 👋"
click at [264, 303] on input "Need help? Help is here!" at bounding box center [226, 295] width 338 height 20
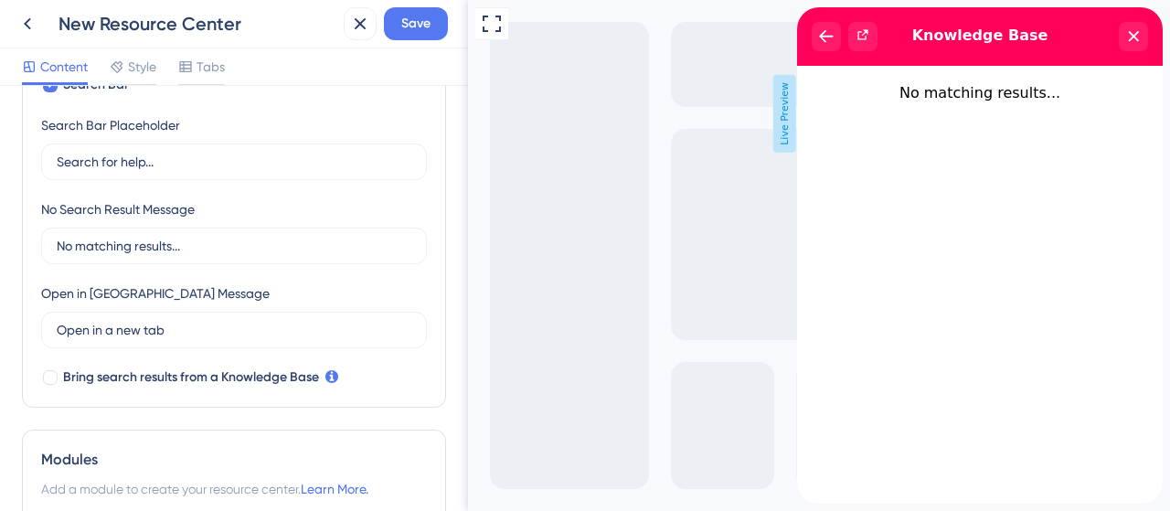
scroll to position [366, 0]
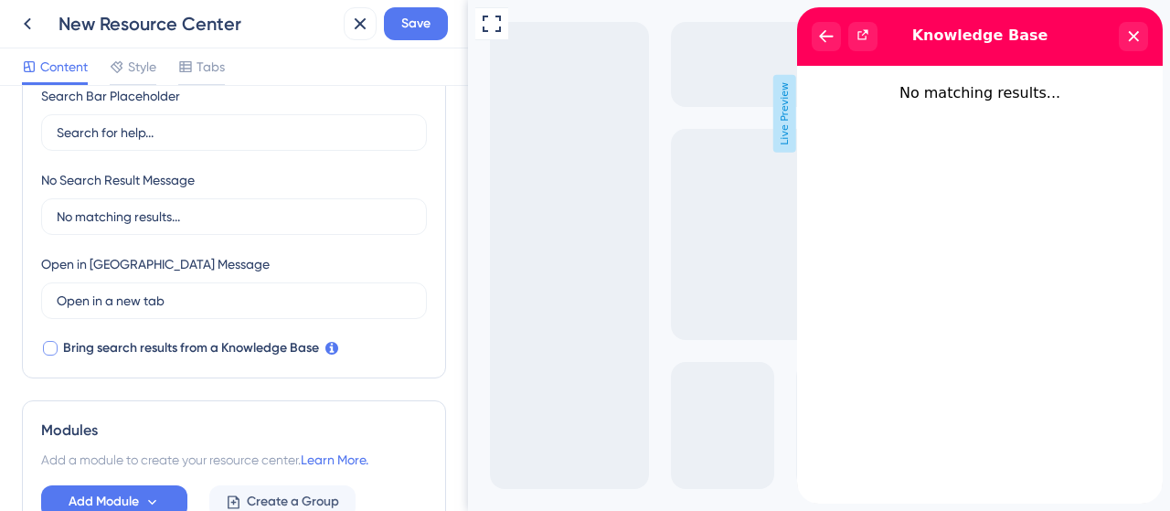
click at [205, 354] on span "Bring search results from a Knowledge Base" at bounding box center [191, 348] width 256 height 22
checkbox input "true"
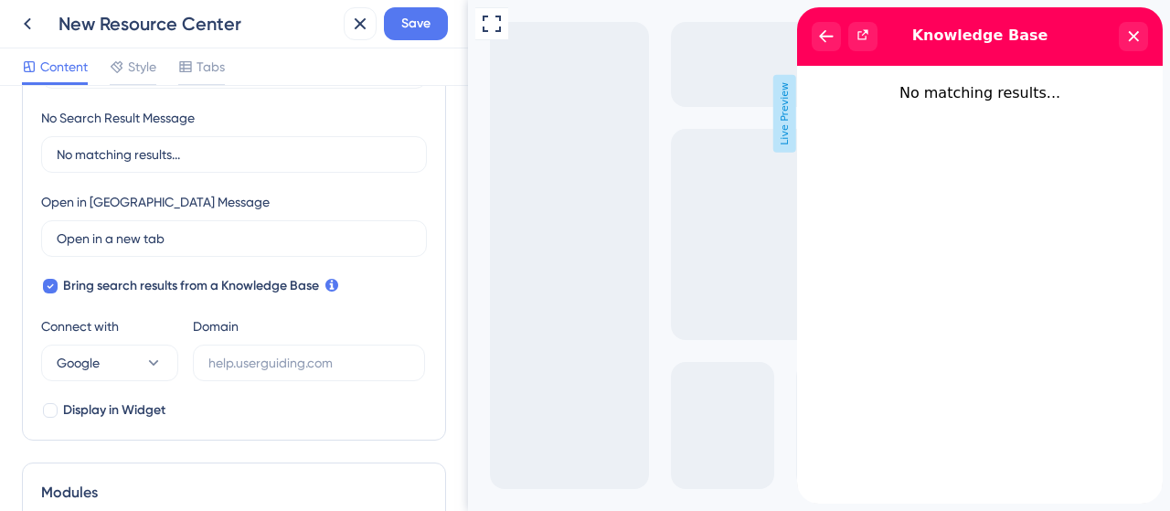
scroll to position [457, 0]
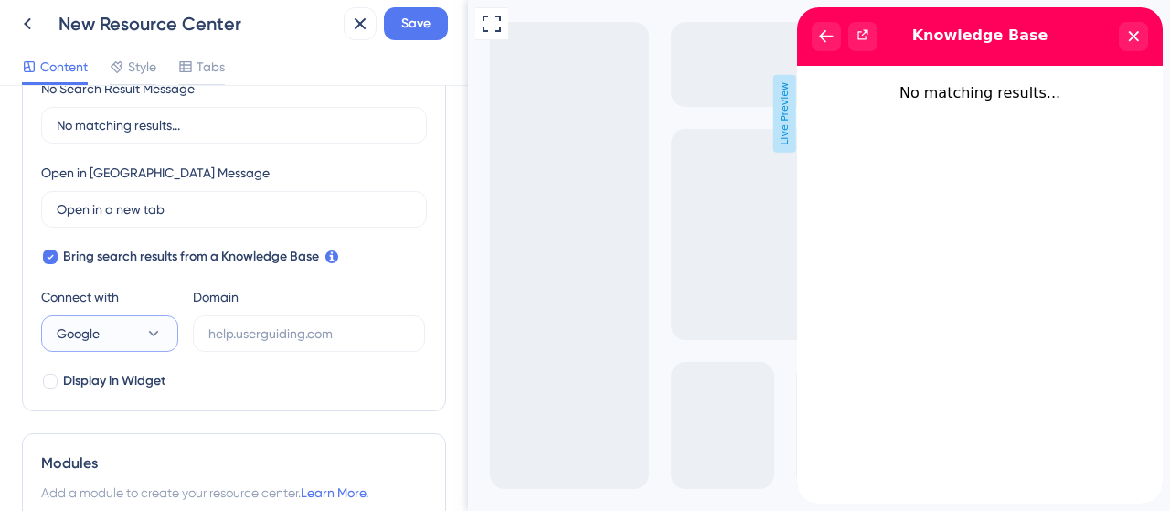
click at [174, 333] on button "Google" at bounding box center [109, 333] width 137 height 37
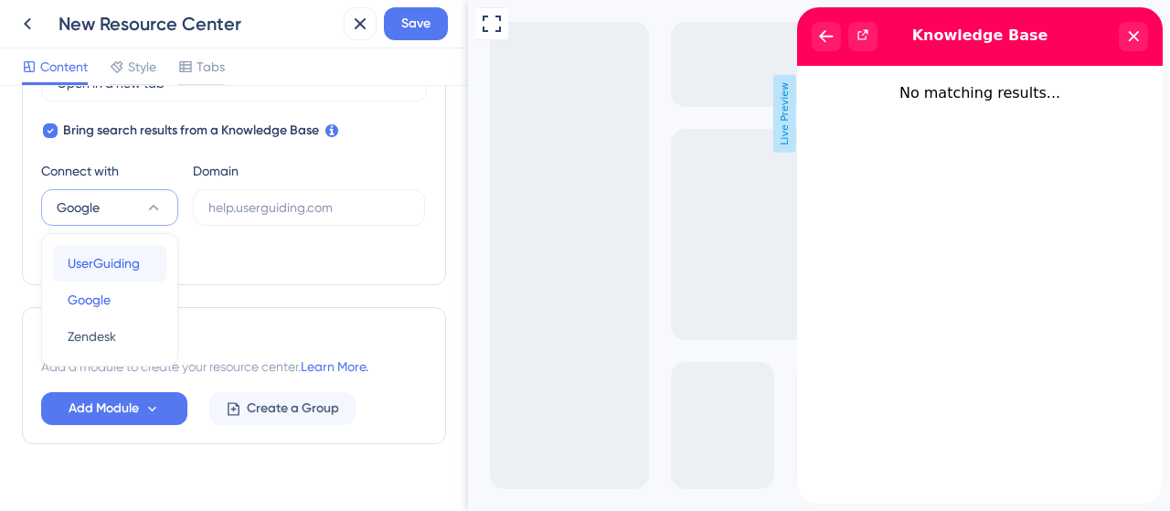
click at [127, 258] on span "UserGuiding" at bounding box center [104, 263] width 72 height 22
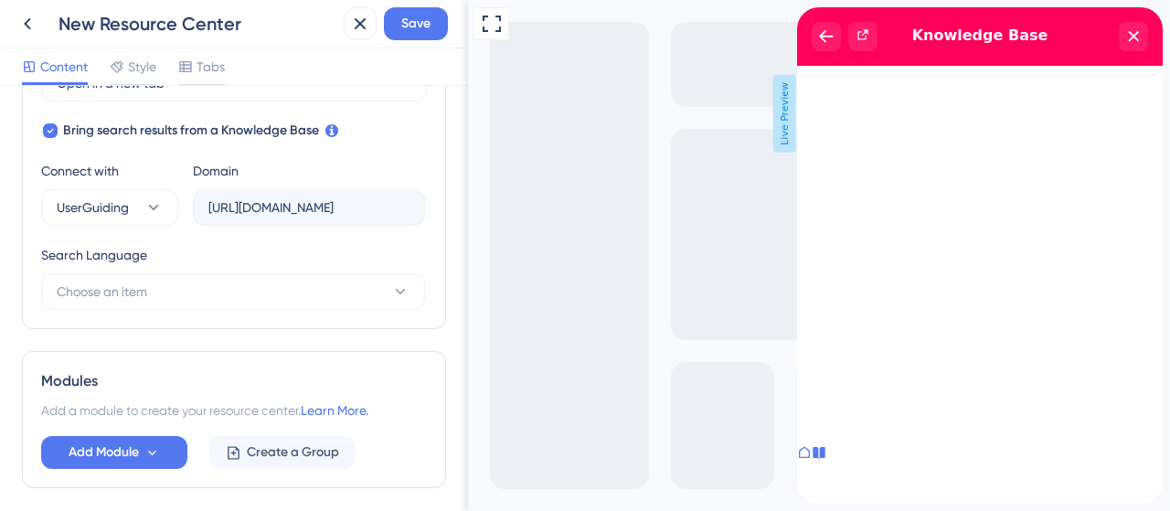
click at [310, 261] on div "Search Language" at bounding box center [233, 258] width 384 height 29
click at [213, 296] on button "Choose an item" at bounding box center [233, 291] width 384 height 37
click at [169, 357] on div "Portuguese (Default) Portuguese (Default)" at bounding box center [233, 347] width 331 height 37
type input "https://iob-CBCJ.help.userguiding.com/api/search?kb_id=790&lang_code=pt"
click at [413, 29] on span "Save" at bounding box center [415, 24] width 29 height 22
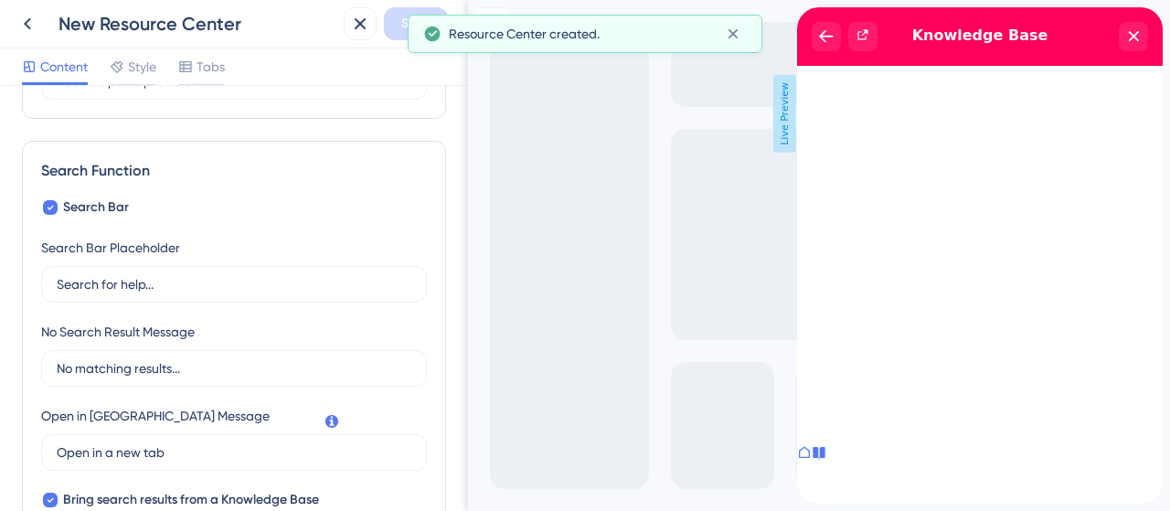
scroll to position [196, 0]
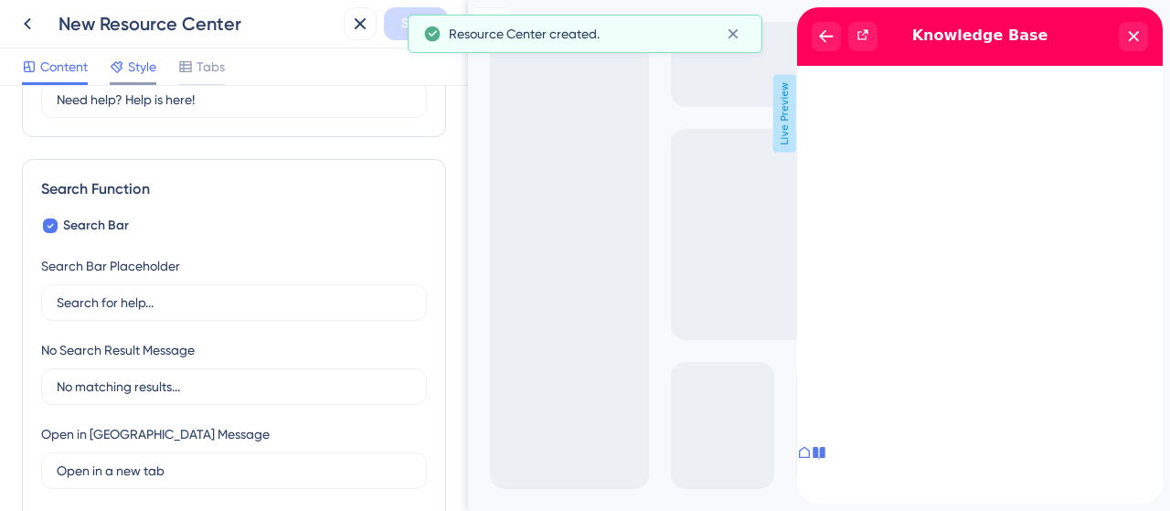
click at [124, 63] on icon at bounding box center [117, 66] width 15 height 15
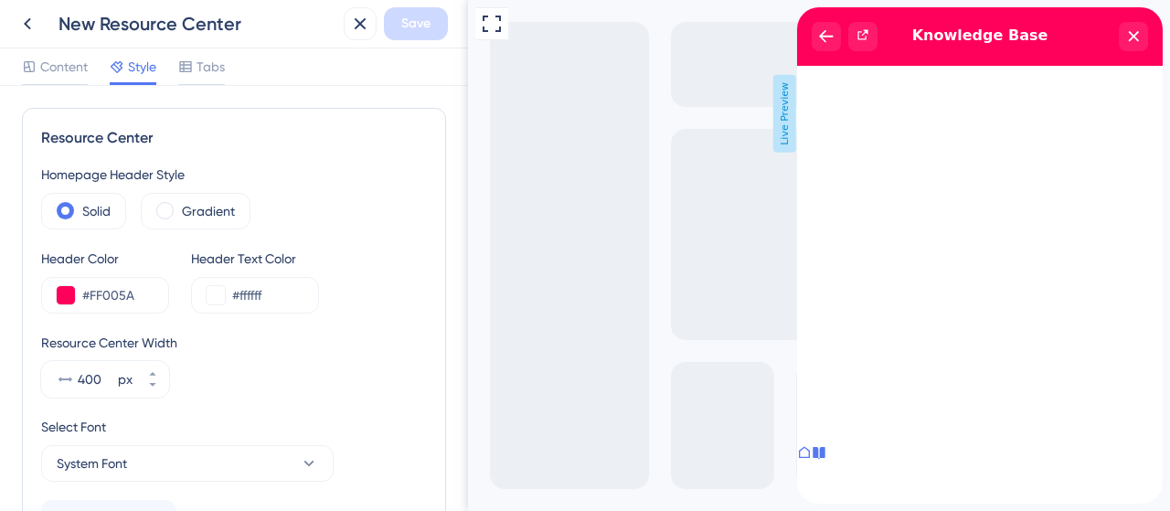
click at [122, 127] on div "Resource Center" at bounding box center [234, 138] width 386 height 22
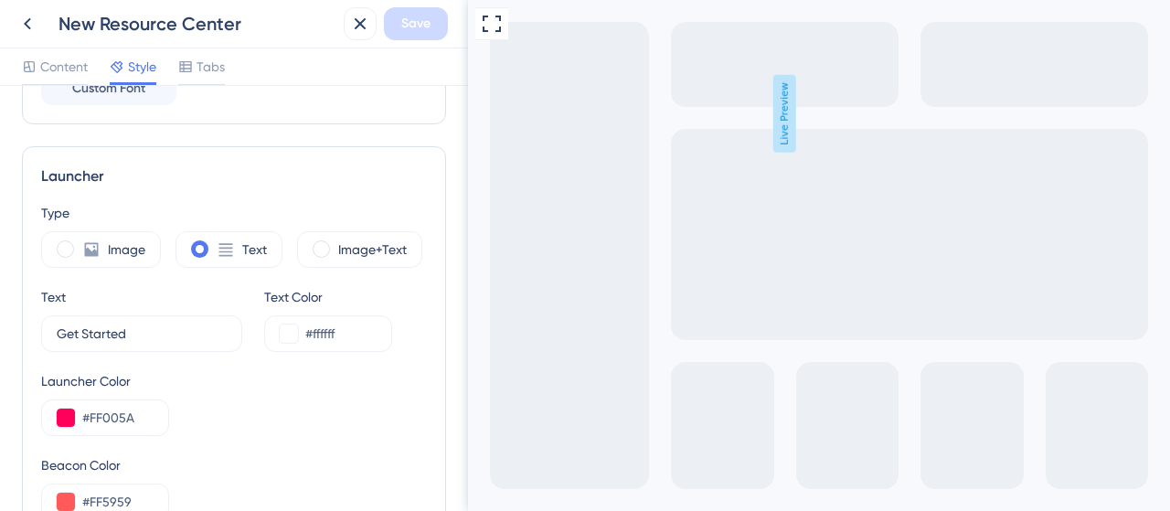
scroll to position [457, 0]
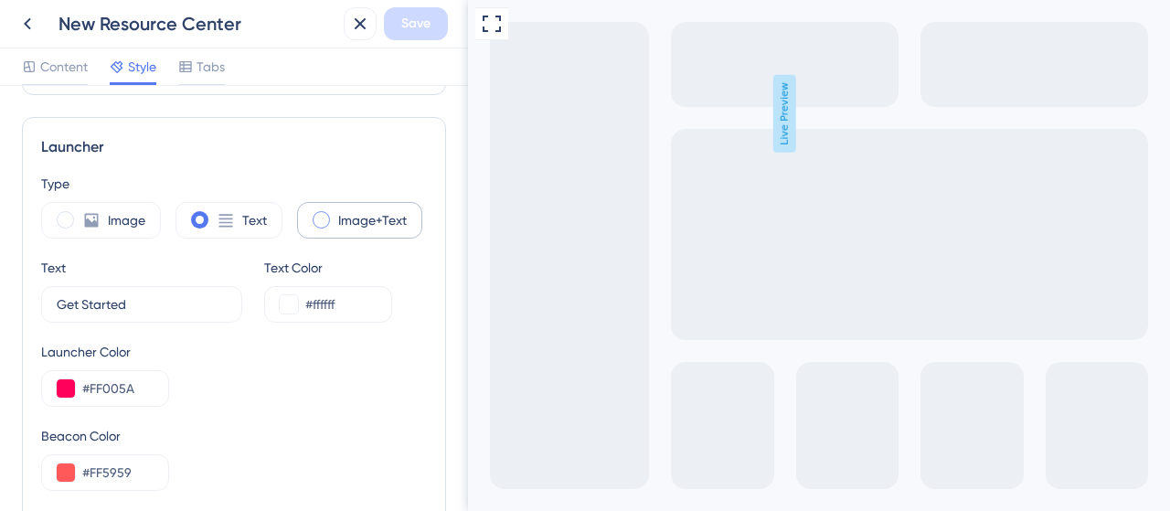
click at [388, 209] on label "Image+Text" at bounding box center [372, 220] width 69 height 22
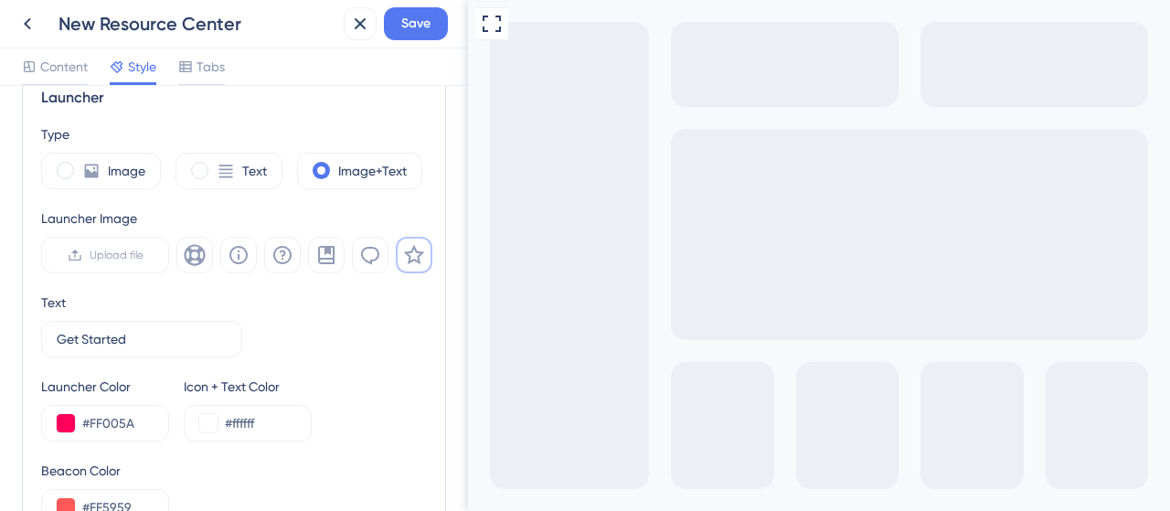
scroll to position [548, 0]
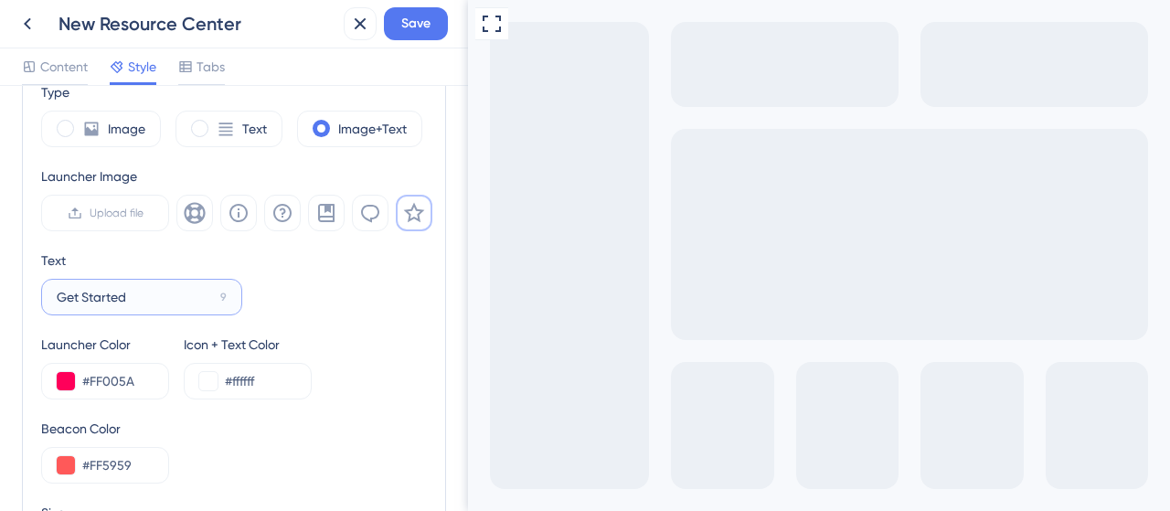
drag, startPoint x: 165, startPoint y: 304, endPoint x: 27, endPoint y: 296, distance: 138.3
click at [27, 296] on div "Launcher Type Image Text Image+Text Launcher Image Upload file Text Get Started…" at bounding box center [234, 390] width 424 height 729
type input "S"
type input "Para Iza"
click at [320, 321] on div "Type Image Text Image+Text Launcher Image Upload file Text Para Iza 12 Launcher…" at bounding box center [234, 408] width 386 height 654
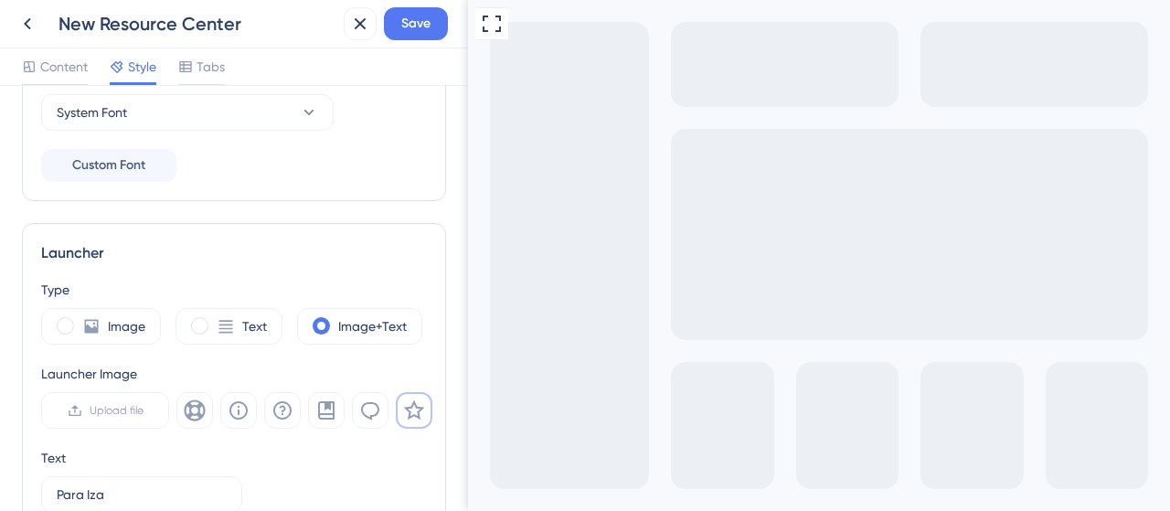
scroll to position [428, 0]
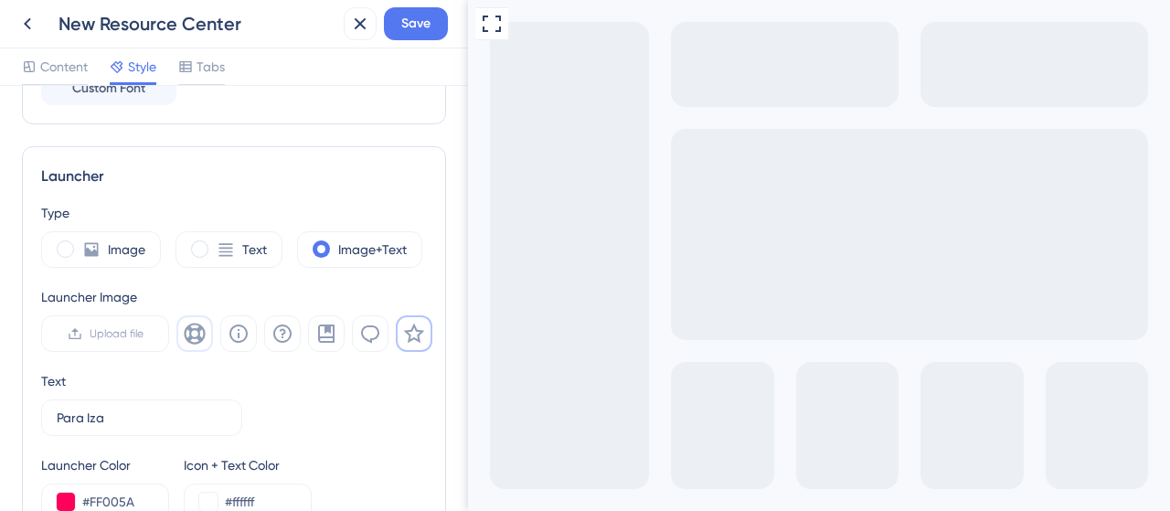
click at [186, 343] on button at bounding box center [194, 333] width 37 height 37
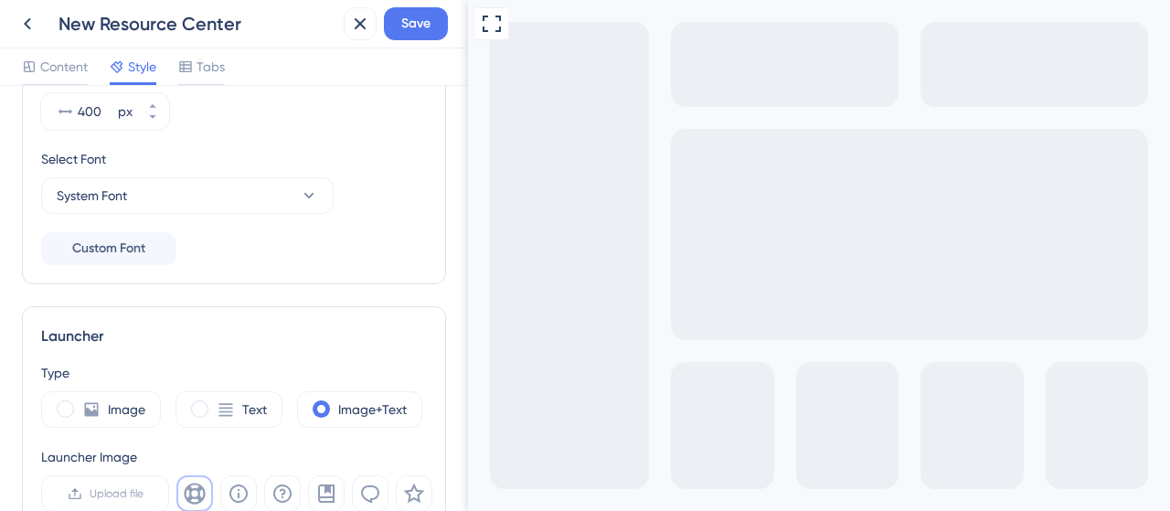
scroll to position [154, 0]
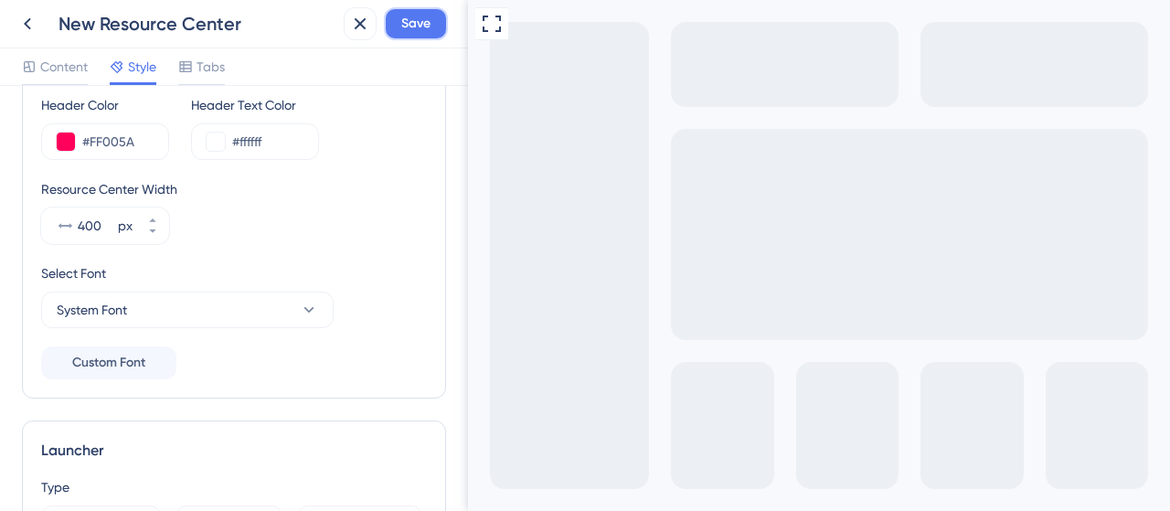
click at [420, 22] on span "Save" at bounding box center [415, 24] width 29 height 22
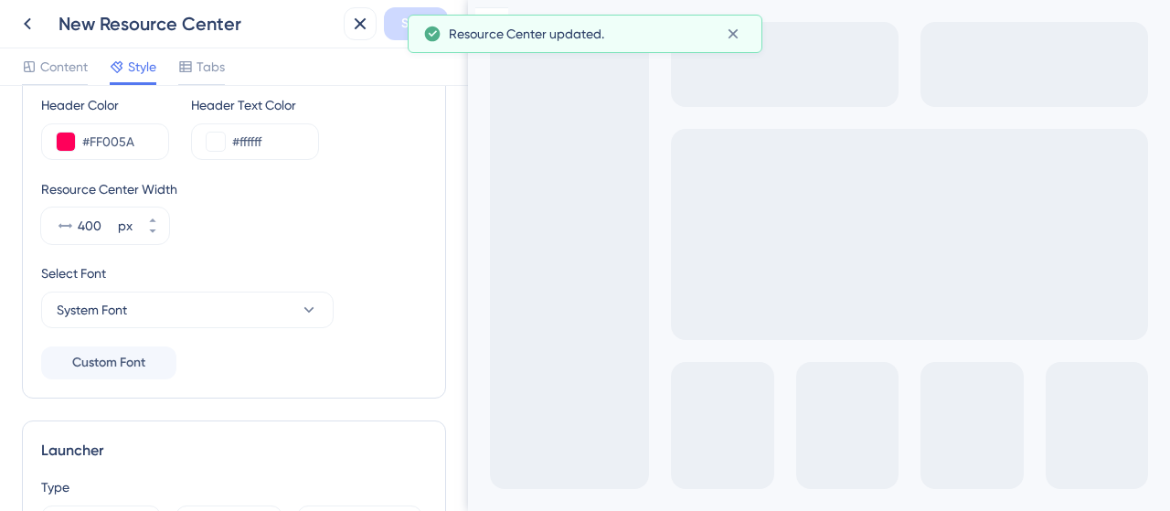
scroll to position [0, 0]
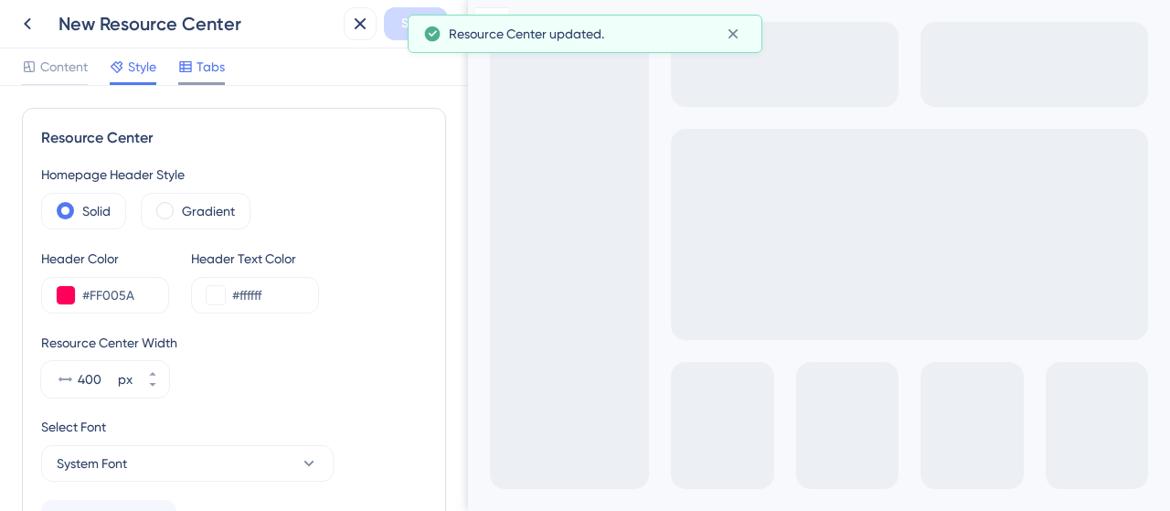
click at [209, 72] on span "Tabs" at bounding box center [211, 67] width 28 height 22
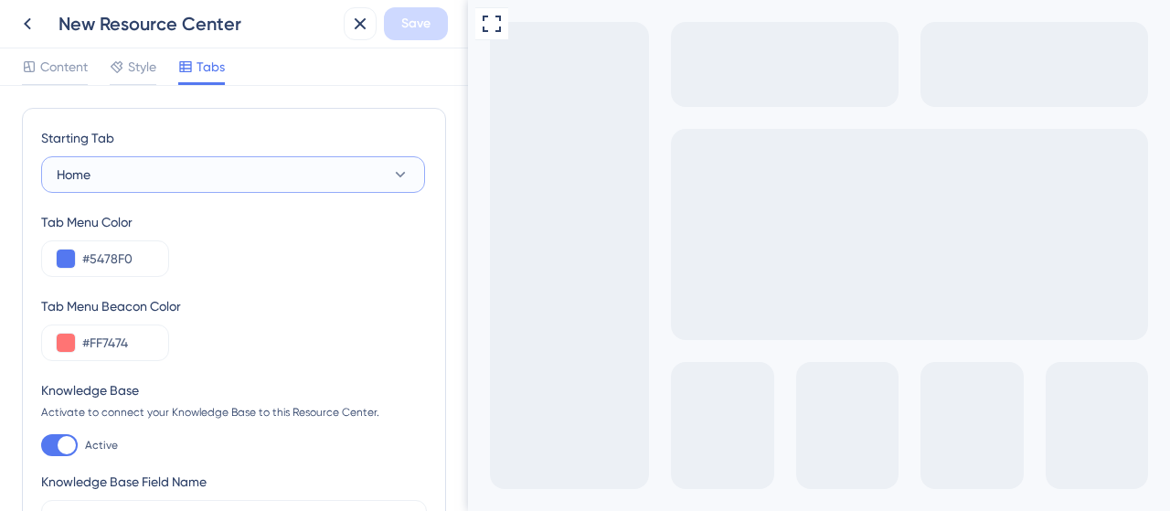
click at [322, 183] on button "Home" at bounding box center [233, 174] width 384 height 37
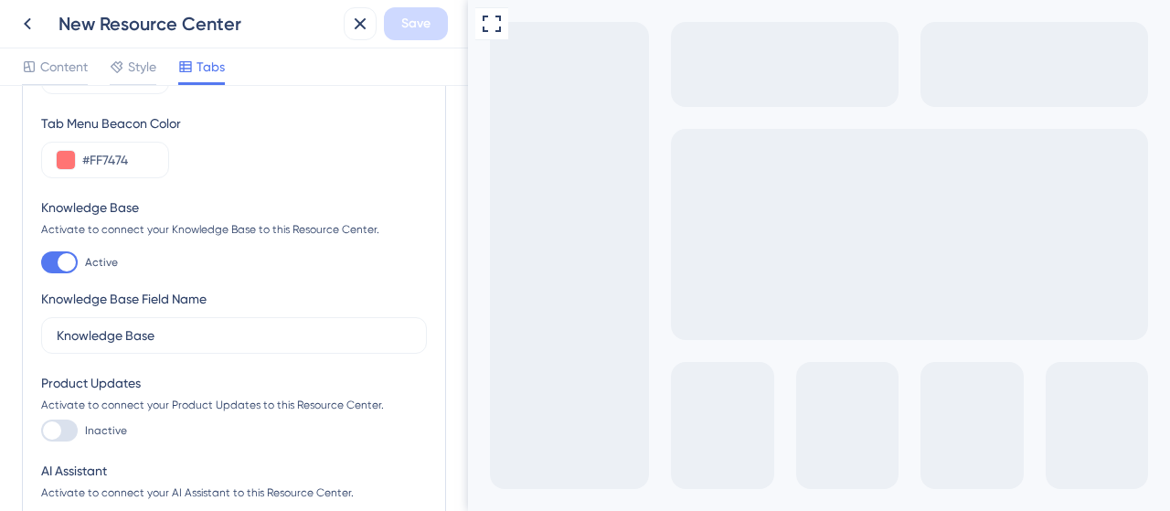
scroll to position [274, 0]
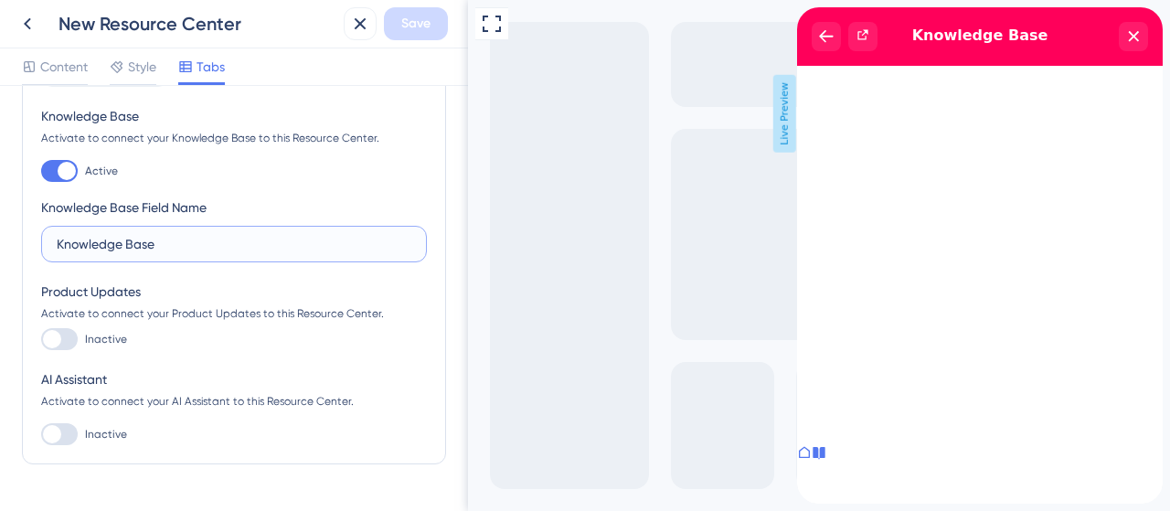
drag, startPoint x: 201, startPoint y: 235, endPoint x: 13, endPoint y: 235, distance: 188.3
click at [13, 235] on div "Starting Tab Home Tab Menu Color #5478F0 Tab Menu Beacon Color #FF7474 Knowledg…" at bounding box center [234, 298] width 468 height 425
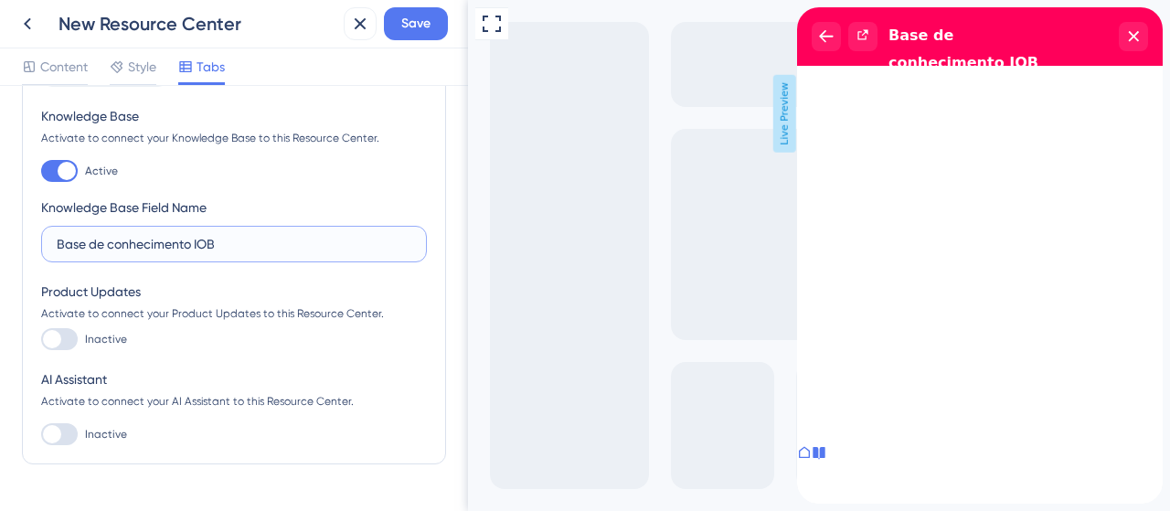
type input "Base de conhecimento IOB"
click at [558, 259] on div "Full Screen Preview Live Preview" at bounding box center [819, 274] width 702 height 549
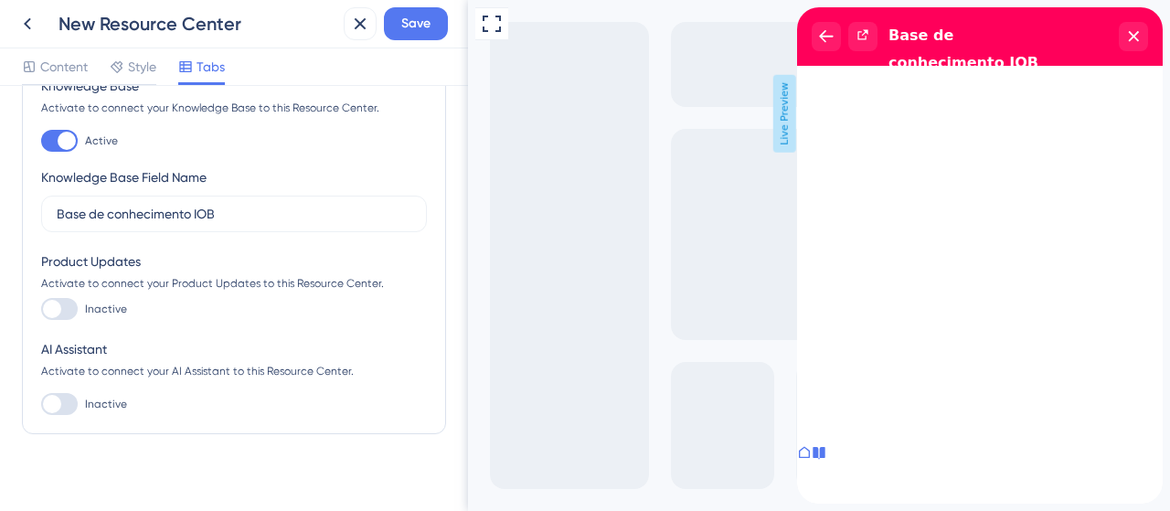
scroll to position [322, 0]
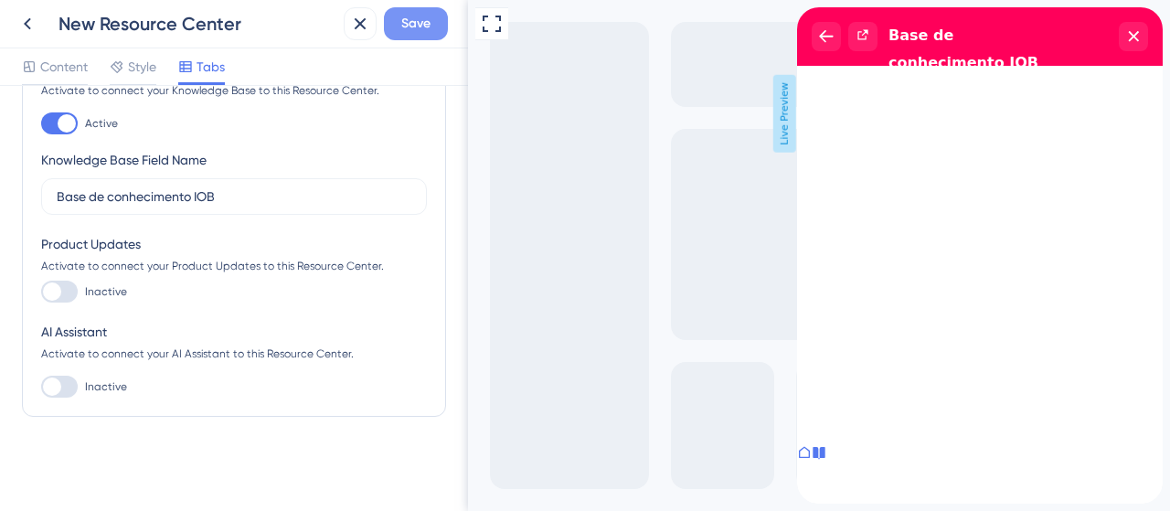
click at [418, 28] on span "Save" at bounding box center [415, 24] width 29 height 22
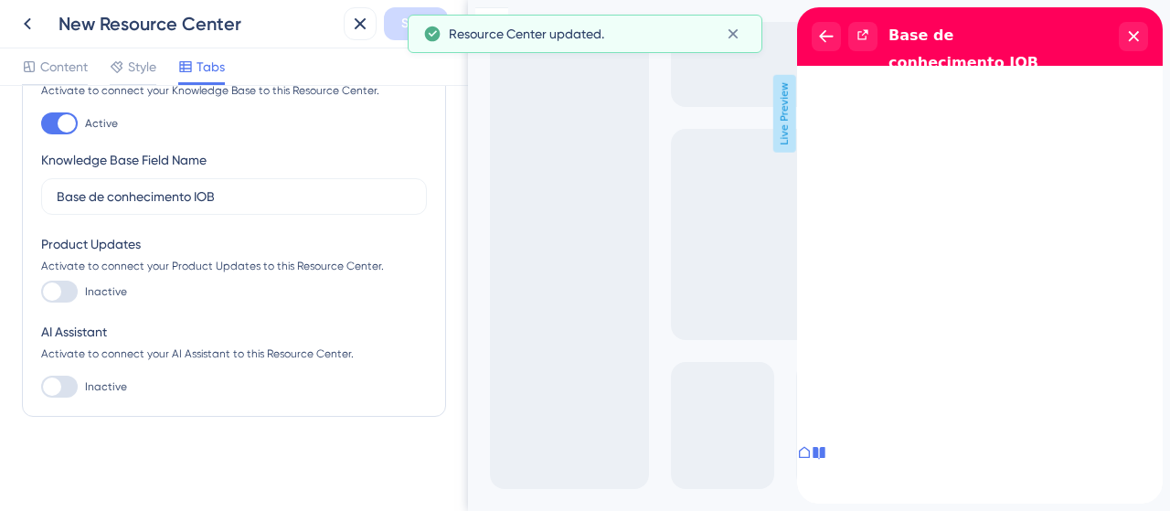
click at [77, 399] on div "Starting Tab Home Tab Menu Color #5478F0 Tab Menu Beacon Color #FF7474 Knowledg…" at bounding box center [234, 101] width 424 height 631
click at [69, 381] on div at bounding box center [59, 387] width 37 height 22
click at [41, 387] on input "Inactive" at bounding box center [40, 387] width 1 height 1
checkbox input "true"
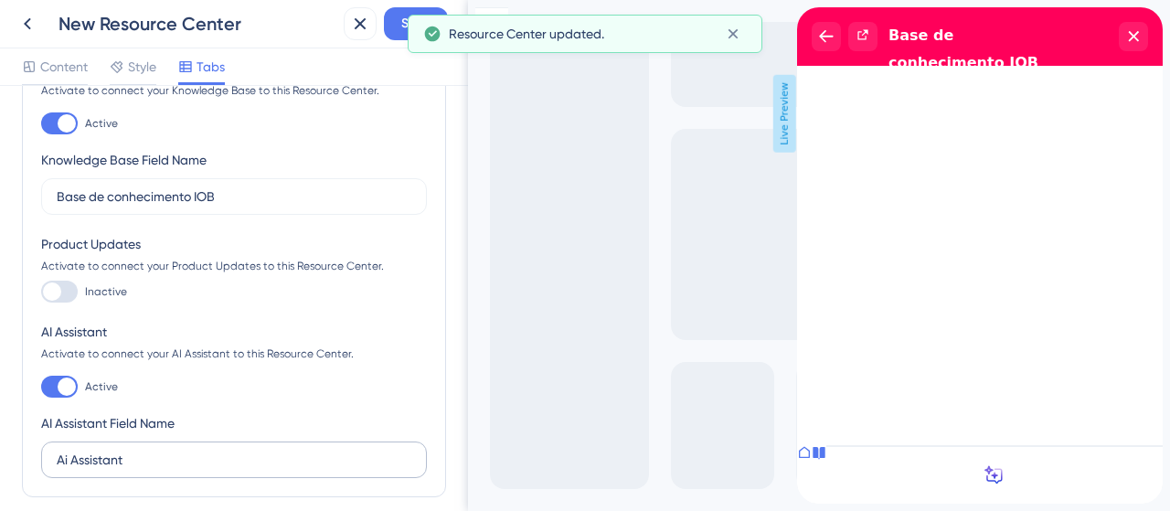
scroll to position [402, 0]
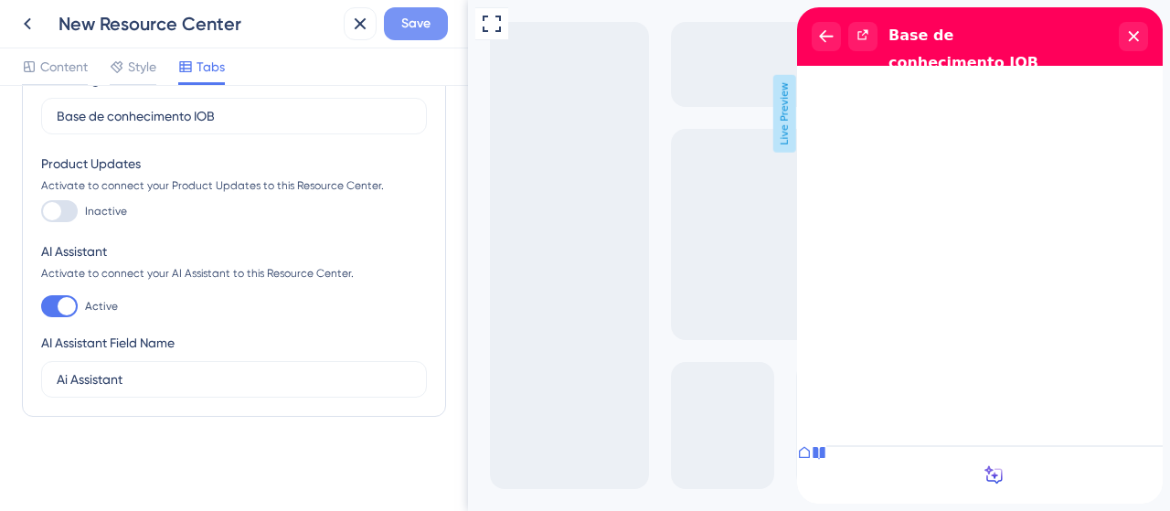
click at [401, 17] on span "Save" at bounding box center [415, 24] width 29 height 22
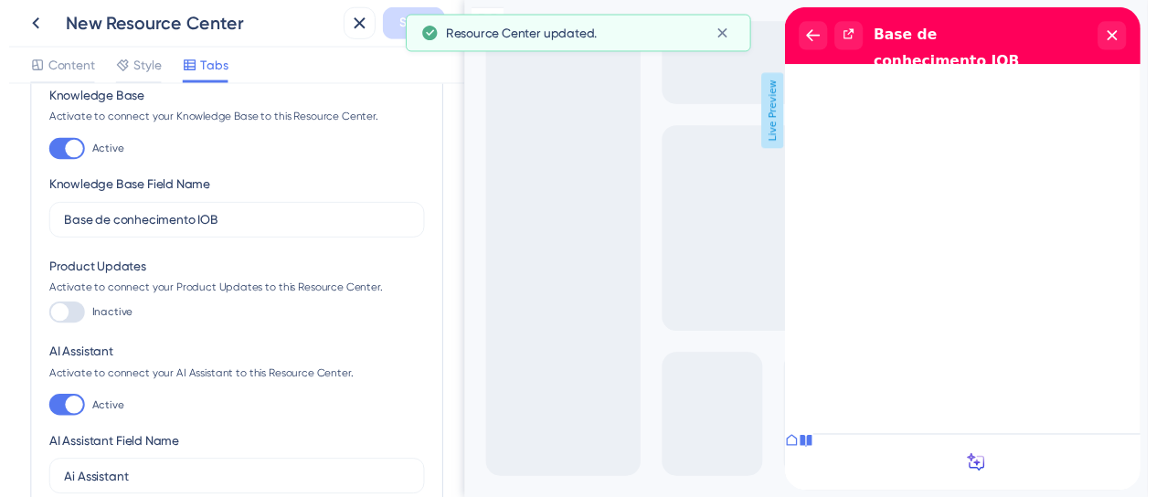
scroll to position [0, 0]
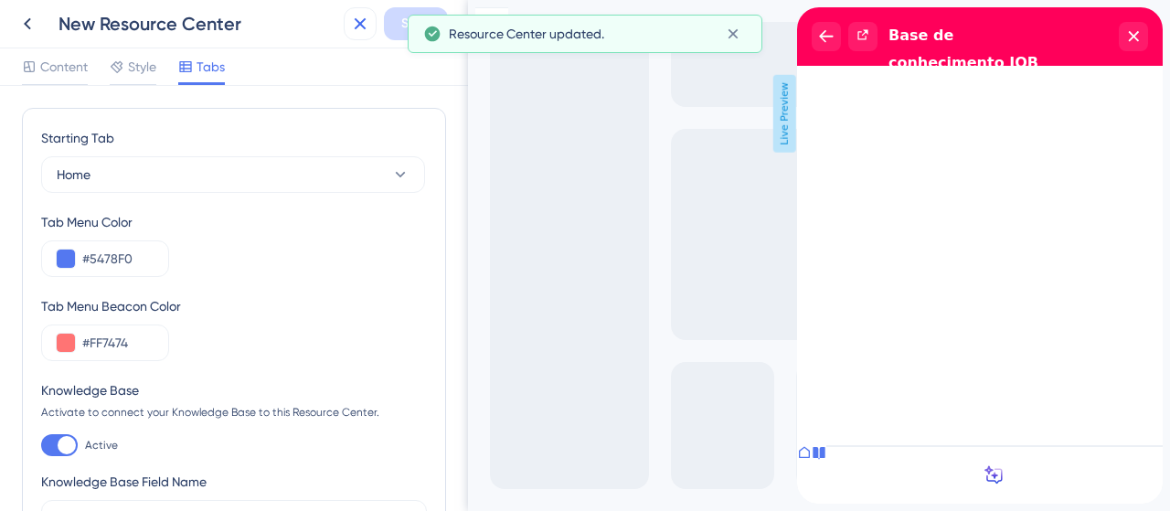
click at [353, 20] on icon at bounding box center [360, 24] width 22 height 22
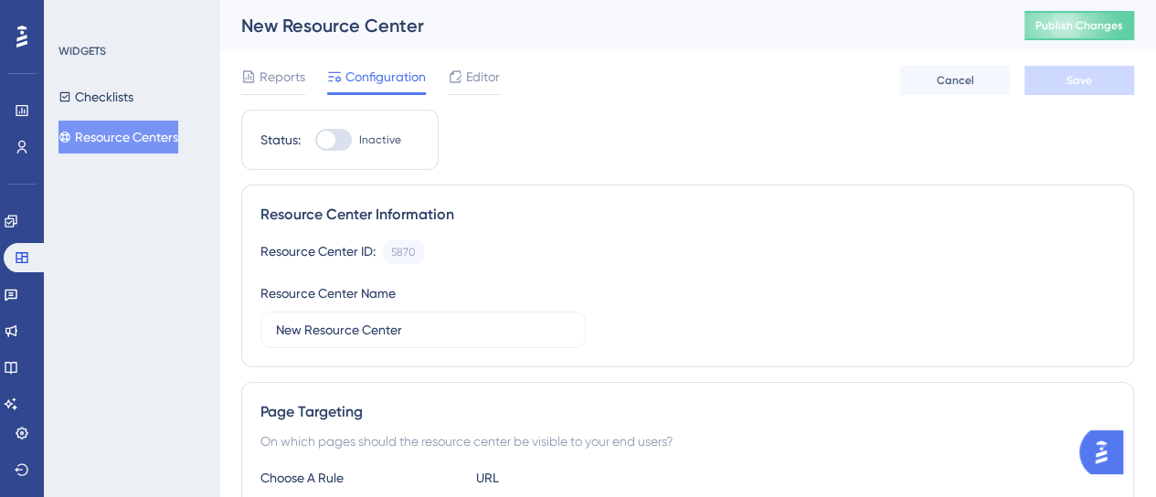
click at [329, 154] on div "Status: Inactive" at bounding box center [339, 140] width 197 height 60
click at [335, 141] on div at bounding box center [326, 140] width 18 height 18
click at [315, 141] on input "Inactive" at bounding box center [314, 140] width 1 height 1
checkbox input "false"
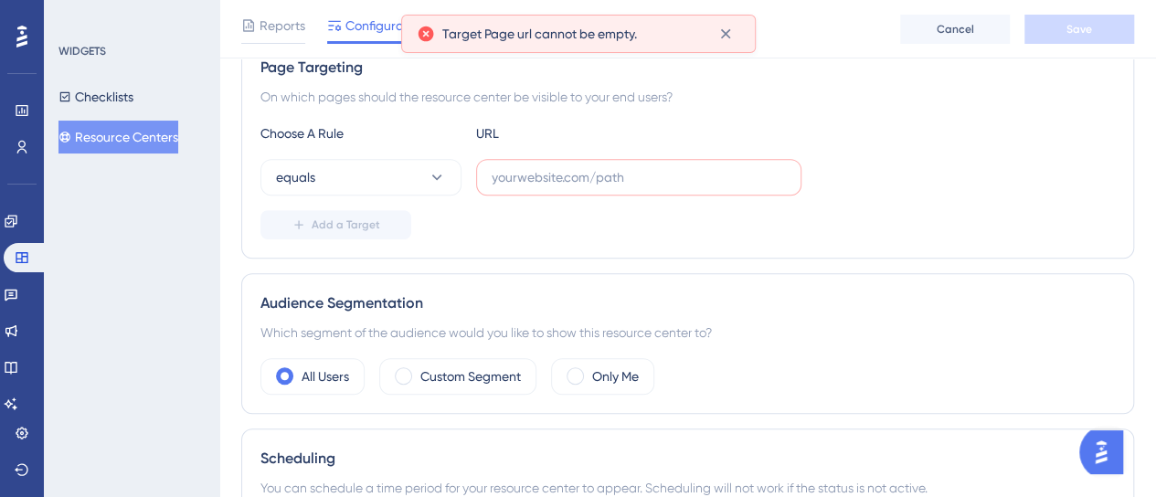
scroll to position [433, 0]
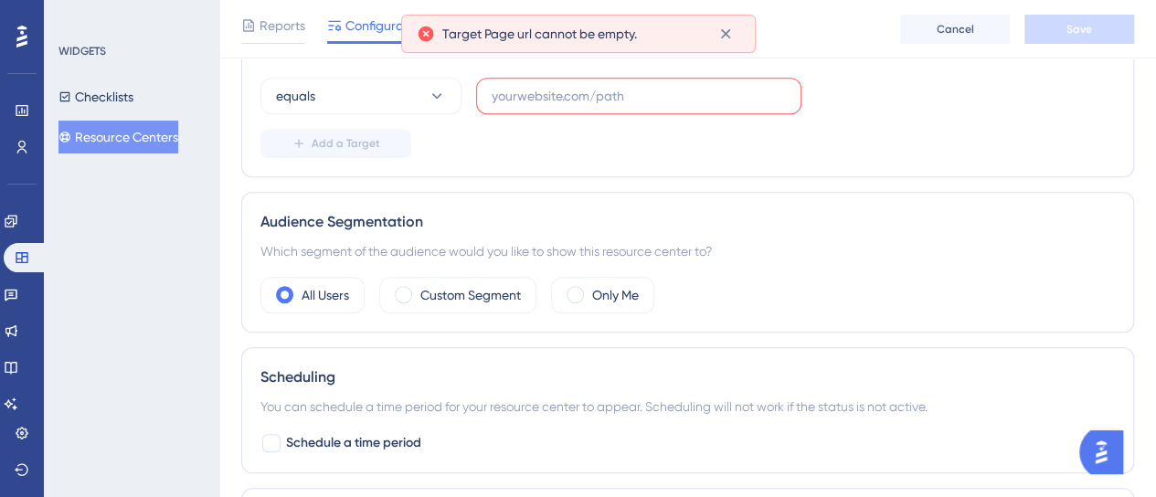
click at [509, 105] on label at bounding box center [638, 96] width 325 height 37
click at [509, 105] on input "text" at bounding box center [639, 96] width 294 height 20
paste input "https://dev-app.iob.com.br/app/ext/hub-de-documentos/"
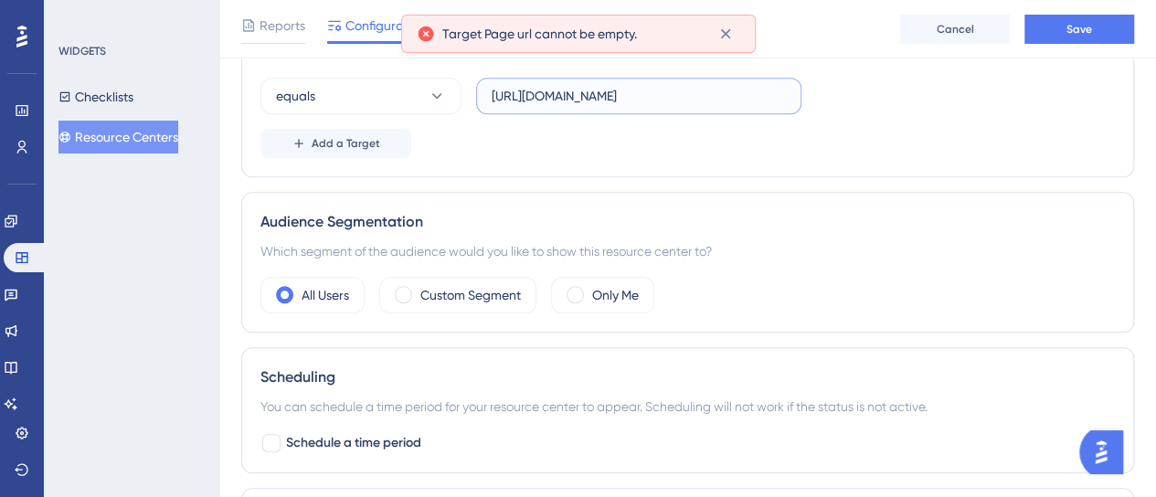
type input "https://dev-app.iob.com.br/app/ext/hub-de-documentos/"
click at [991, 158] on div "Add a Target" at bounding box center [688, 143] width 855 height 29
click at [467, 284] on label "Custom Segment" at bounding box center [470, 295] width 101 height 22
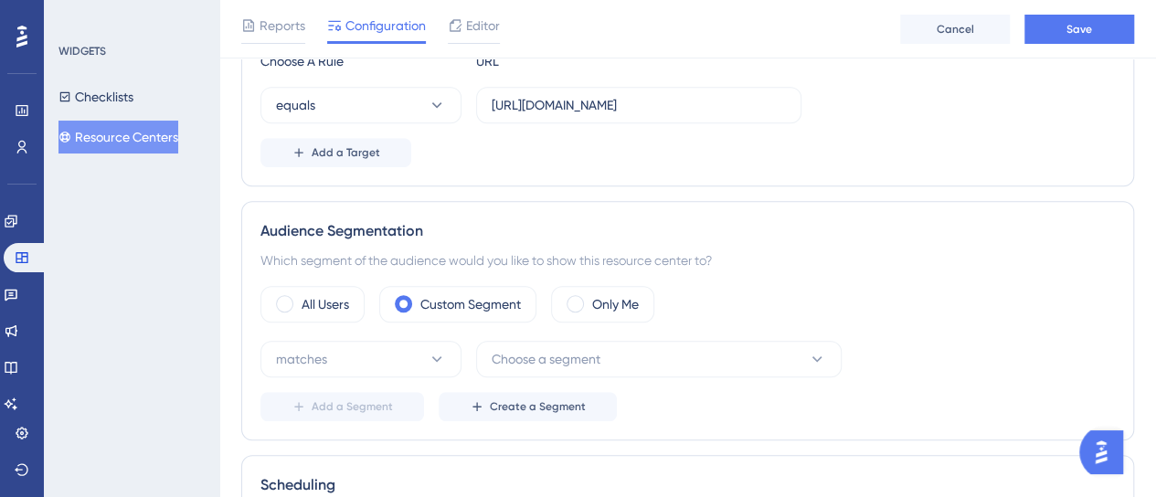
scroll to position [552, 0]
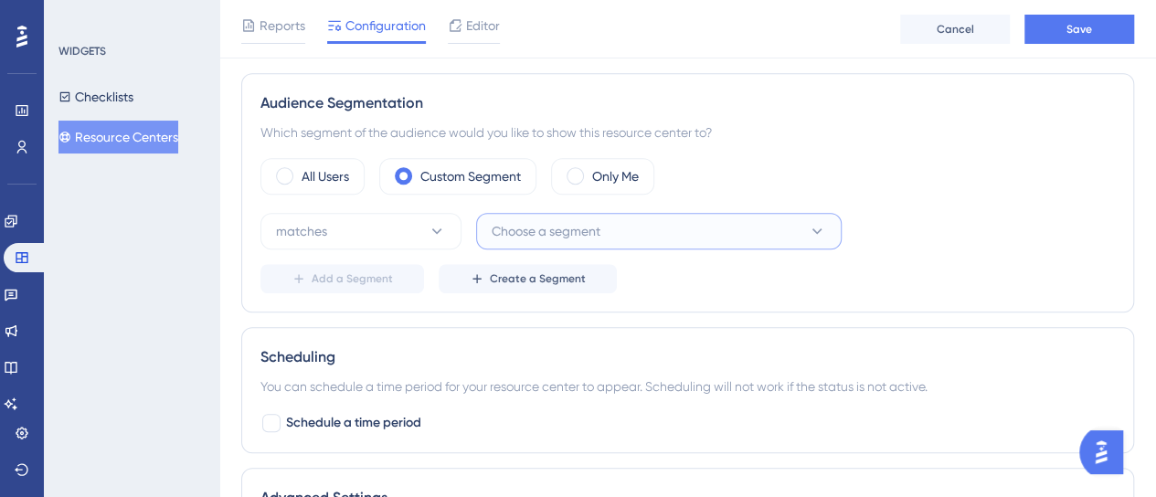
click at [532, 239] on button "Choose a segment" at bounding box center [659, 231] width 366 height 37
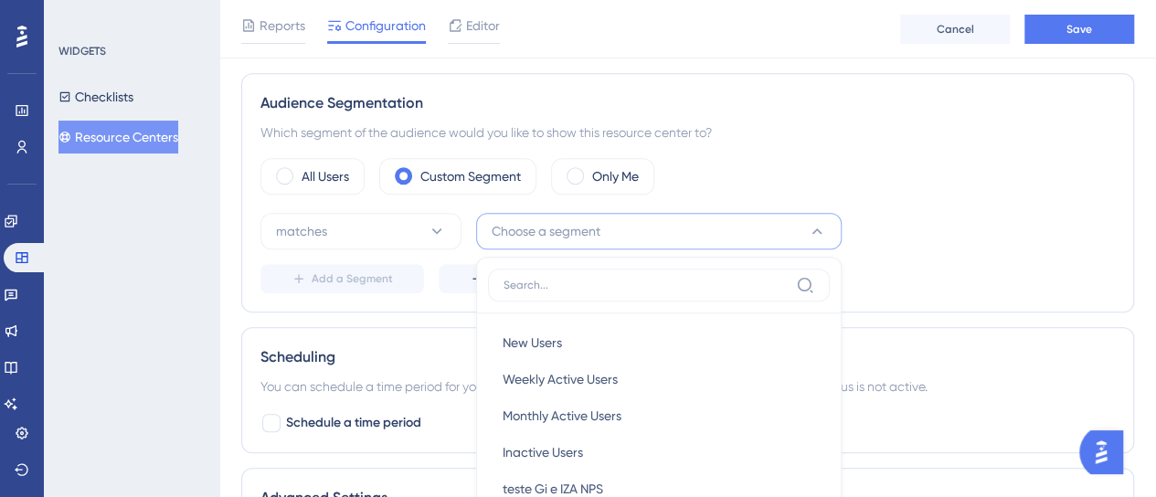
scroll to position [740, 0]
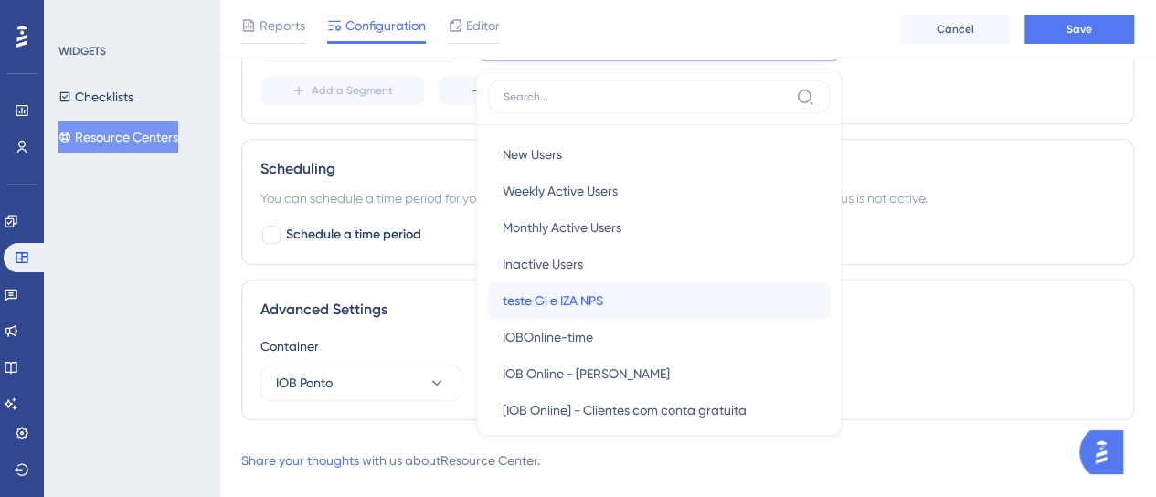
click at [606, 287] on div "teste Gi e IZA NPS teste Gi e IZA NPS" at bounding box center [659, 300] width 313 height 37
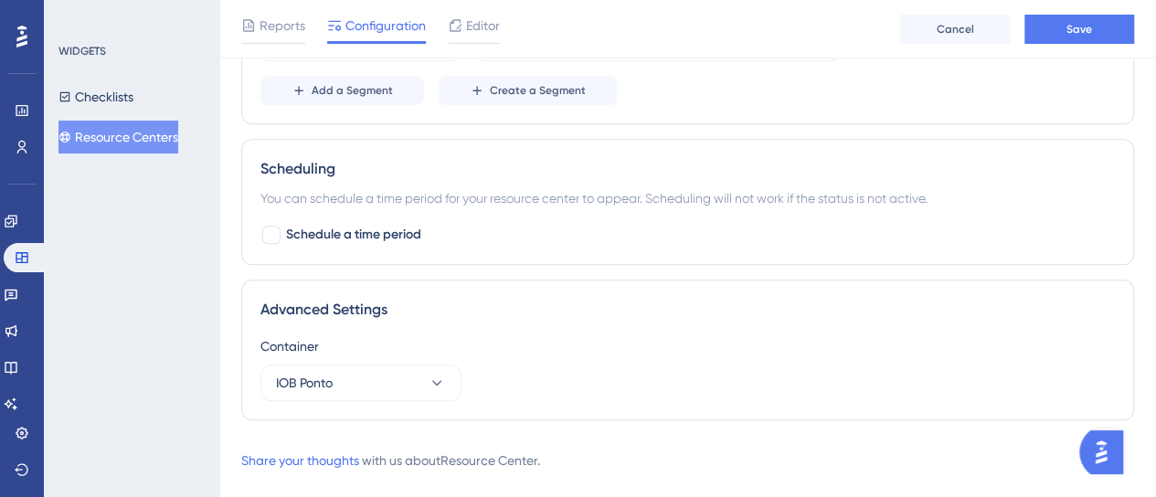
click at [1039, 237] on div "Schedule a time period" at bounding box center [688, 235] width 855 height 22
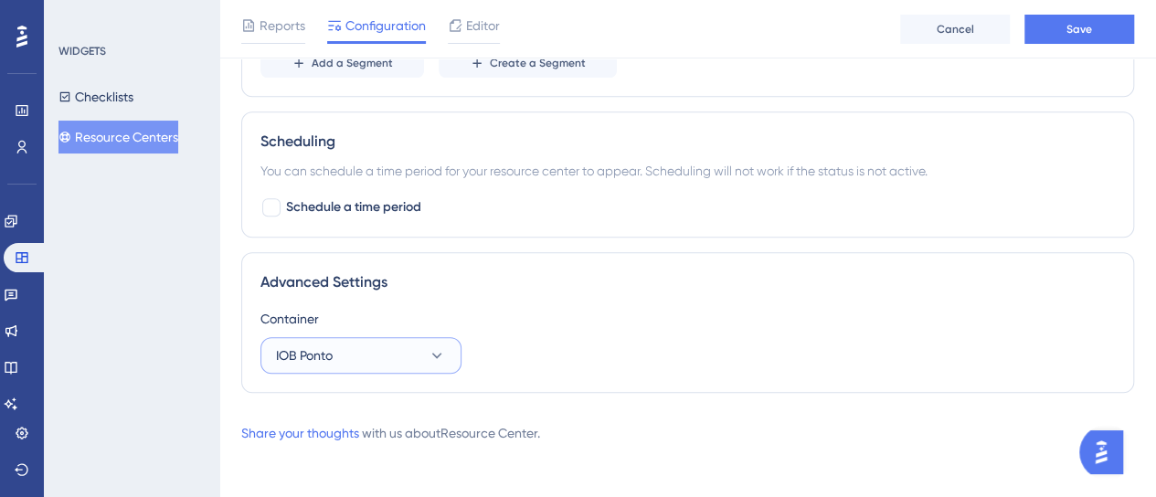
click at [349, 340] on button "IOB Ponto" at bounding box center [361, 355] width 201 height 37
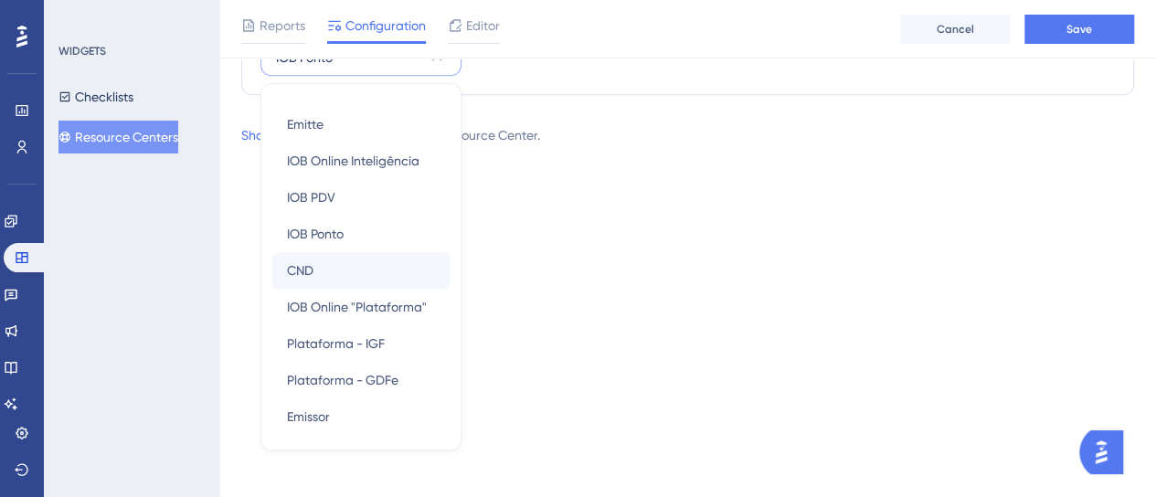
scroll to position [91, 0]
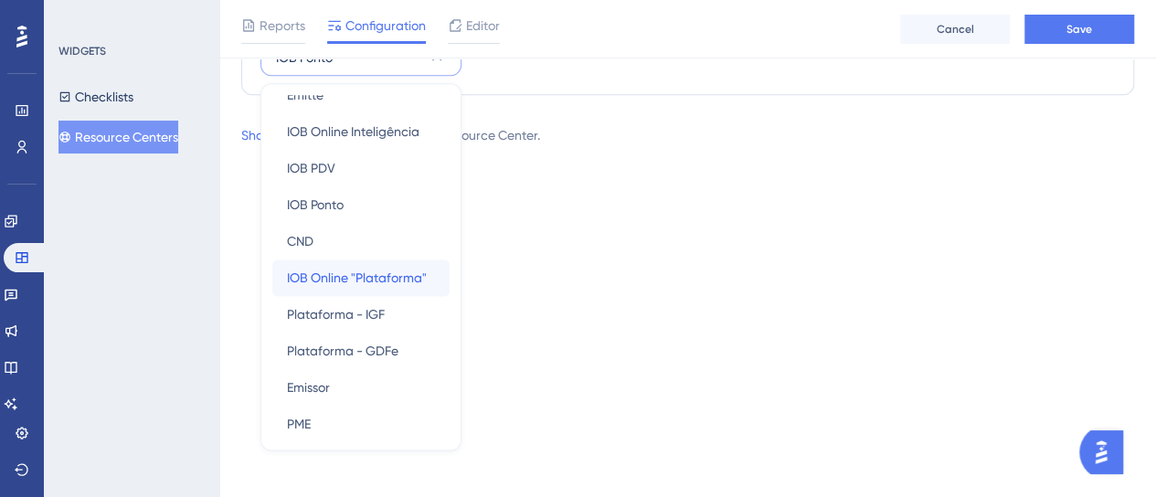
click at [389, 267] on span "IOB Online "Plataforma"" at bounding box center [357, 278] width 140 height 22
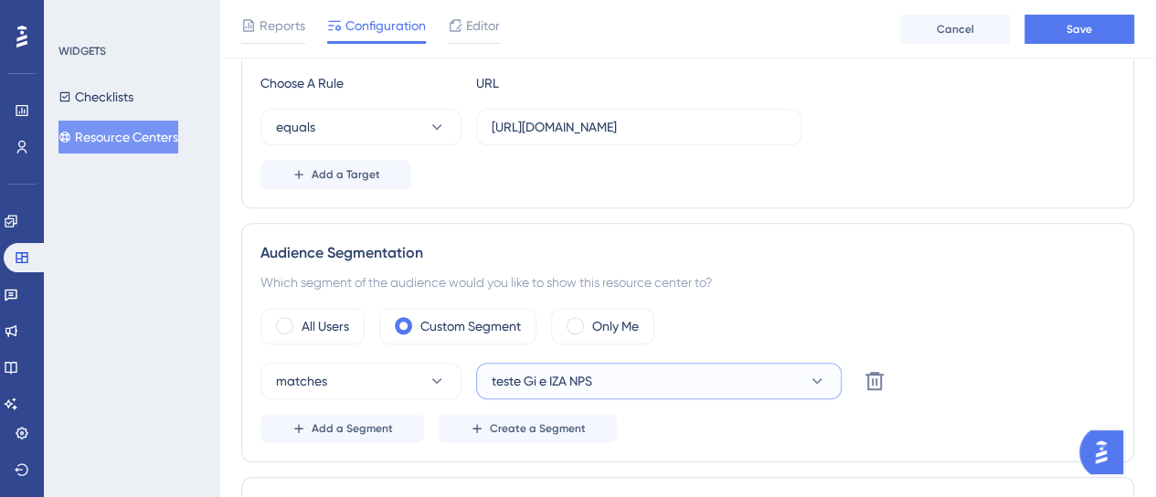
click at [633, 378] on button "teste Gi e IZA NPS" at bounding box center [659, 381] width 366 height 37
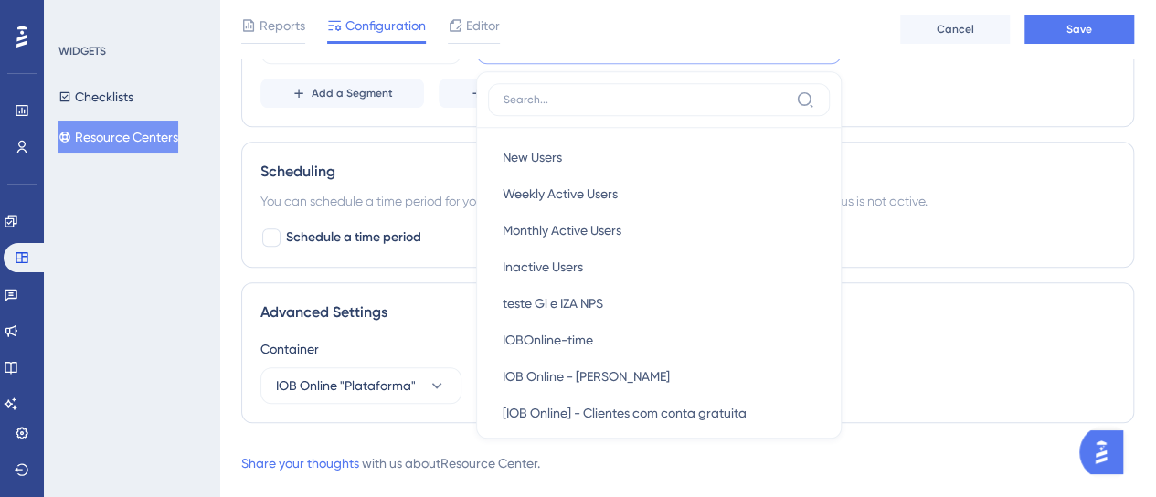
click at [982, 256] on div "Scheduling You can schedule a time period for your resource center to appear. S…" at bounding box center [687, 205] width 893 height 126
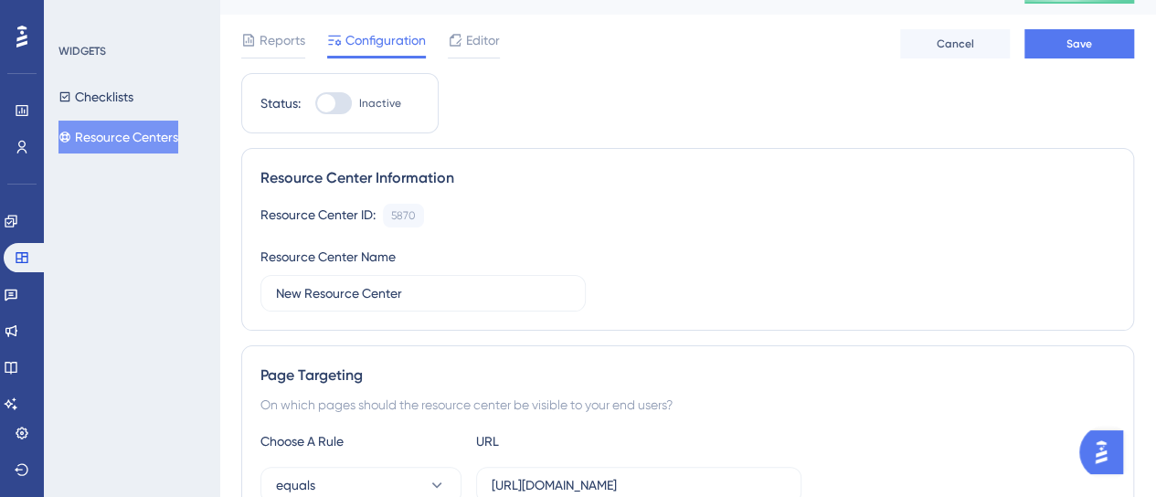
scroll to position [0, 0]
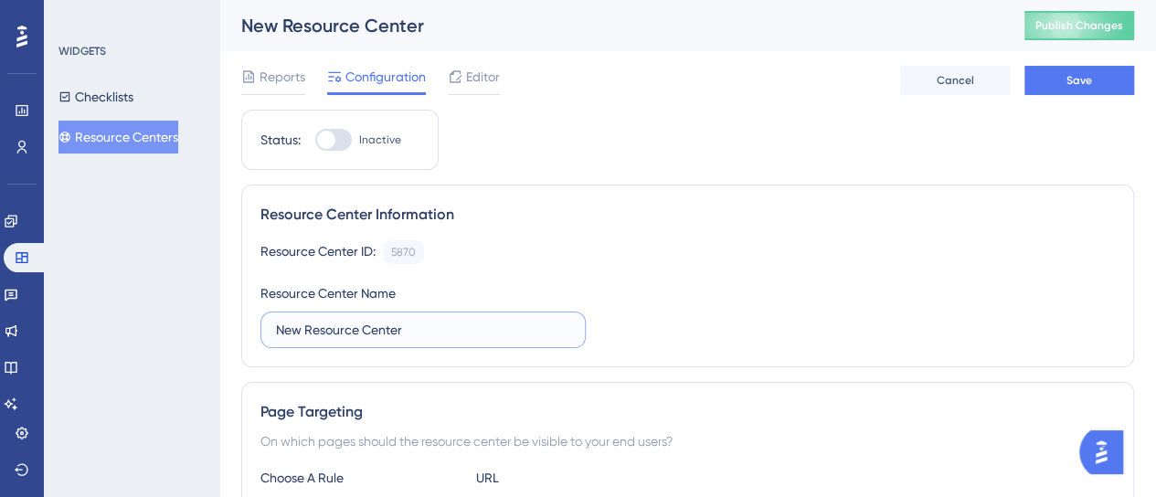
drag, startPoint x: 406, startPoint y: 328, endPoint x: 245, endPoint y: 327, distance: 160.9
click at [245, 327] on div "Resource Center Information Resource Center ID: 5870 Copy Resource Center Name …" at bounding box center [687, 276] width 893 height 183
type input "Base para Iza testar"
click at [344, 138] on div at bounding box center [333, 140] width 37 height 22
click at [315, 140] on input "Inactive" at bounding box center [314, 140] width 1 height 1
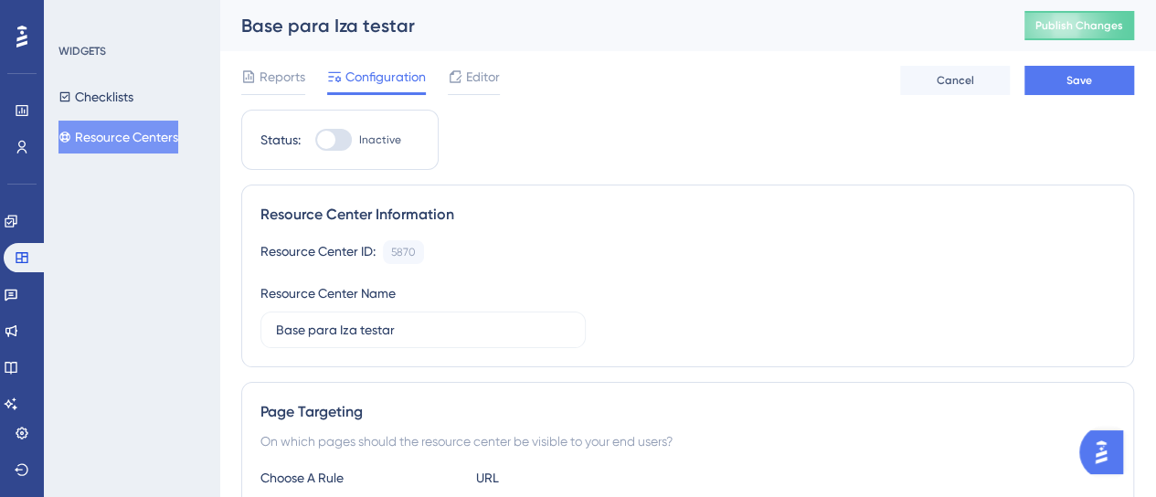
checkbox input "true"
click at [1057, 80] on button "Save" at bounding box center [1080, 80] width 110 height 29
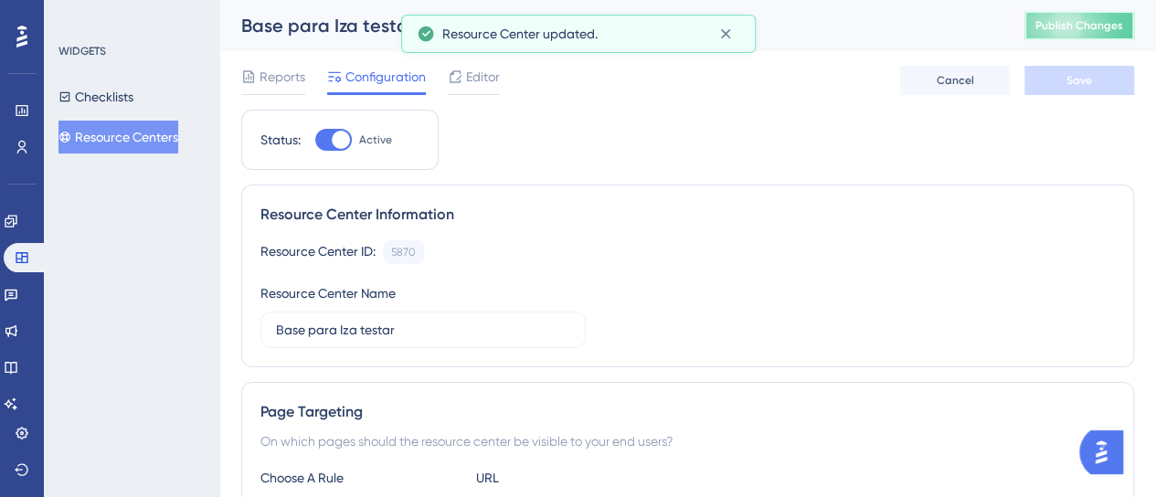
click at [1073, 28] on span "Publish Changes" at bounding box center [1080, 25] width 88 height 15
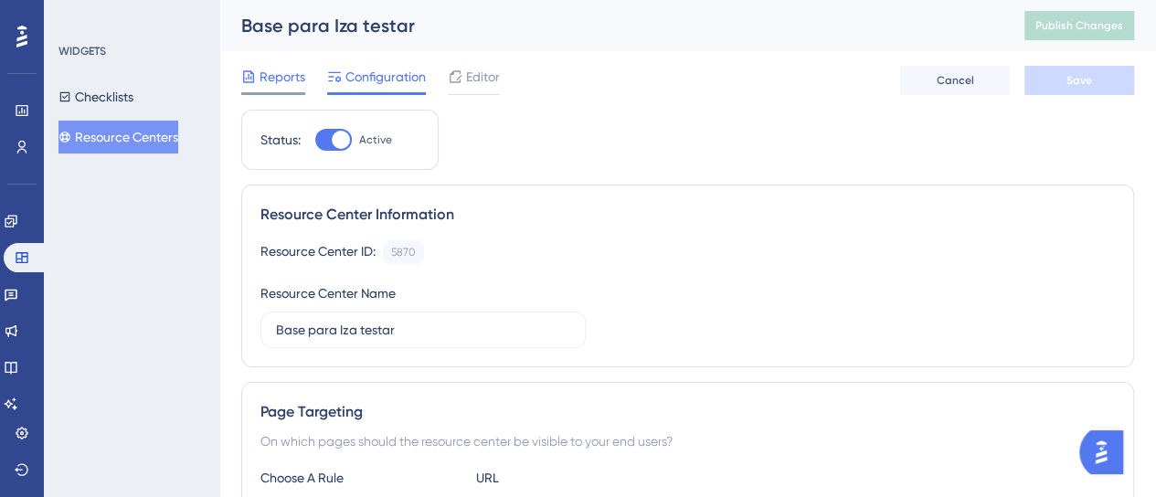
click at [278, 80] on span "Reports" at bounding box center [283, 77] width 46 height 22
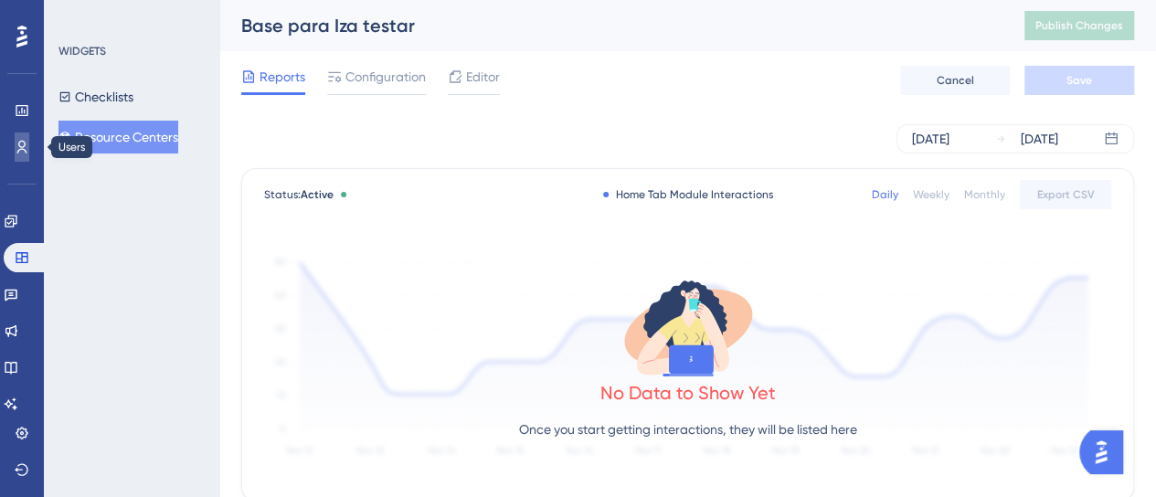
drag, startPoint x: 27, startPoint y: 149, endPoint x: 19, endPoint y: 190, distance: 41.8
click at [27, 149] on icon at bounding box center [22, 147] width 15 height 15
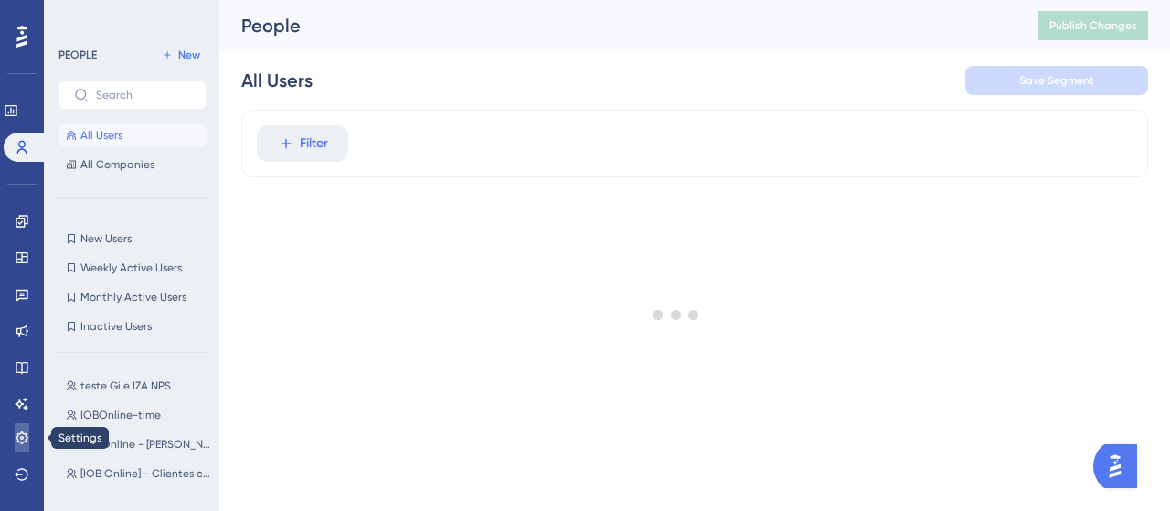
click at [29, 431] on link at bounding box center [22, 437] width 15 height 29
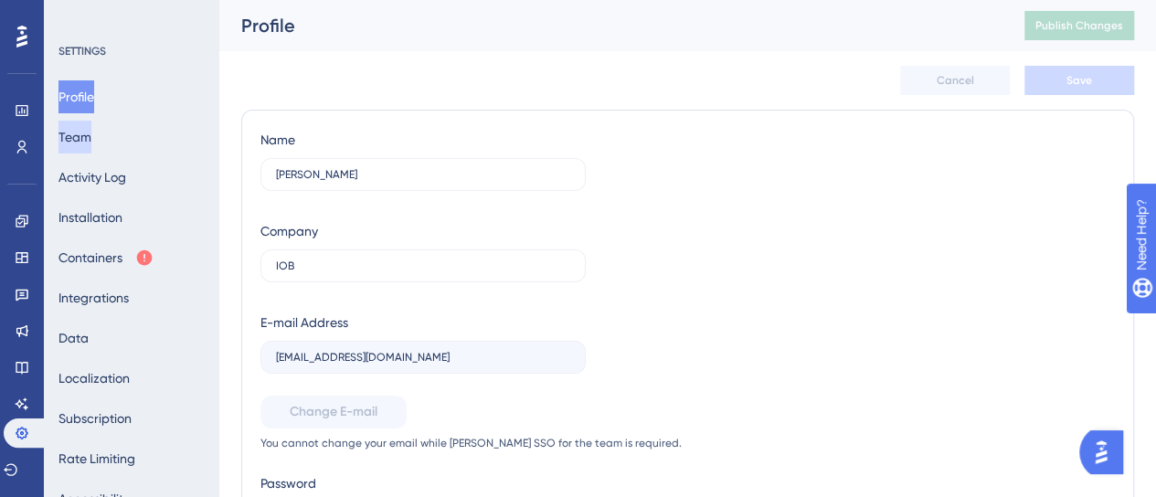
click at [91, 145] on button "Team" at bounding box center [75, 137] width 33 height 33
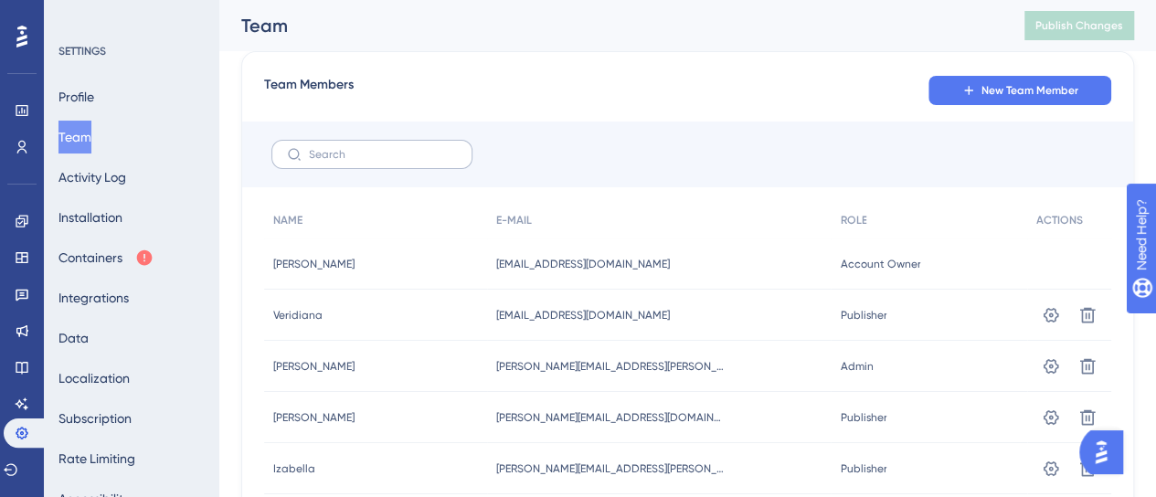
click at [408, 144] on label at bounding box center [371, 154] width 201 height 29
click at [408, 148] on input "text" at bounding box center [383, 154] width 148 height 13
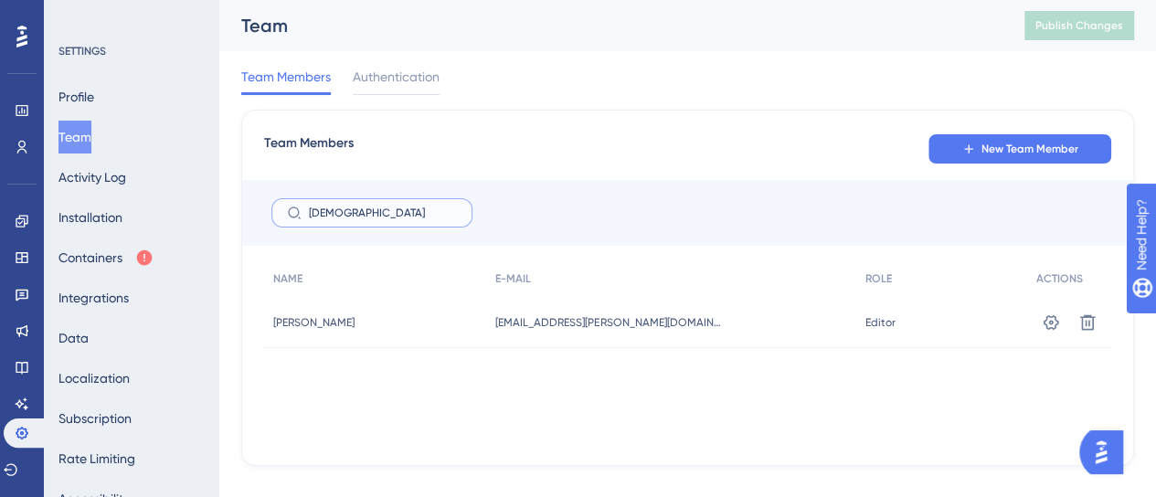
type input "dio"
click at [856, 327] on div "Editor Editor" at bounding box center [941, 322] width 171 height 51
click at [1060, 326] on button at bounding box center [1051, 322] width 29 height 29
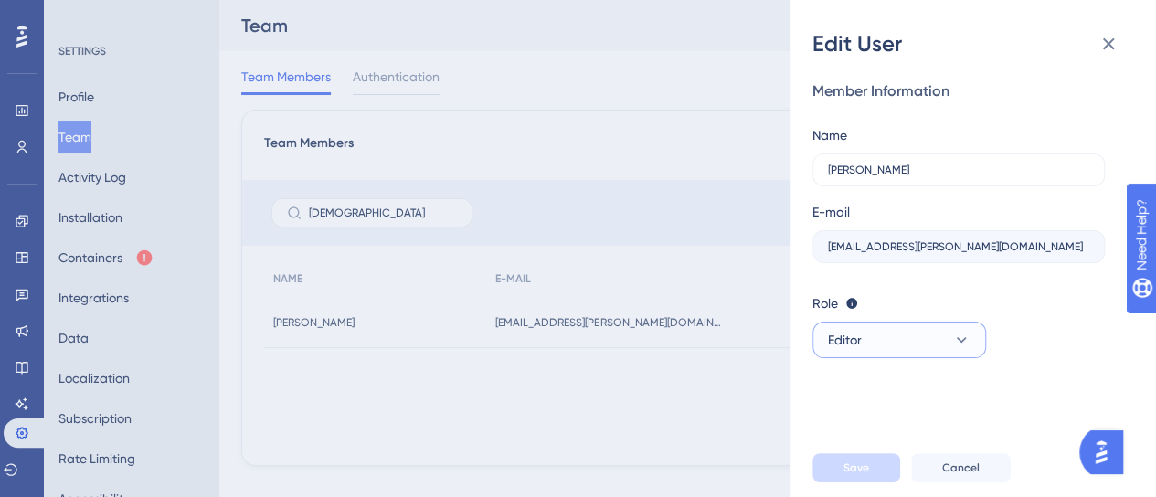
click at [874, 332] on button "Editor" at bounding box center [900, 340] width 174 height 37
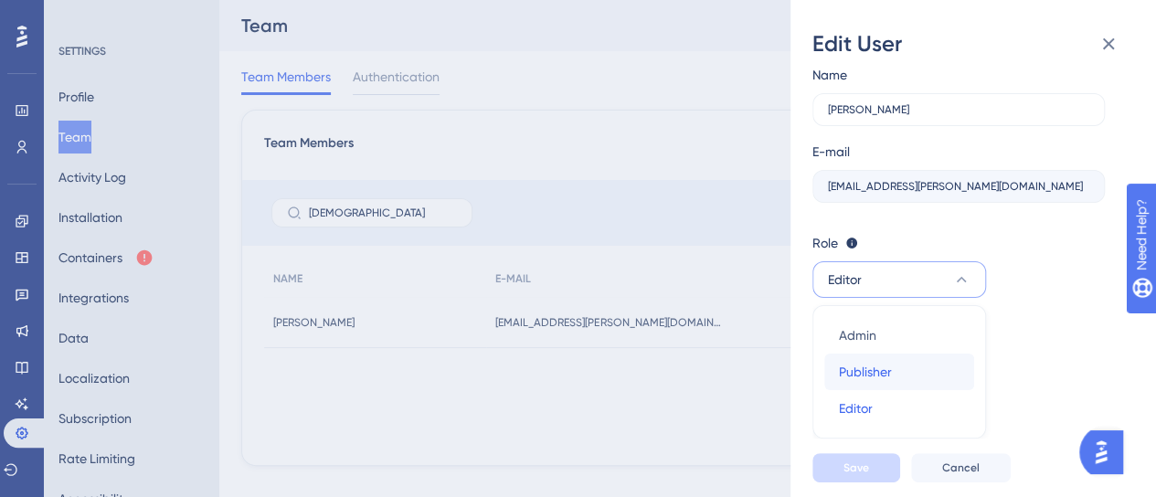
click at [881, 377] on span "Publisher" at bounding box center [865, 372] width 53 height 22
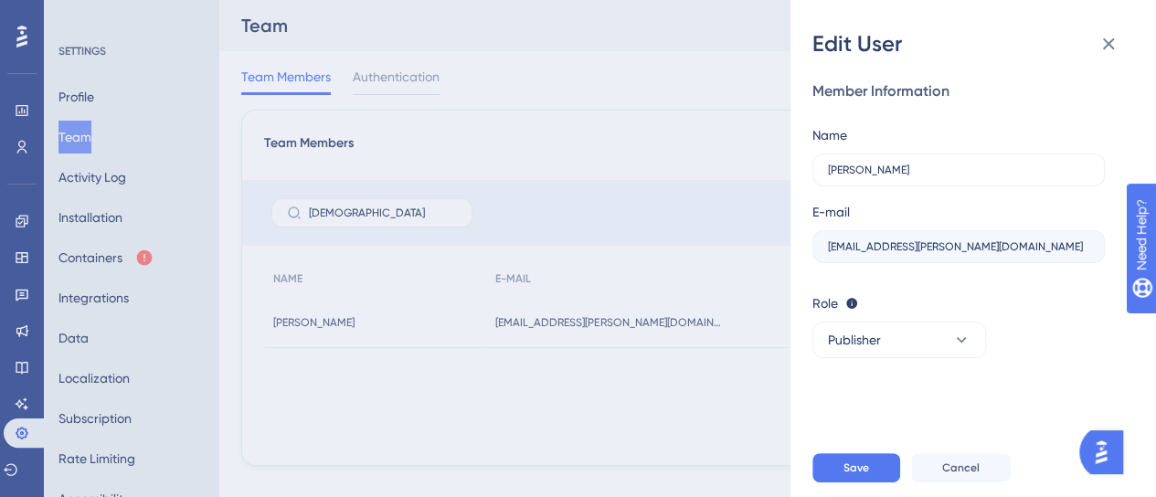
scroll to position [0, 0]
click at [844, 475] on span "Save" at bounding box center [857, 468] width 26 height 15
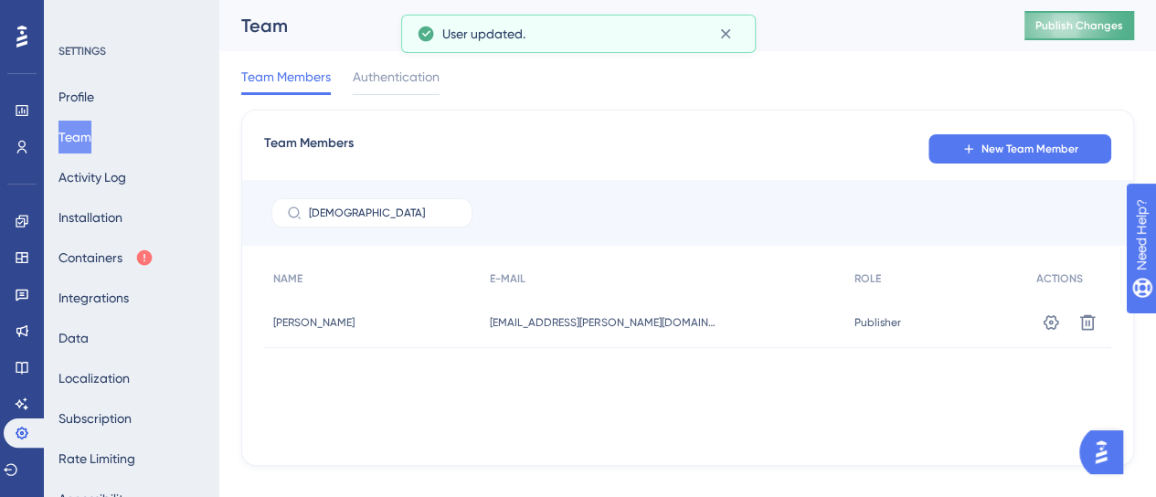
click at [1103, 10] on div "Team Publish Changes" at bounding box center [687, 25] width 937 height 51
click at [1097, 19] on span "Publish Changes" at bounding box center [1080, 25] width 88 height 15
